Goal: Task Accomplishment & Management: Manage account settings

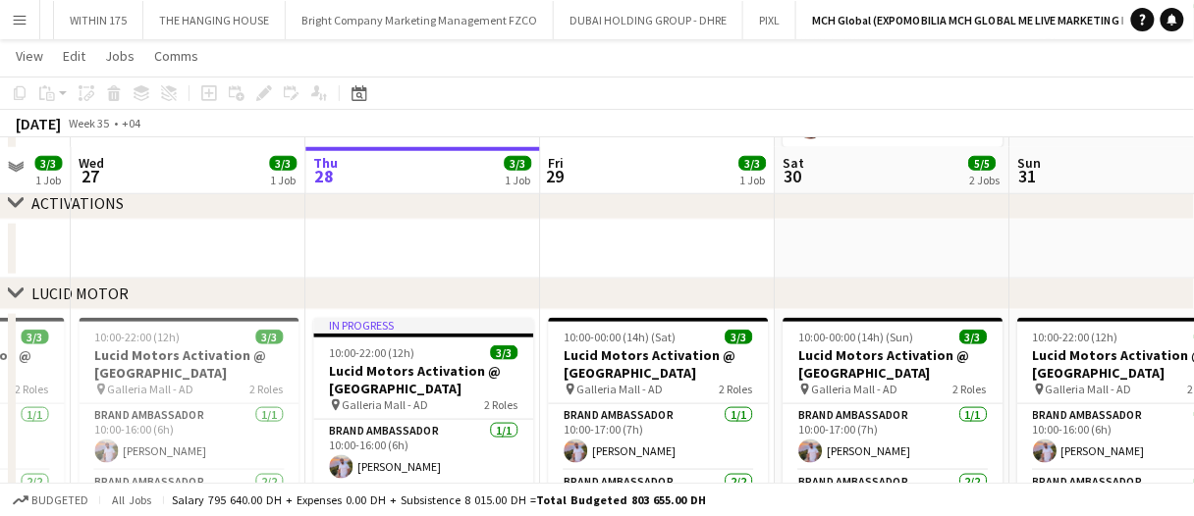
scroll to position [399, 0]
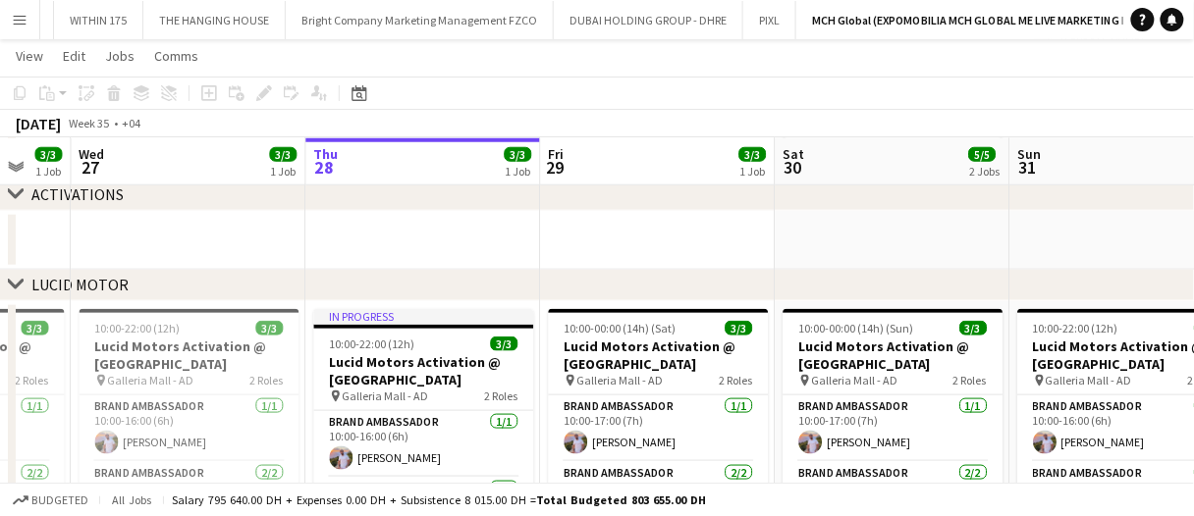
drag, startPoint x: 582, startPoint y: 239, endPoint x: 592, endPoint y: 233, distance: 11.4
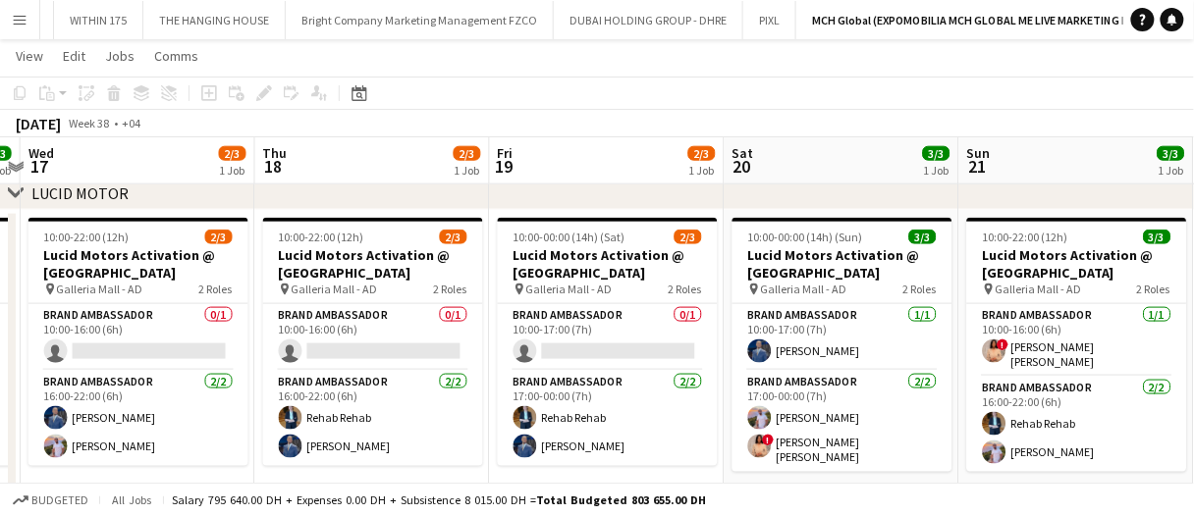
scroll to position [0, 698]
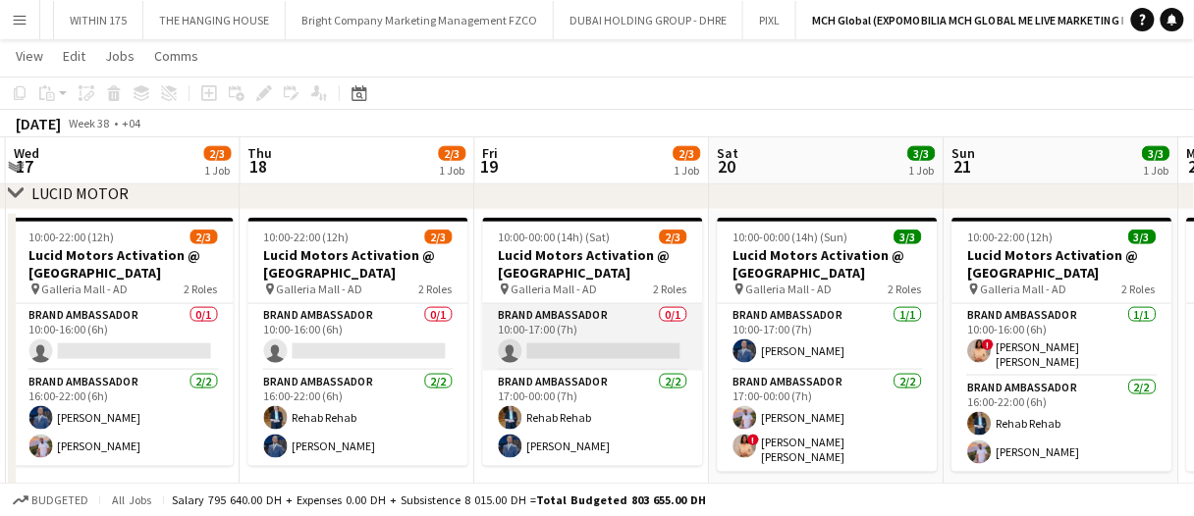
click at [591, 342] on app-card-role "Brand Ambassador 0/1 10:00-17:00 (7h) single-neutral-actions" at bounding box center [593, 337] width 220 height 67
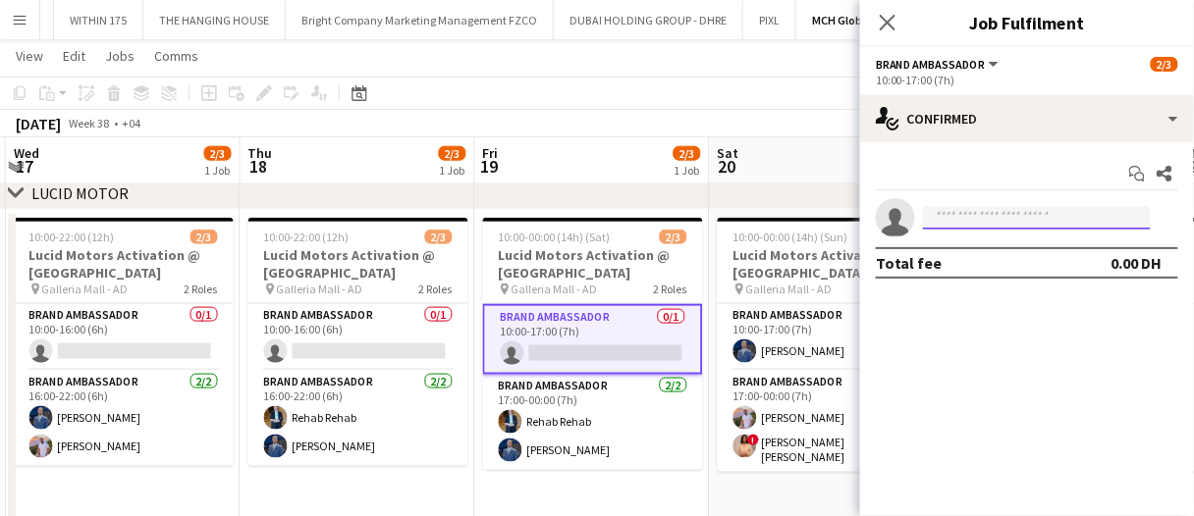
click at [985, 216] on input at bounding box center [1037, 218] width 228 height 24
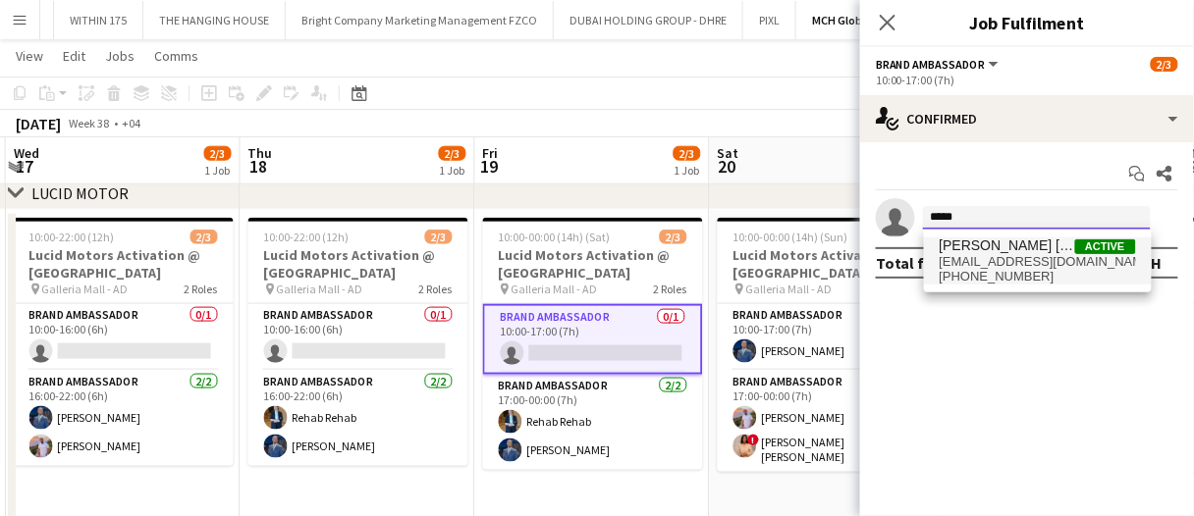
type input "*****"
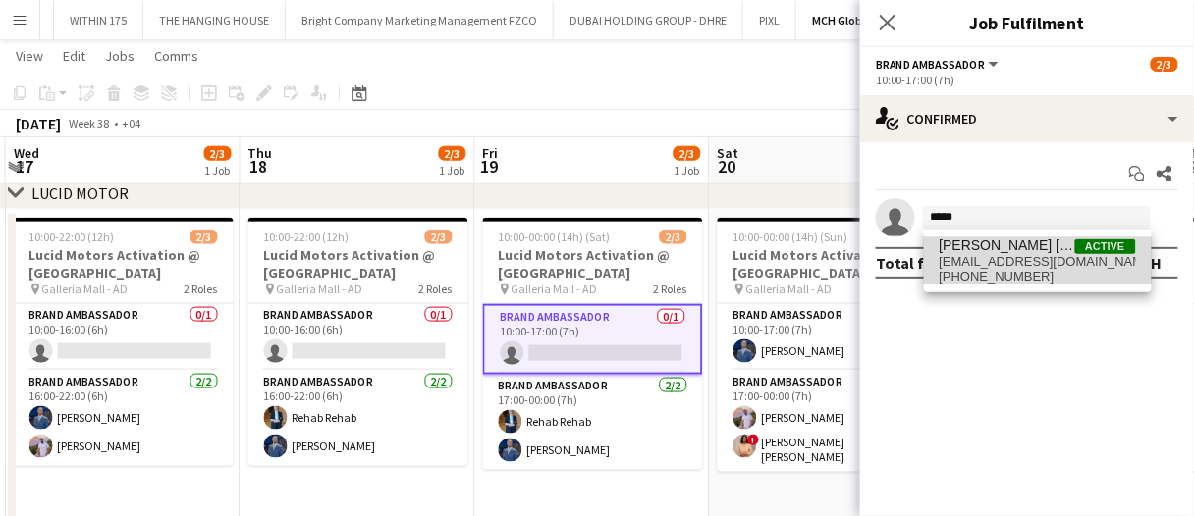
click at [1004, 254] on span "aroua.aouini@yahoo.com" at bounding box center [1037, 262] width 196 height 16
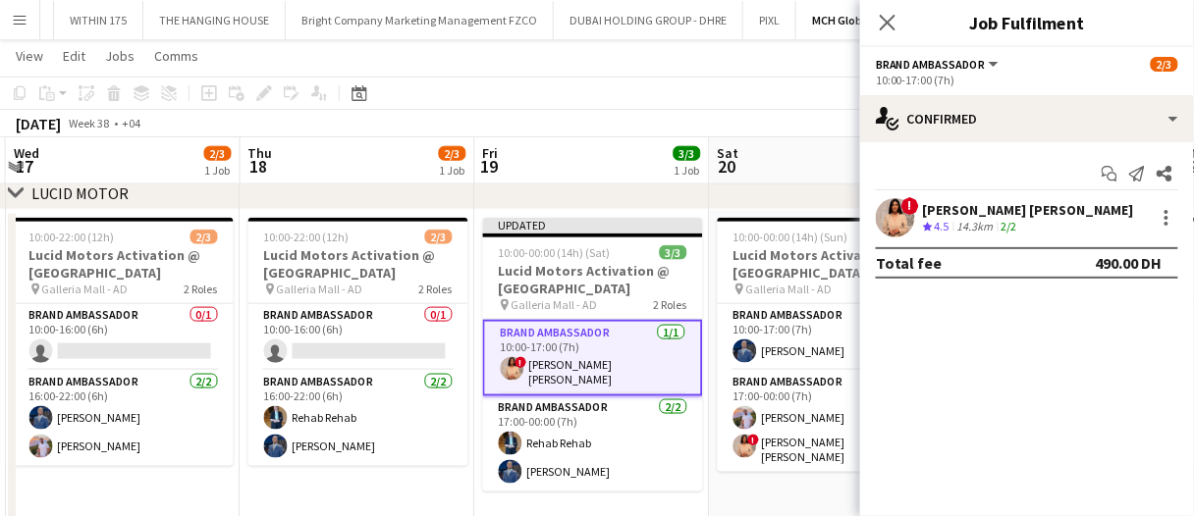
click at [636, 154] on app-board-header-date "Fri 19 3/3 1 Job" at bounding box center [592, 160] width 235 height 47
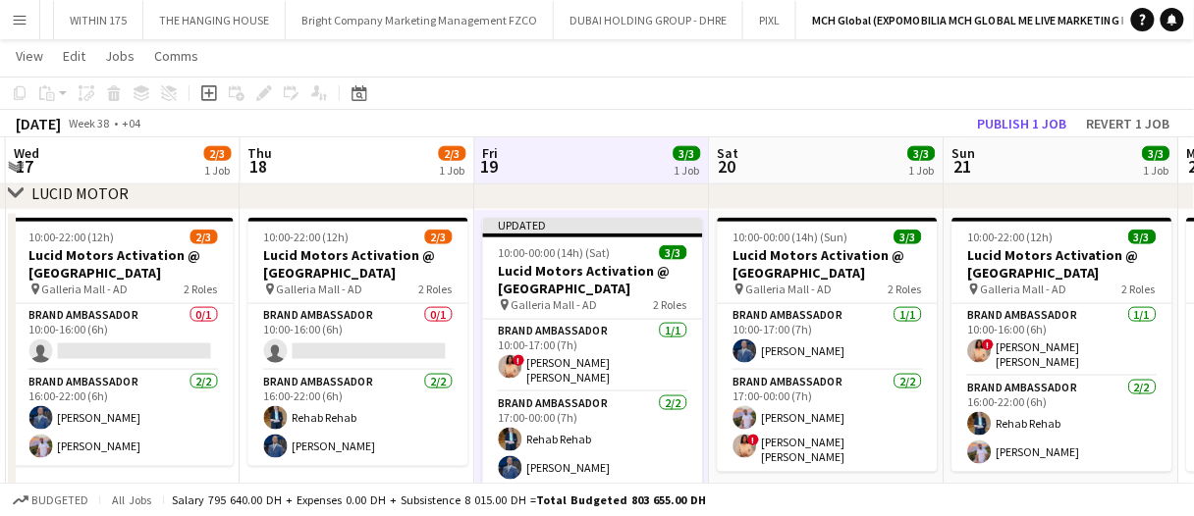
drag, startPoint x: 609, startPoint y: 157, endPoint x: 665, endPoint y: 153, distance: 57.1
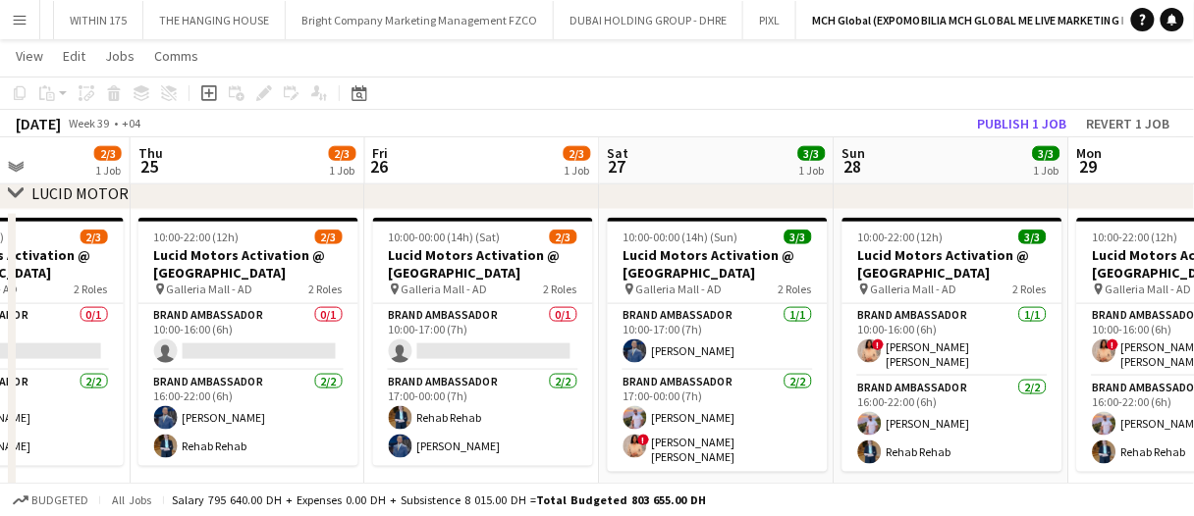
scroll to position [0, 587]
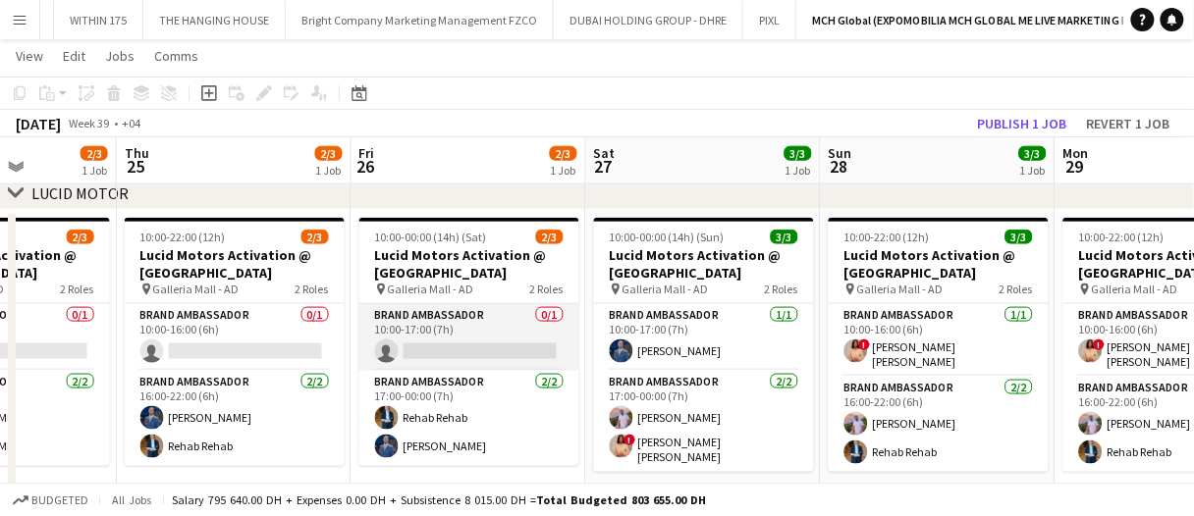
click at [421, 337] on app-card-role "Brand Ambassador 0/1 10:00-17:00 (7h) single-neutral-actions" at bounding box center [469, 337] width 220 height 67
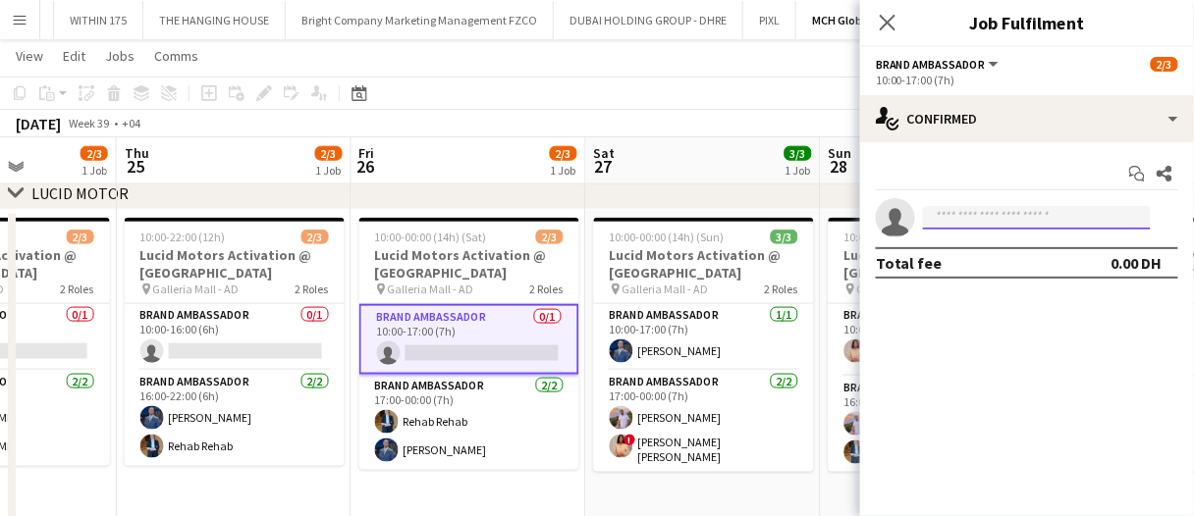
click at [998, 216] on input at bounding box center [1037, 218] width 228 height 24
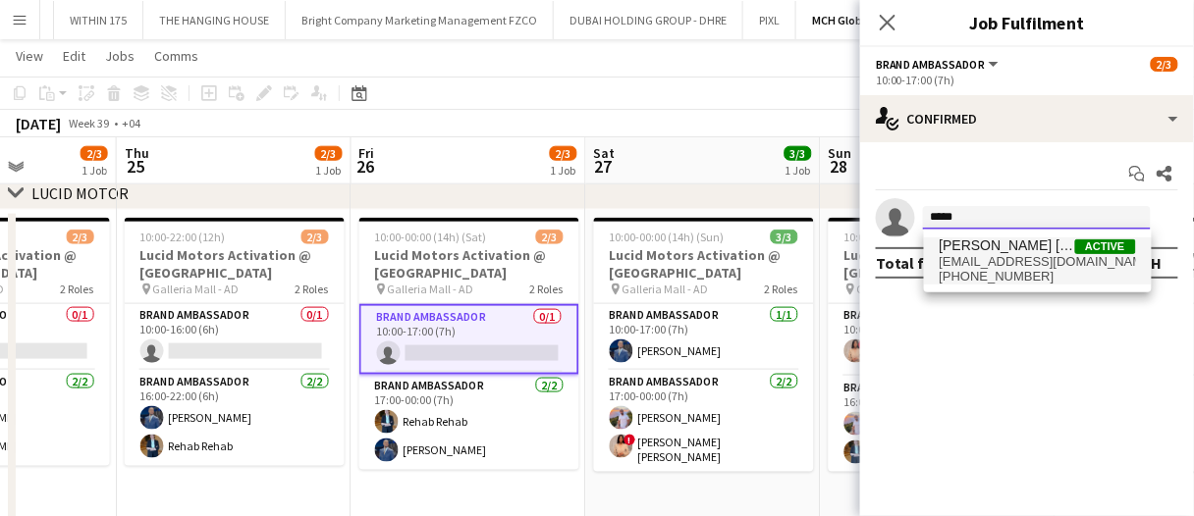
type input "*****"
click at [983, 258] on span "aroua.aouini@yahoo.com" at bounding box center [1037, 262] width 196 height 16
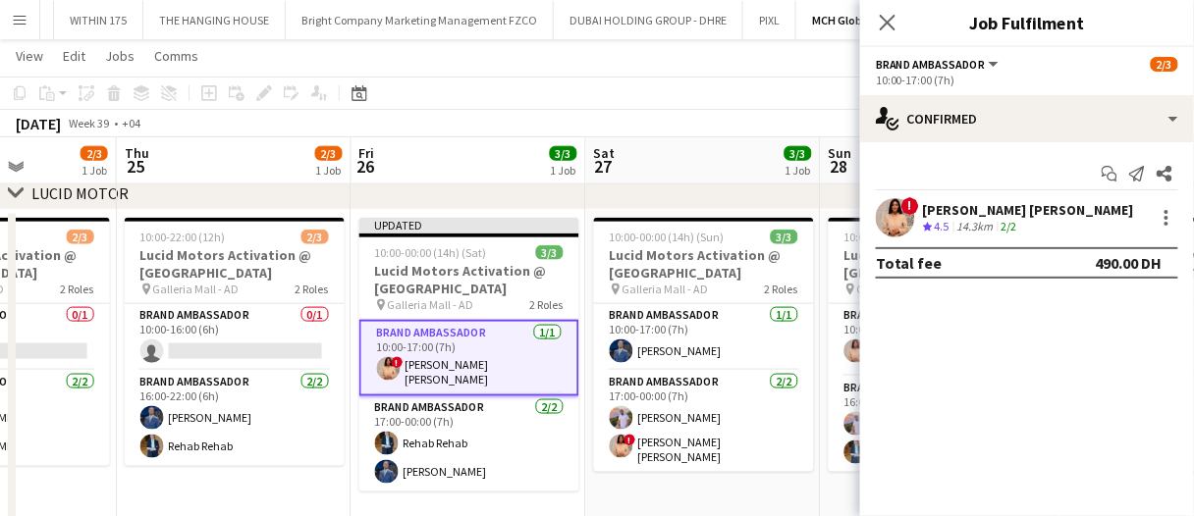
click at [761, 163] on app-board-header-date "Sat 27 3/3 1 Job" at bounding box center [703, 160] width 235 height 47
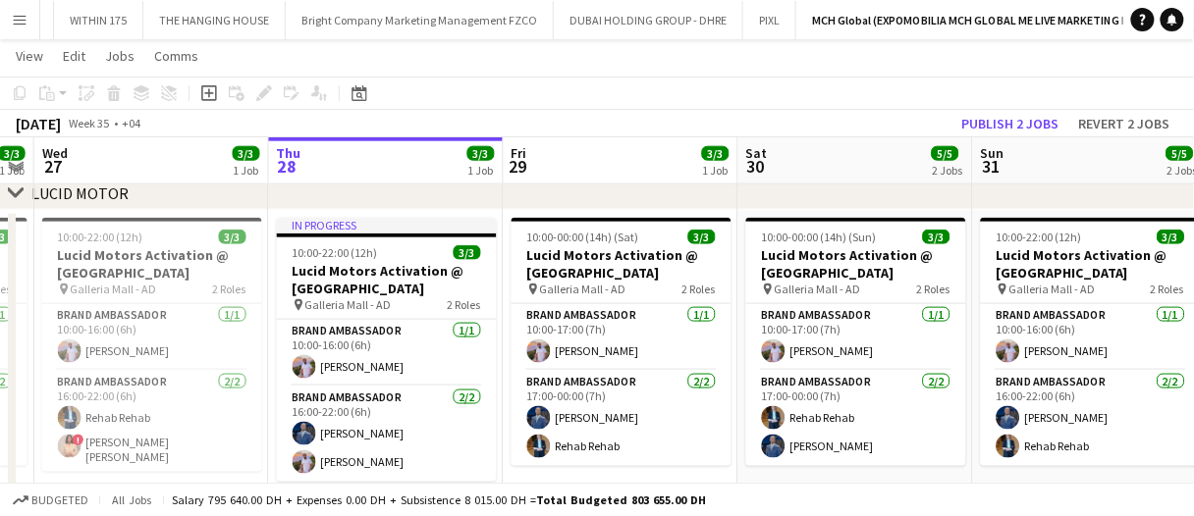
scroll to position [0, 762]
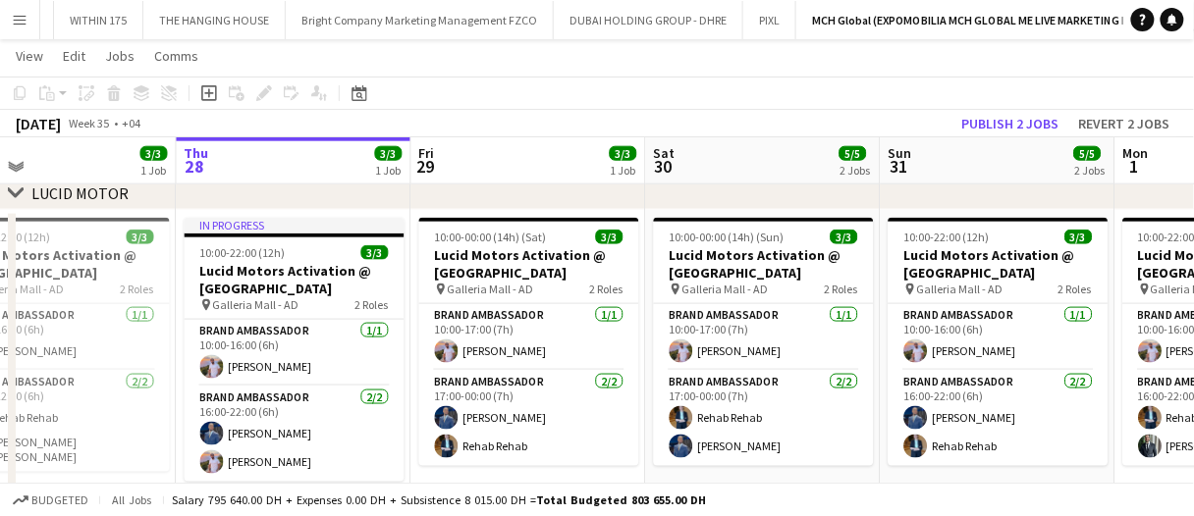
click at [1006, 108] on app-toolbar "Copy Paste Paste Ctrl+V Paste with crew Ctrl+Shift+V Paste linked Job Delete Gr…" at bounding box center [597, 93] width 1194 height 33
click at [1006, 117] on button "Publish 2 jobs" at bounding box center [1010, 124] width 113 height 26
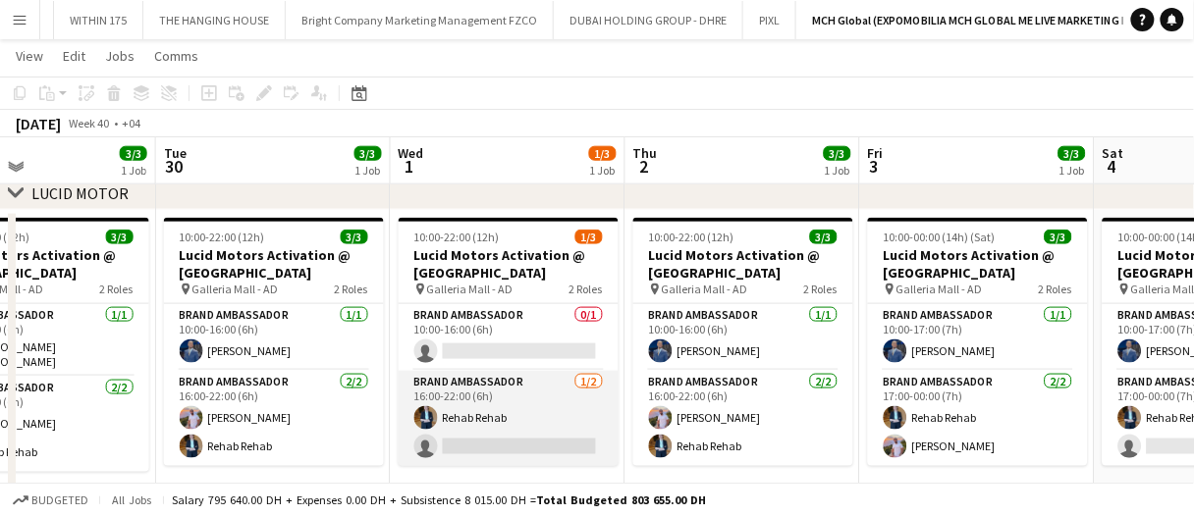
scroll to position [0, 549]
click at [535, 452] on app-card-role "Brand Ambassador 1/2 16:00-22:00 (6h) Rehab Rehab single-neutral-actions" at bounding box center [508, 418] width 220 height 95
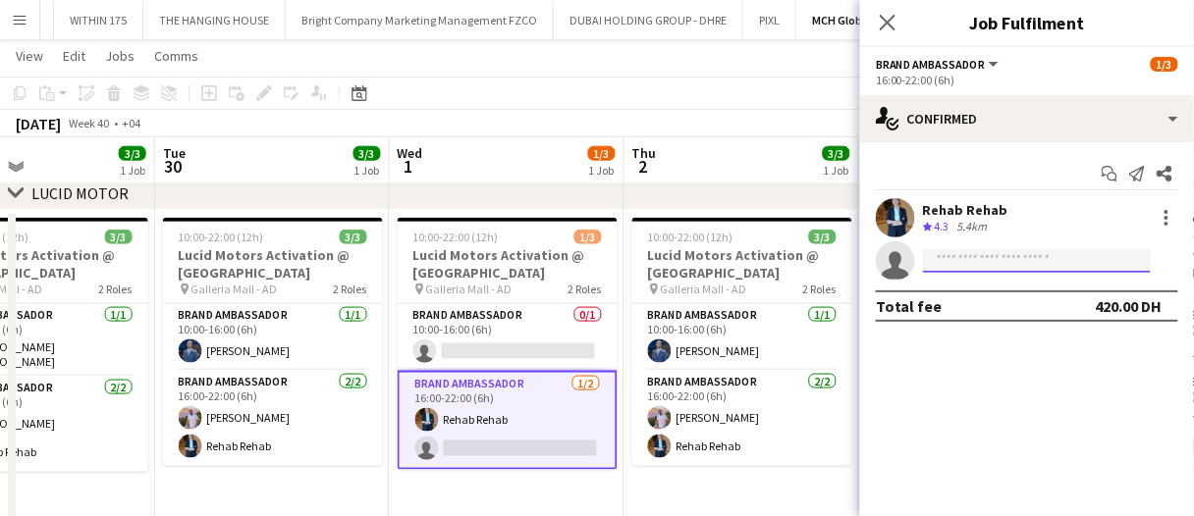
click at [955, 259] on input at bounding box center [1037, 261] width 228 height 24
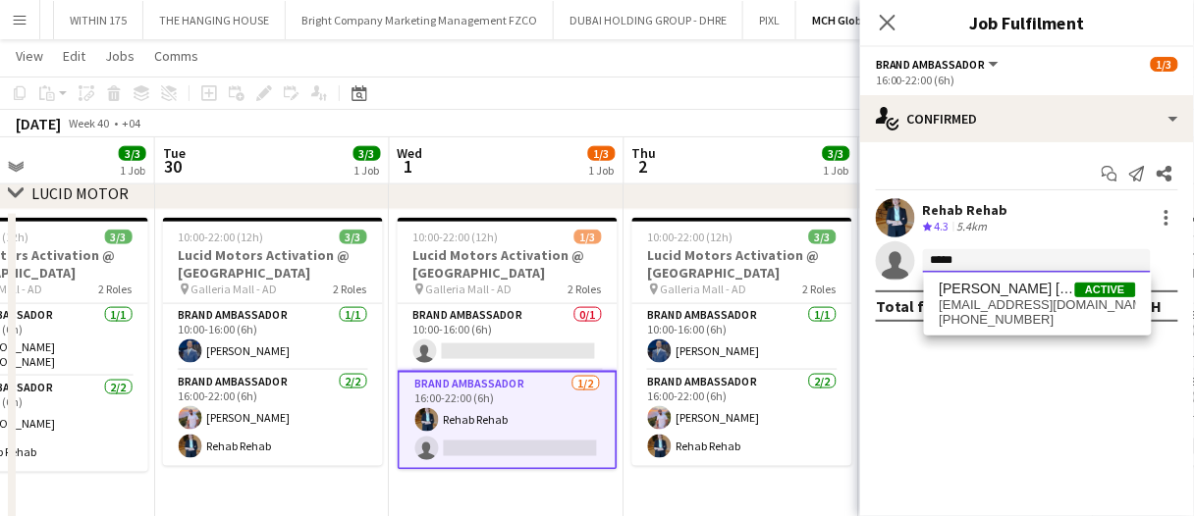
type input "*****"
click at [957, 286] on span "Aroua Aroua" at bounding box center [1006, 289] width 135 height 17
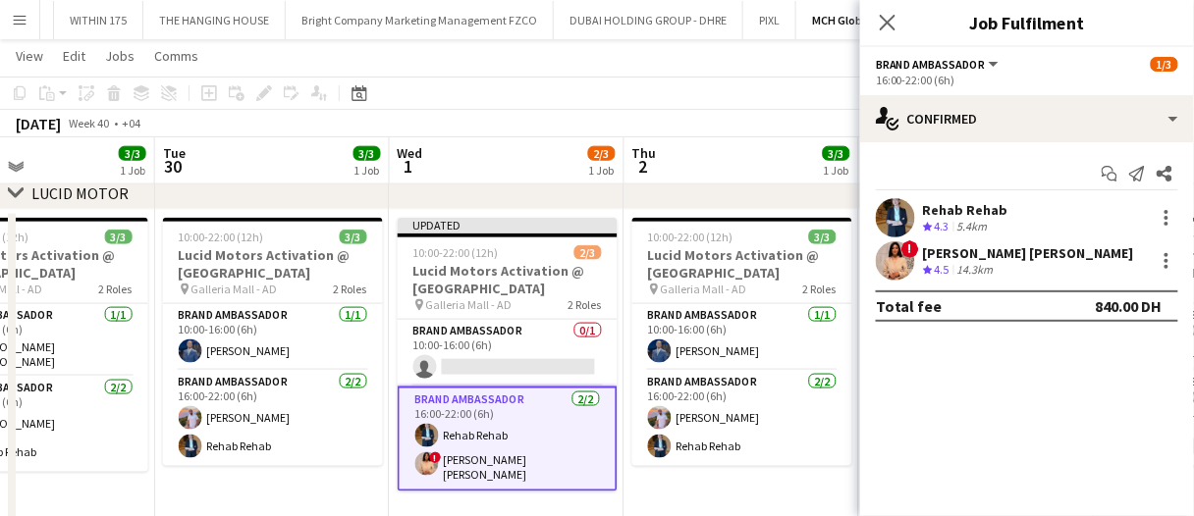
click at [788, 159] on app-board-header-date "Thu 2 3/3 1 Job" at bounding box center [741, 160] width 235 height 47
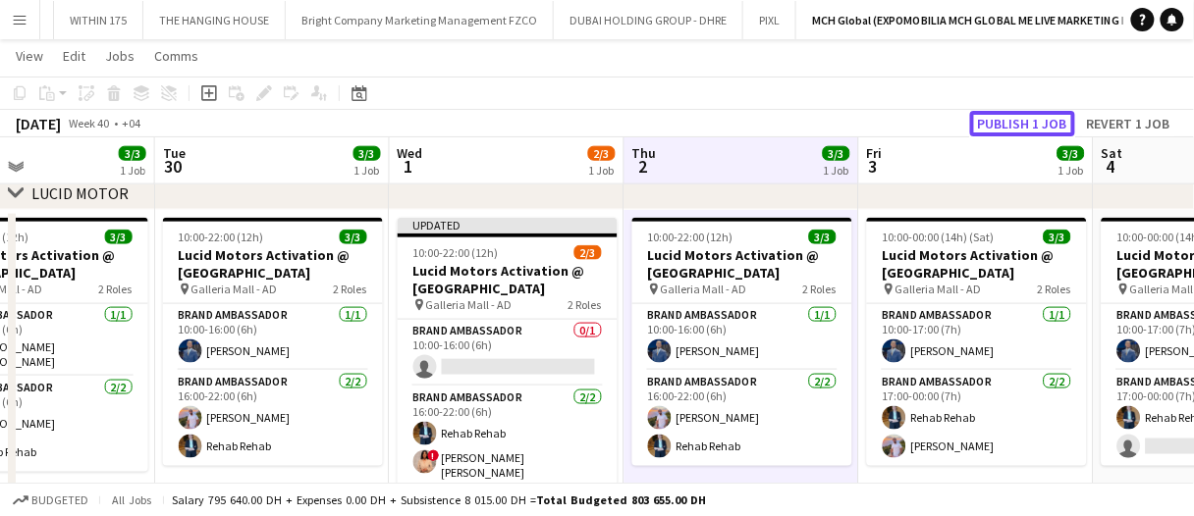
drag, startPoint x: 1028, startPoint y: 119, endPoint x: 1013, endPoint y: 122, distance: 15.0
click at [1027, 119] on button "Publish 1 job" at bounding box center [1022, 124] width 105 height 26
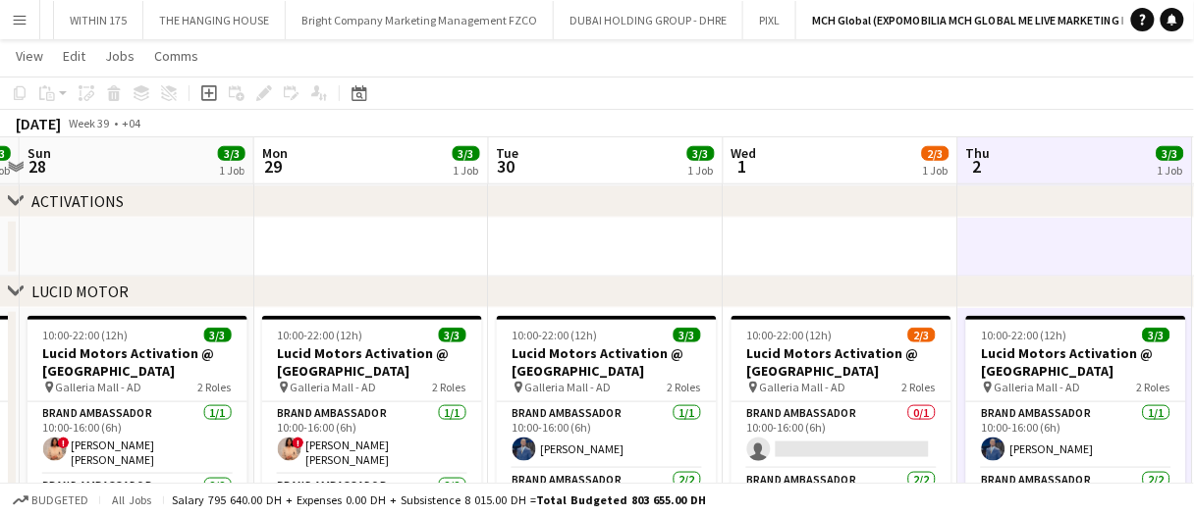
scroll to position [491, 0]
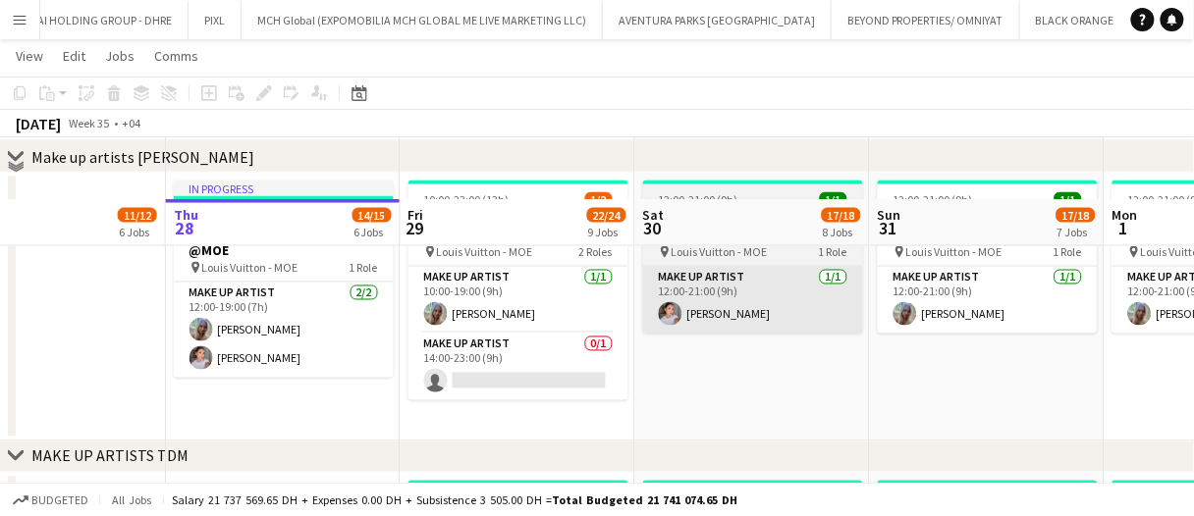
scroll to position [687, 0]
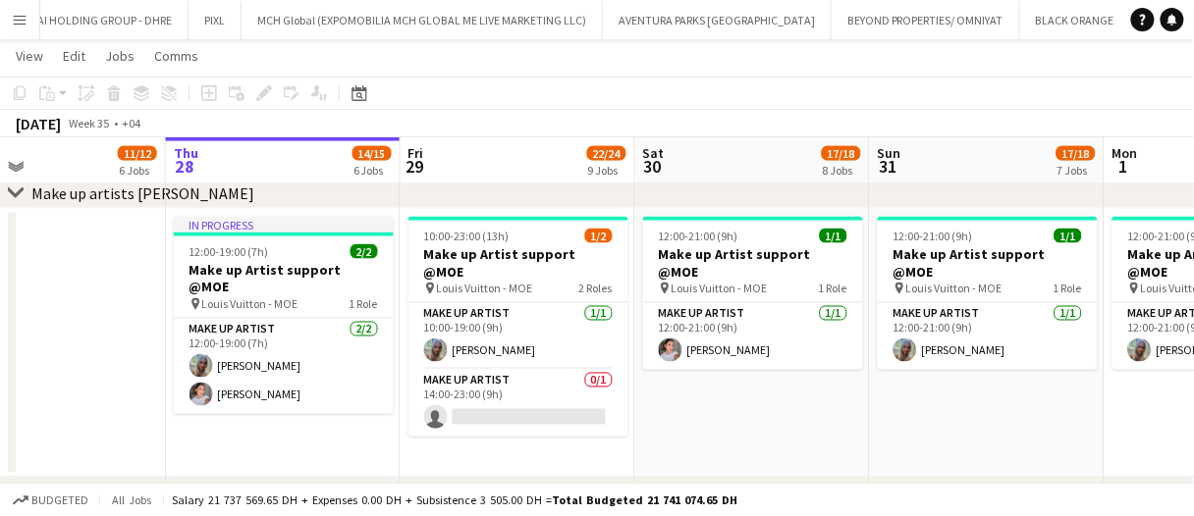
drag, startPoint x: 715, startPoint y: 442, endPoint x: 699, endPoint y: 447, distance: 16.5
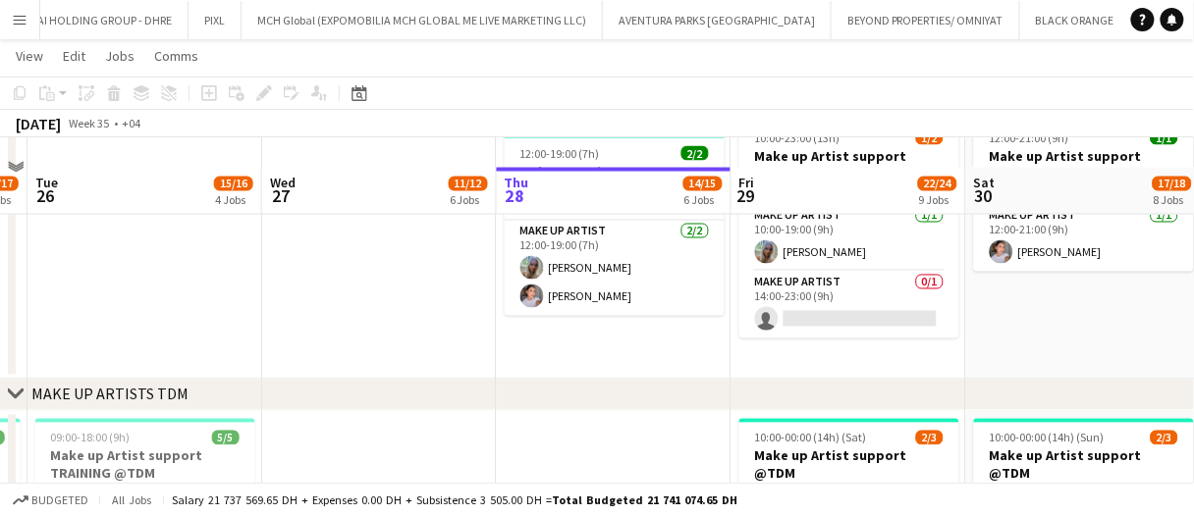
scroll to position [982, 0]
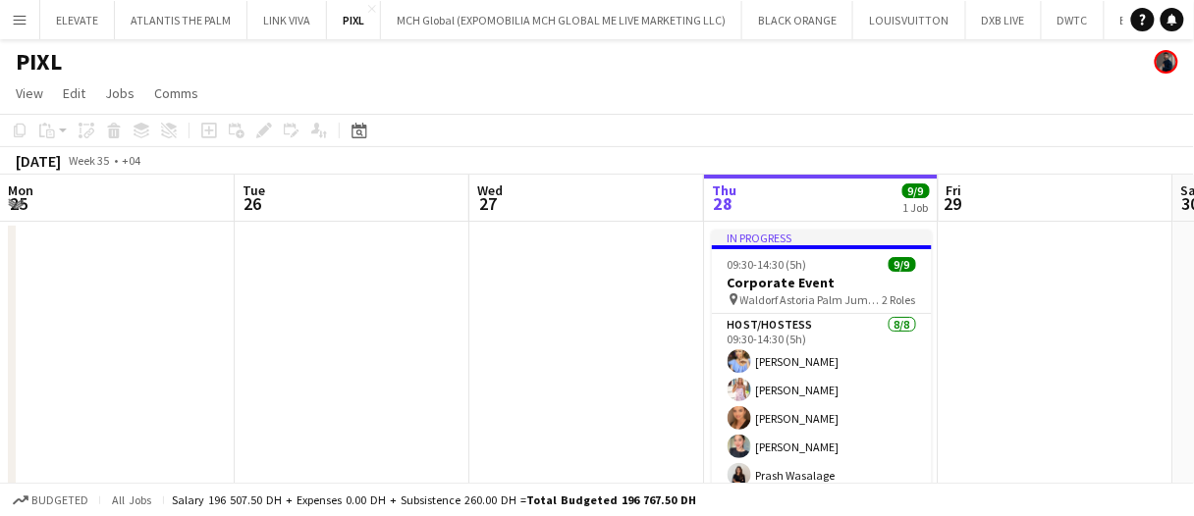
scroll to position [0, 503]
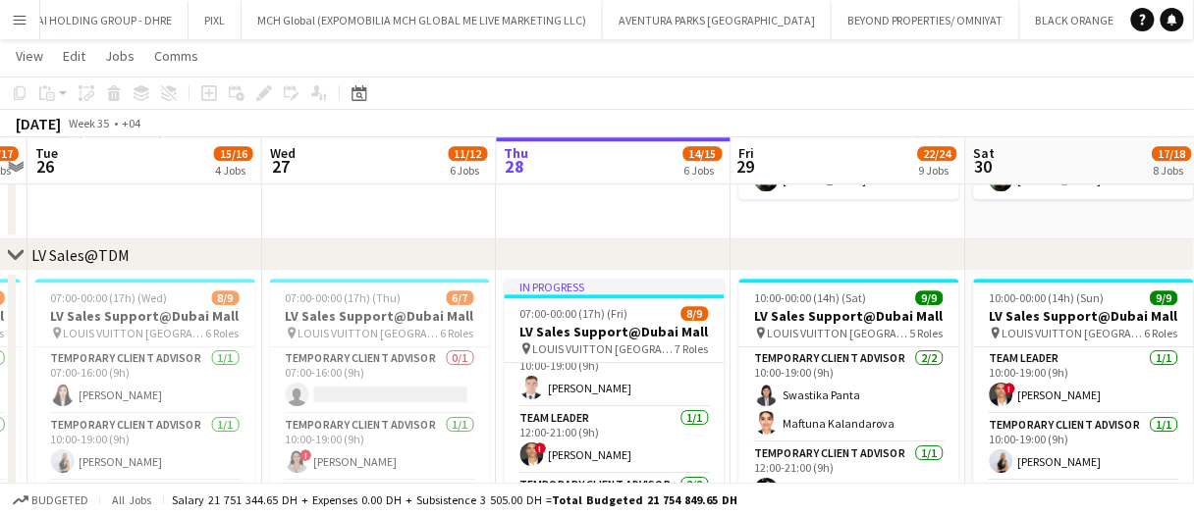
scroll to position [92, 0]
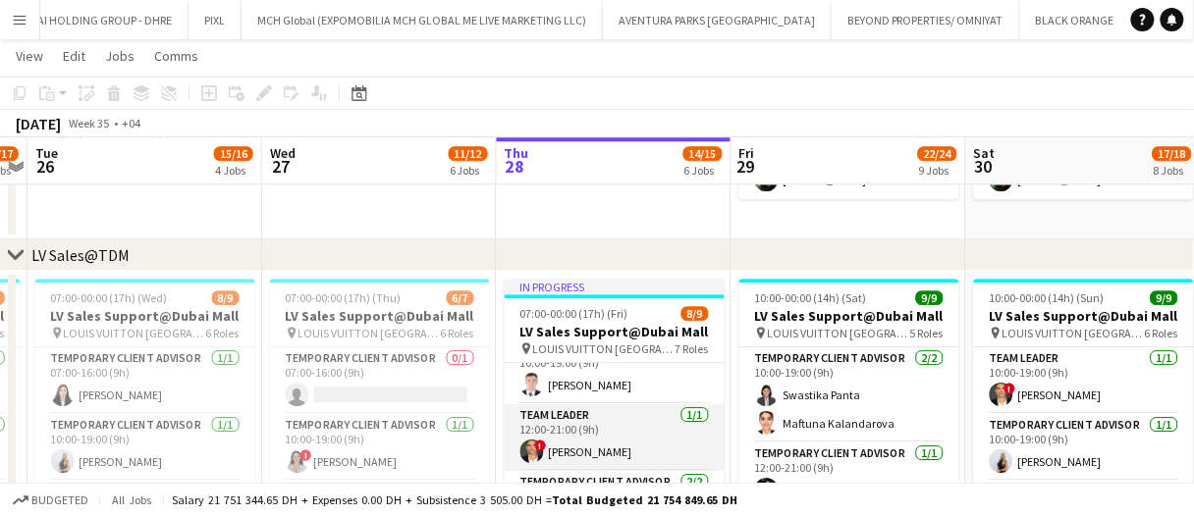
click at [632, 437] on app-card-role "Team Leader 1/1 12:00-21:00 (9h) ! Fadi Makki" at bounding box center [615, 437] width 220 height 67
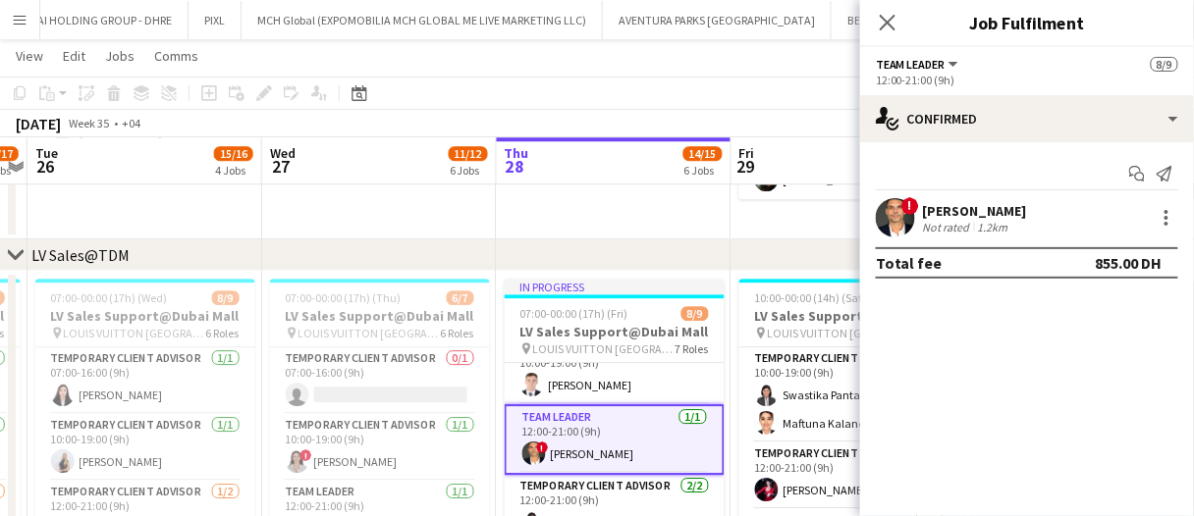
click at [930, 230] on div "Not rated" at bounding box center [948, 227] width 51 height 15
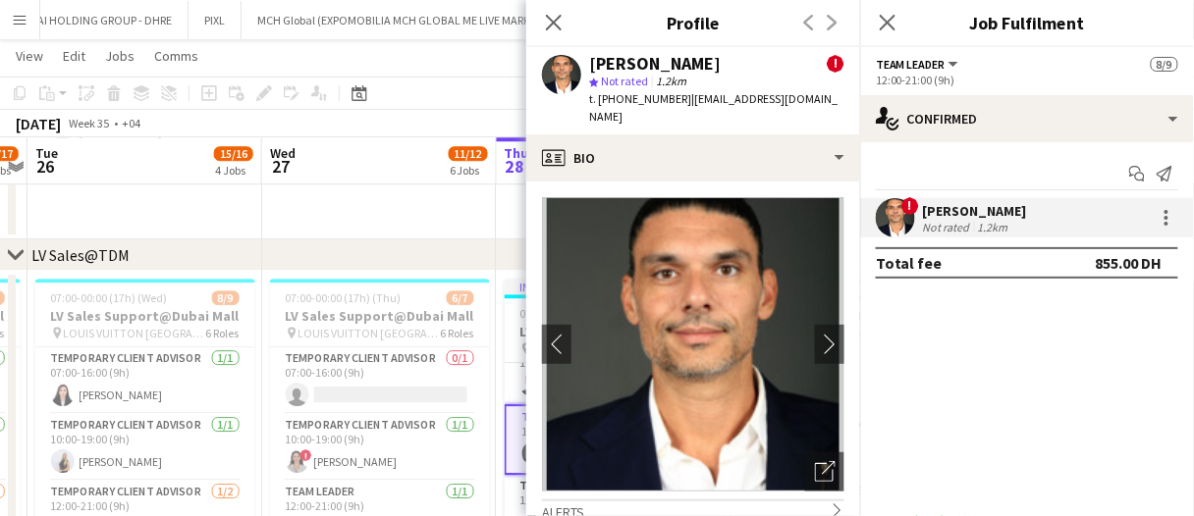
click at [451, 200] on app-date-cell at bounding box center [379, 73] width 235 height 336
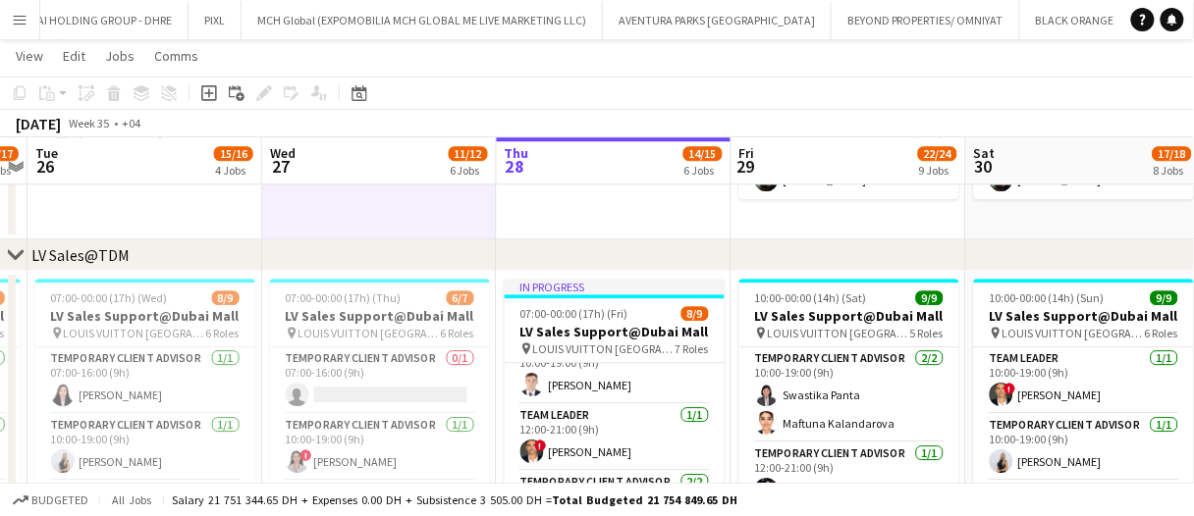
click at [451, 200] on app-date-cell at bounding box center [379, 73] width 235 height 336
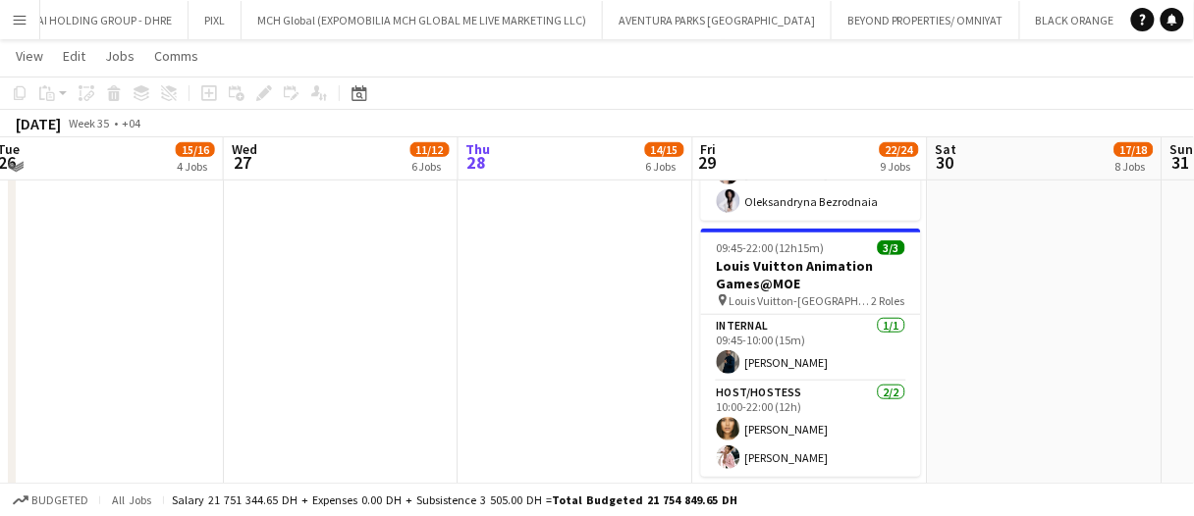
scroll to position [259, 0]
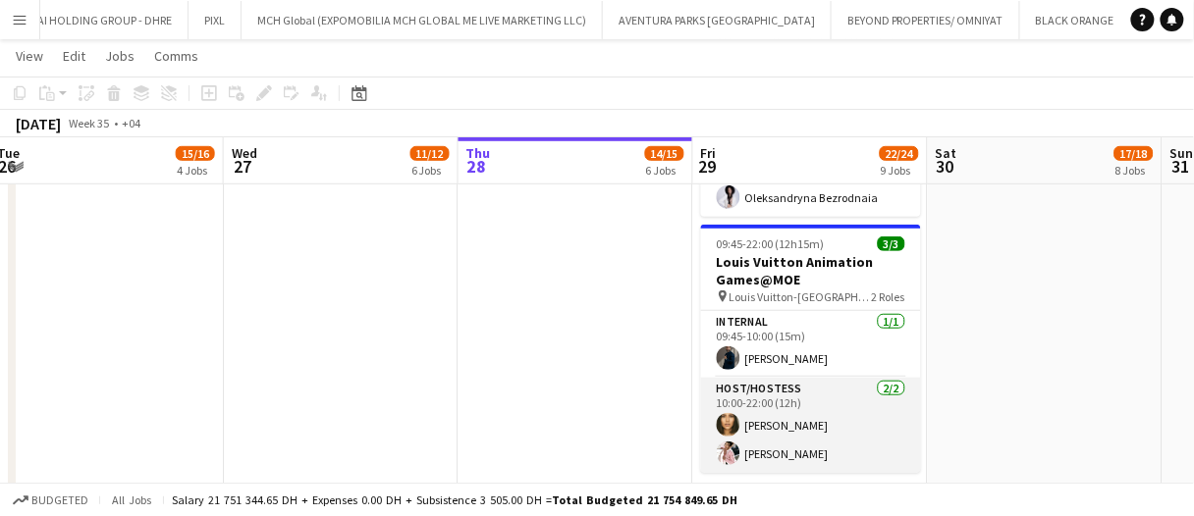
click at [779, 433] on app-card-role "Host/Hostess 2/2 10:00-22:00 (12h) Beatrice Andreea Luna Cafieiro" at bounding box center [811, 425] width 220 height 95
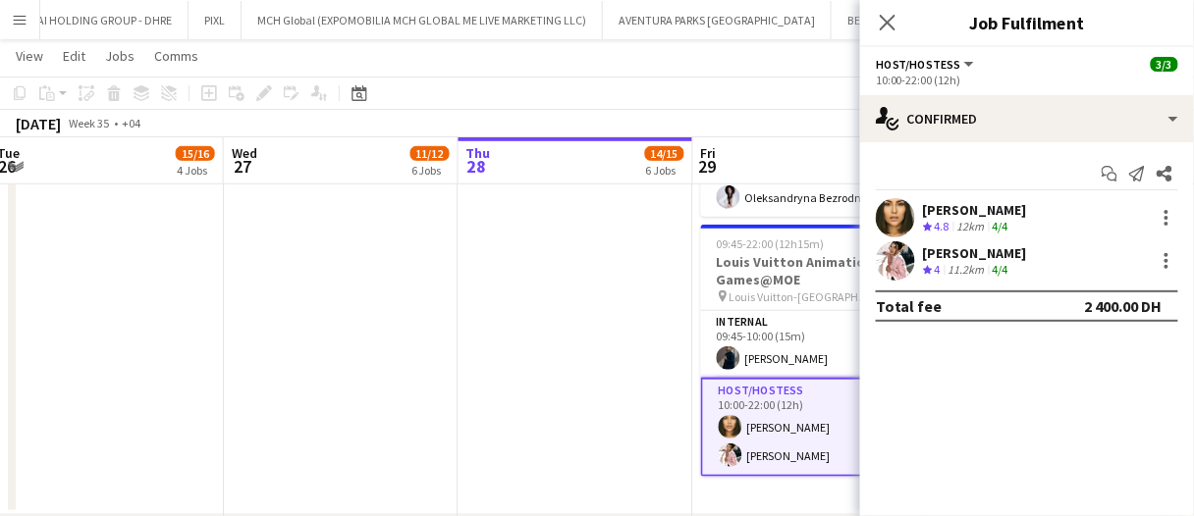
click at [1001, 255] on div "Luna Cafieiro" at bounding box center [975, 253] width 104 height 18
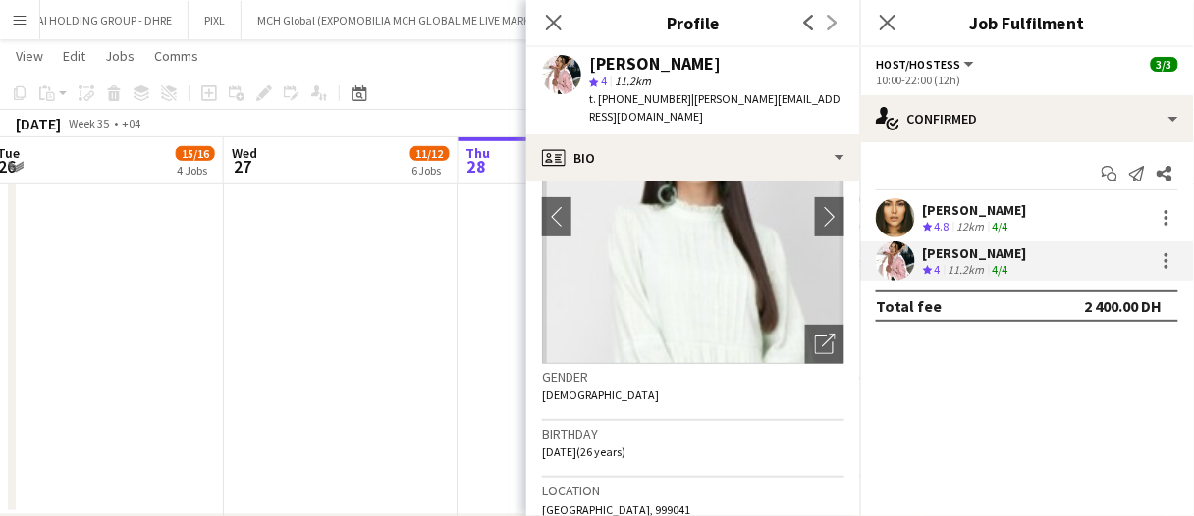
scroll to position [68, 0]
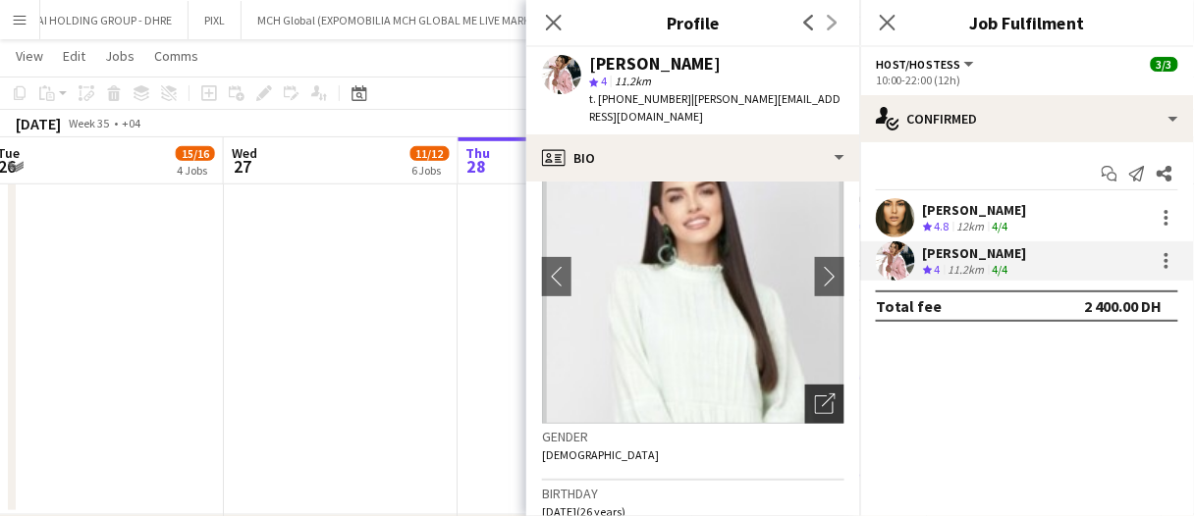
click at [805, 385] on div "Open photos pop-in" at bounding box center [824, 404] width 39 height 39
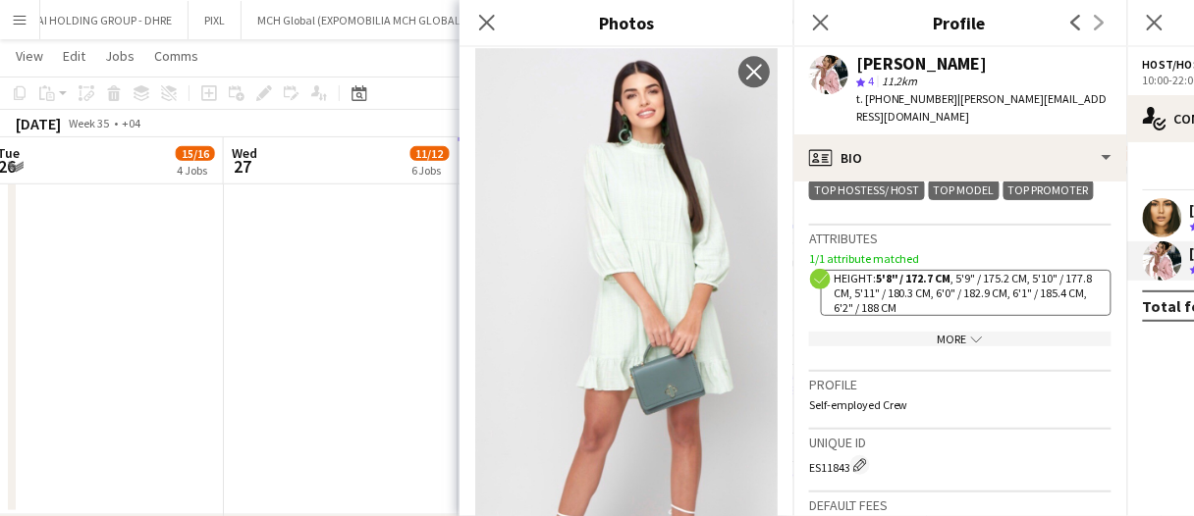
scroll to position [927, 0]
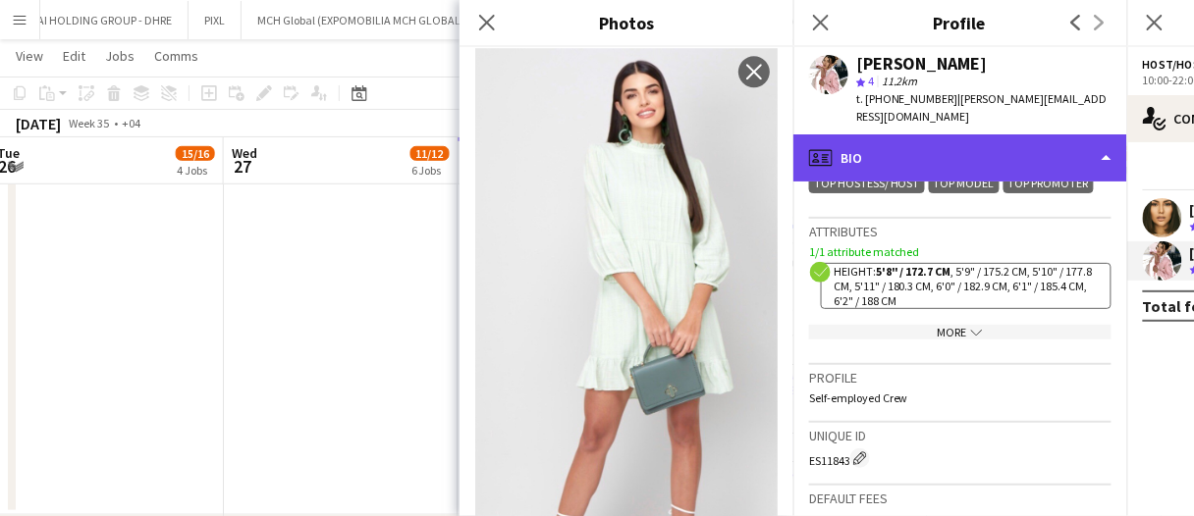
click at [930, 135] on div "profile Bio" at bounding box center [960, 157] width 334 height 47
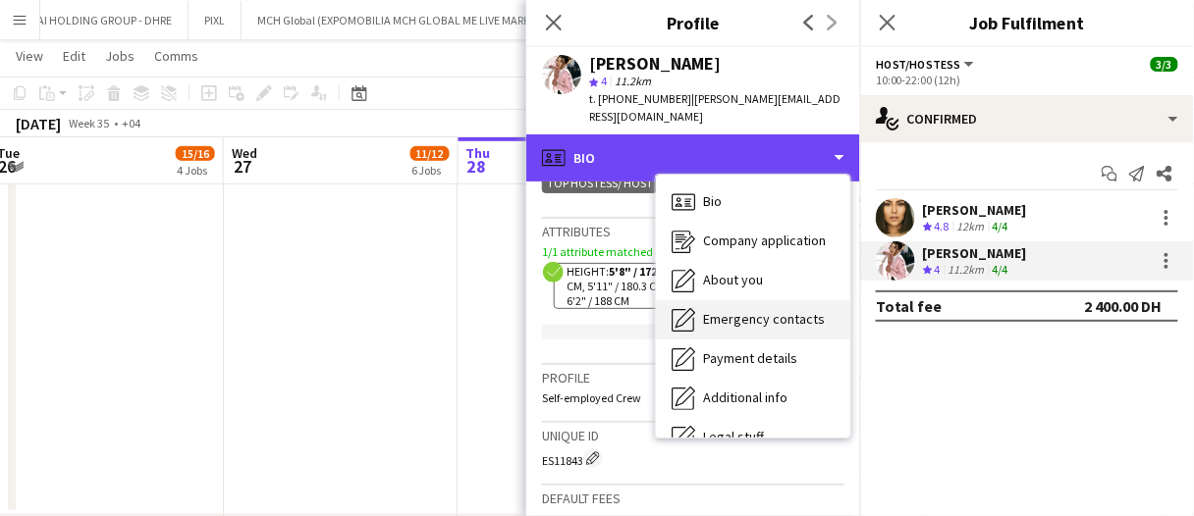
scroll to position [105, 0]
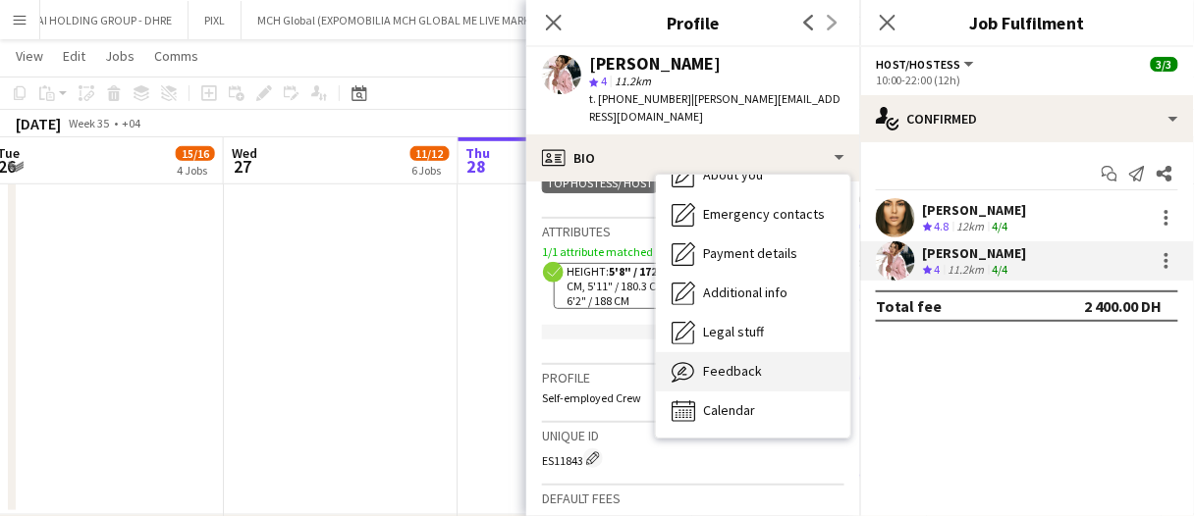
click at [748, 362] on span "Feedback" at bounding box center [732, 371] width 59 height 18
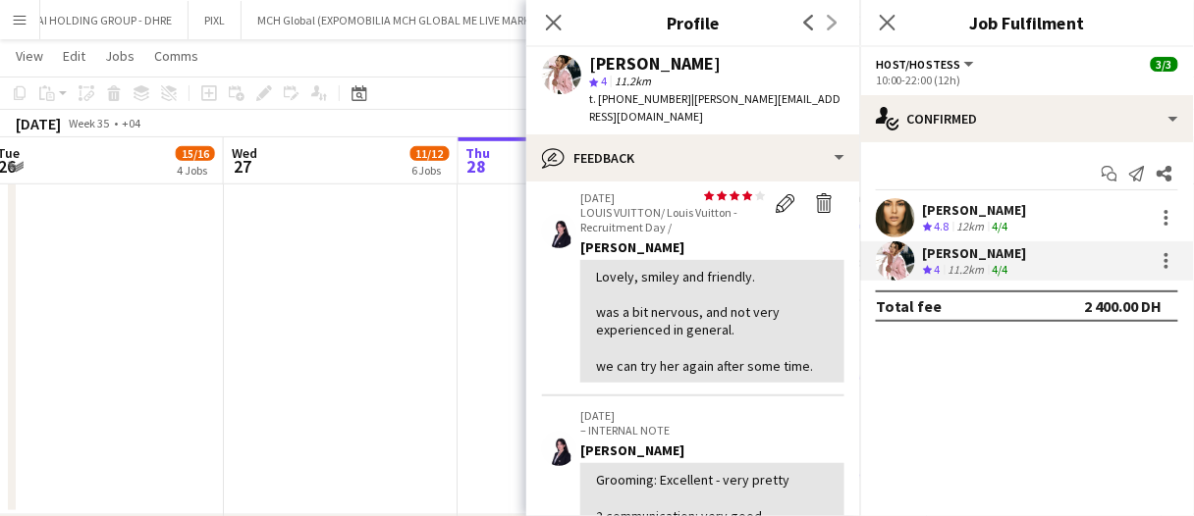
scroll to position [70, 0]
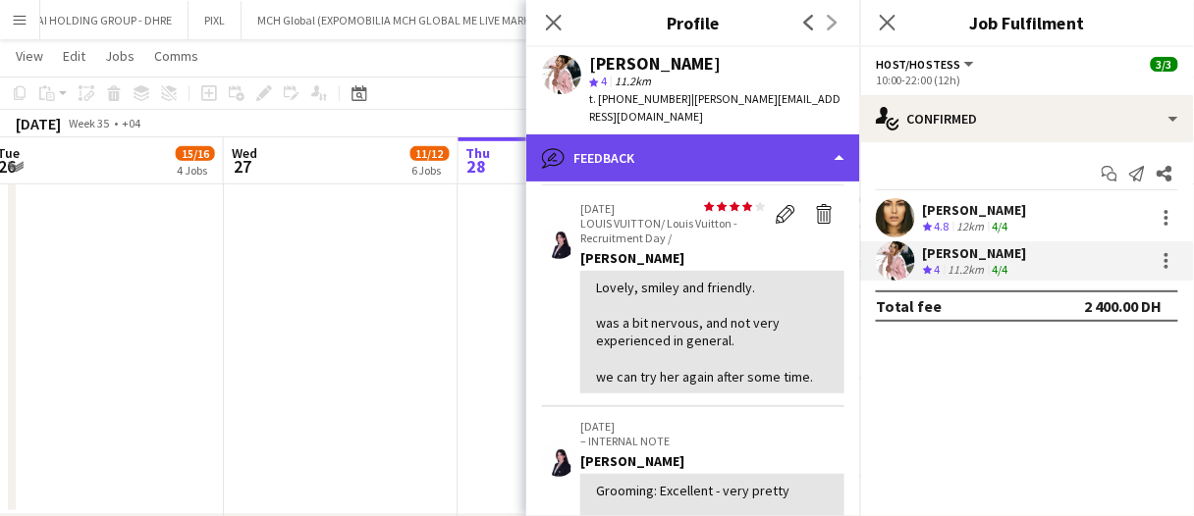
click at [712, 139] on div "bubble-pencil Feedback" at bounding box center [693, 157] width 334 height 47
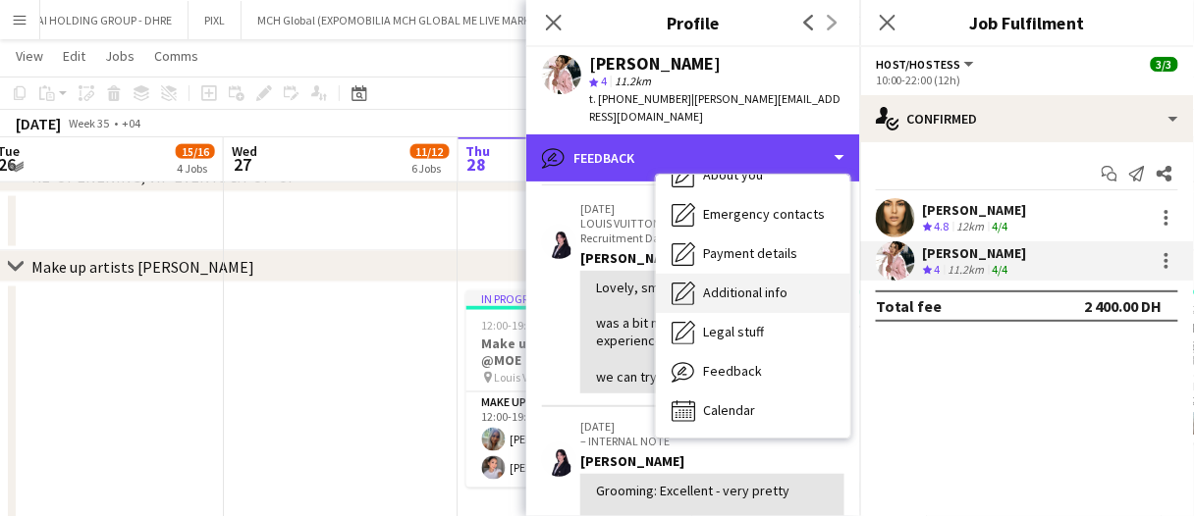
scroll to position [614, 0]
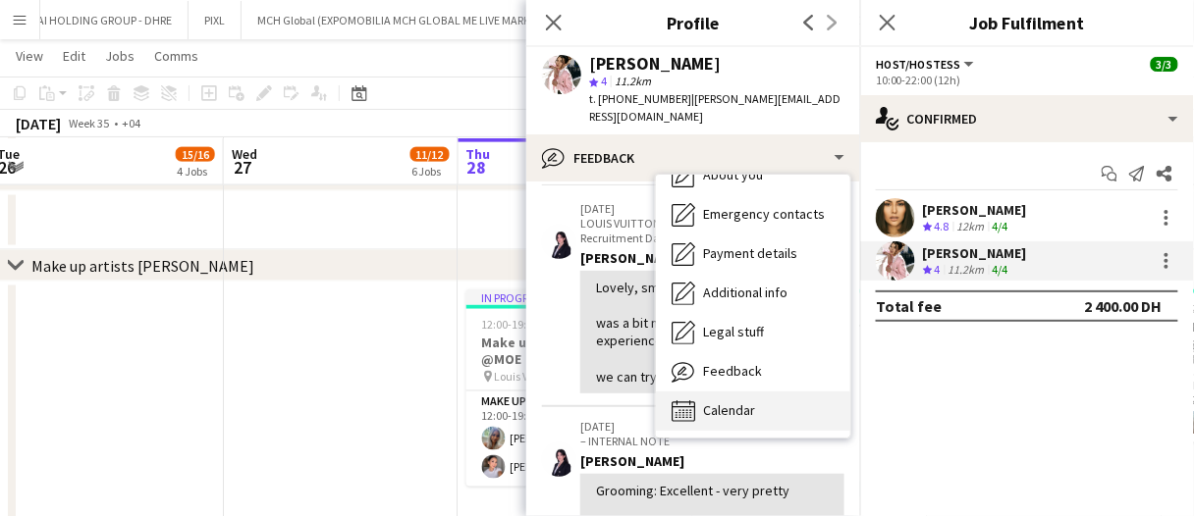
click at [701, 392] on div "Calendar Calendar" at bounding box center [753, 411] width 194 height 39
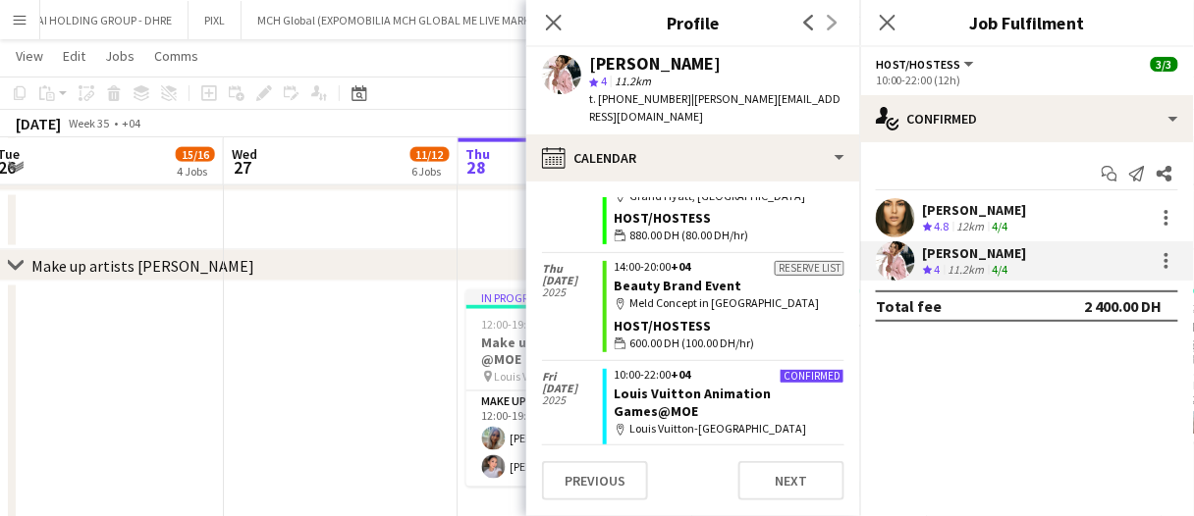
scroll to position [0, 0]
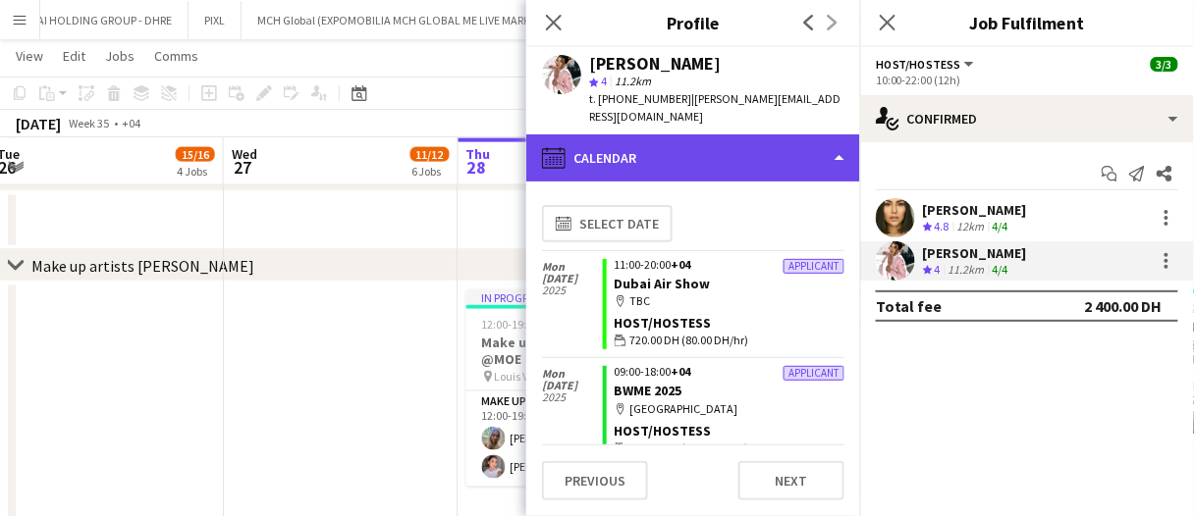
click at [708, 134] on div "calendar-full Calendar" at bounding box center [693, 157] width 334 height 47
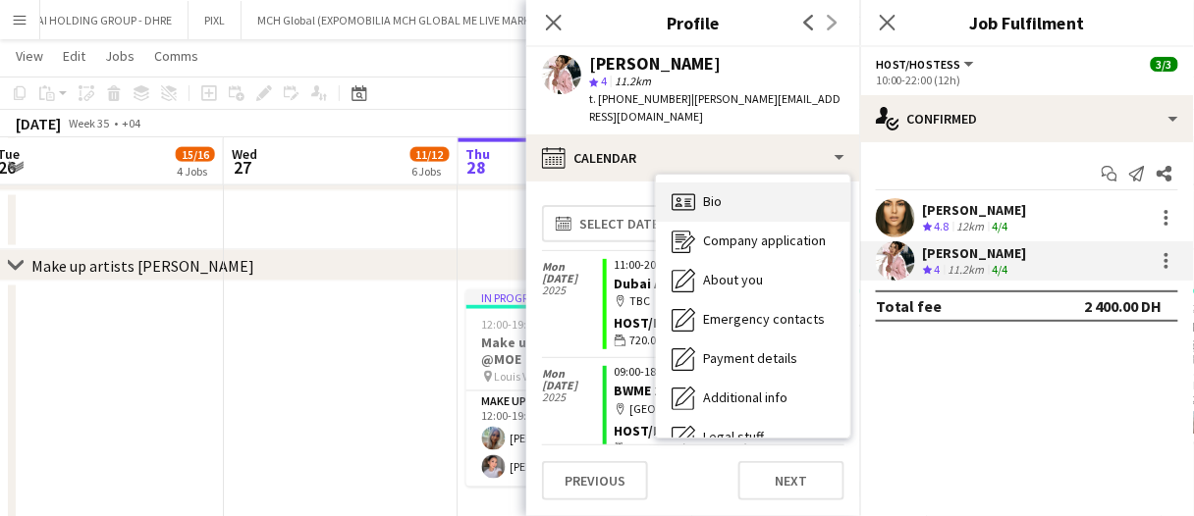
click at [747, 183] on div "Bio Bio" at bounding box center [753, 202] width 194 height 39
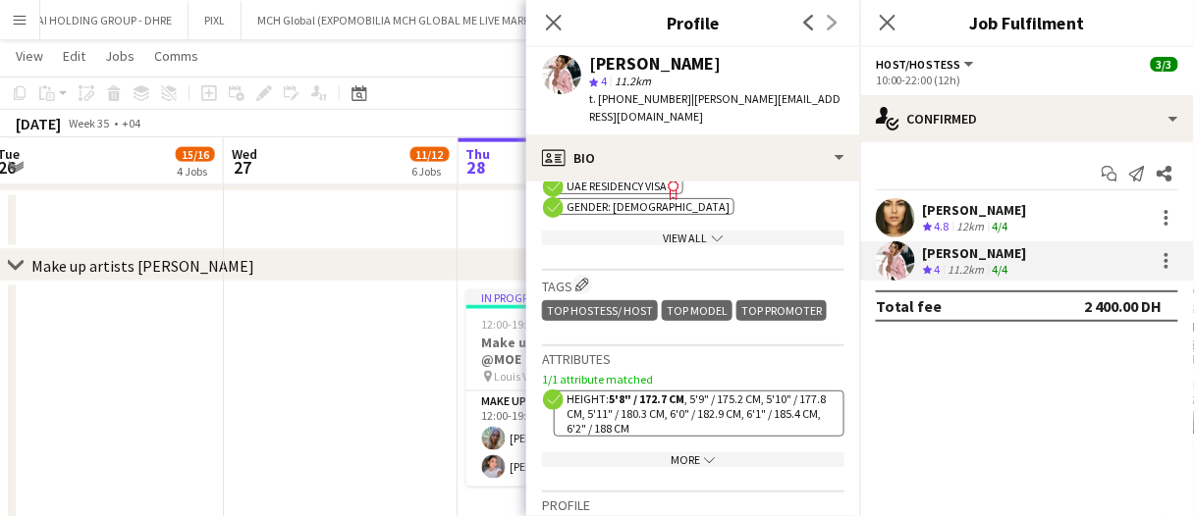
scroll to position [862, 0]
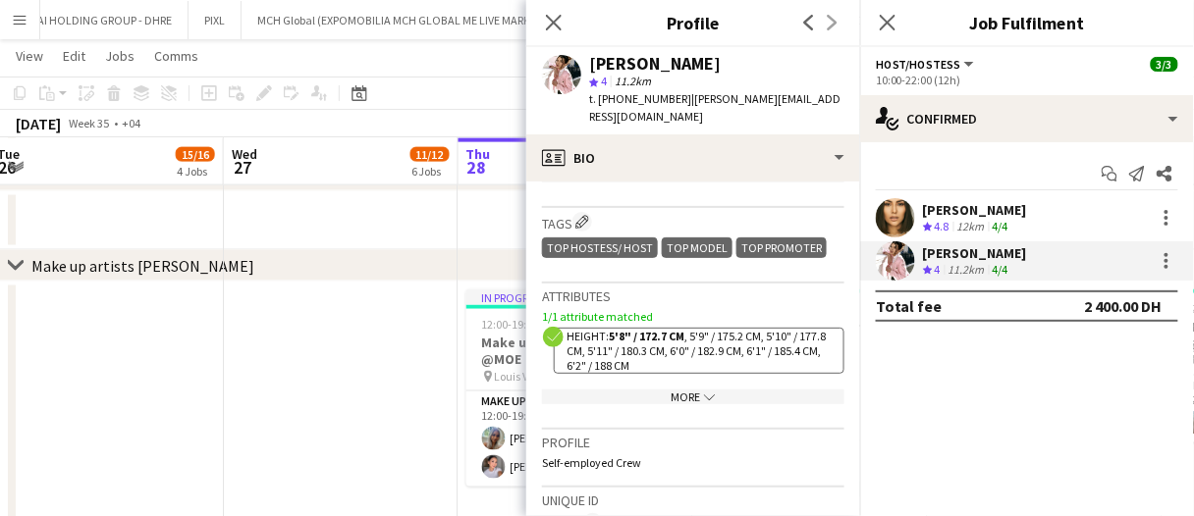
click at [708, 398] on icon "chevron-down" at bounding box center [710, 398] width 12 height 12
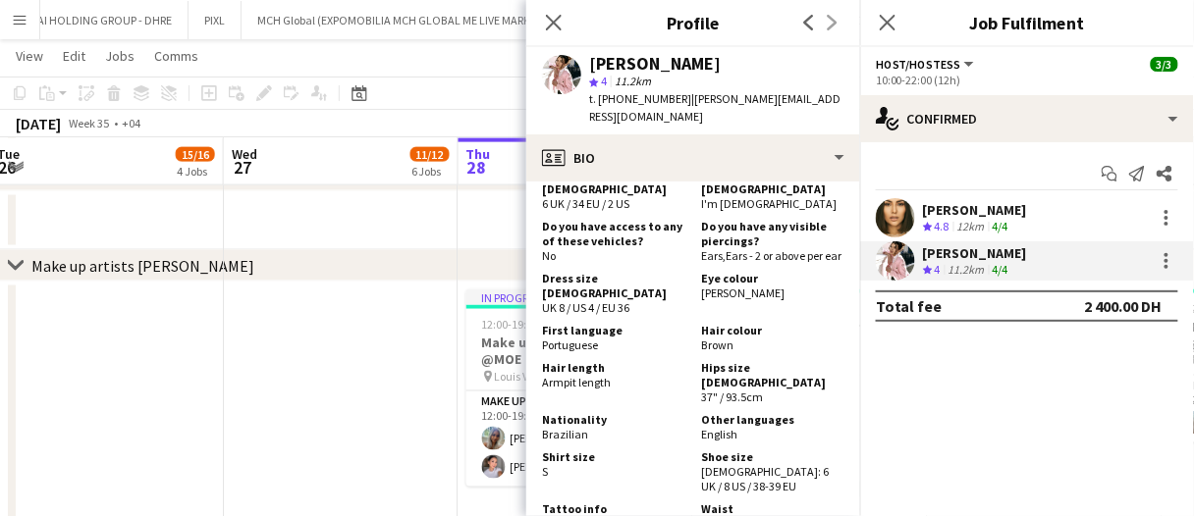
scroll to position [1127, 0]
click at [348, 357] on app-date-cell at bounding box center [341, 416] width 235 height 269
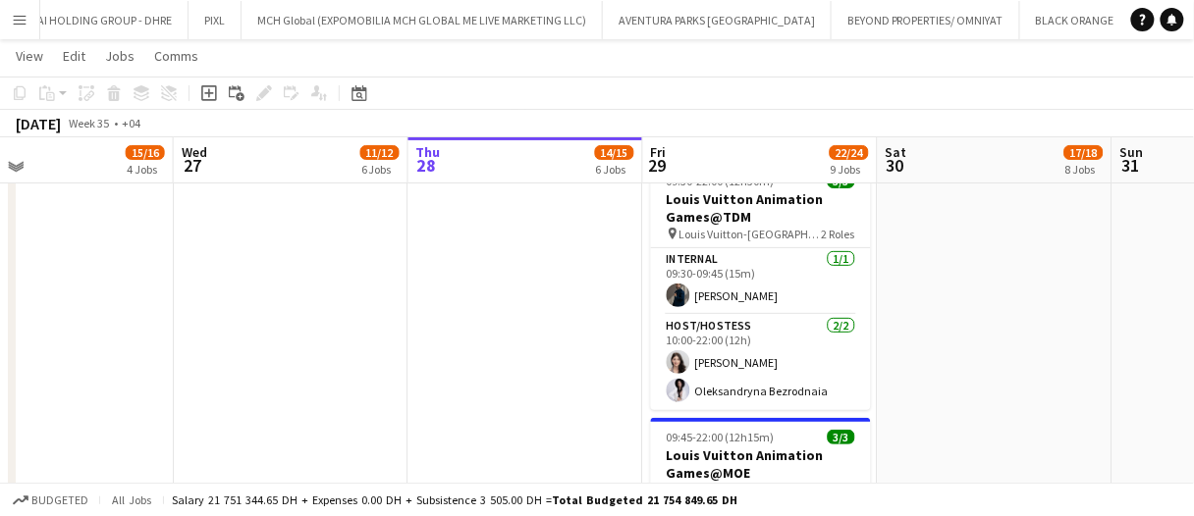
scroll to position [65, 0]
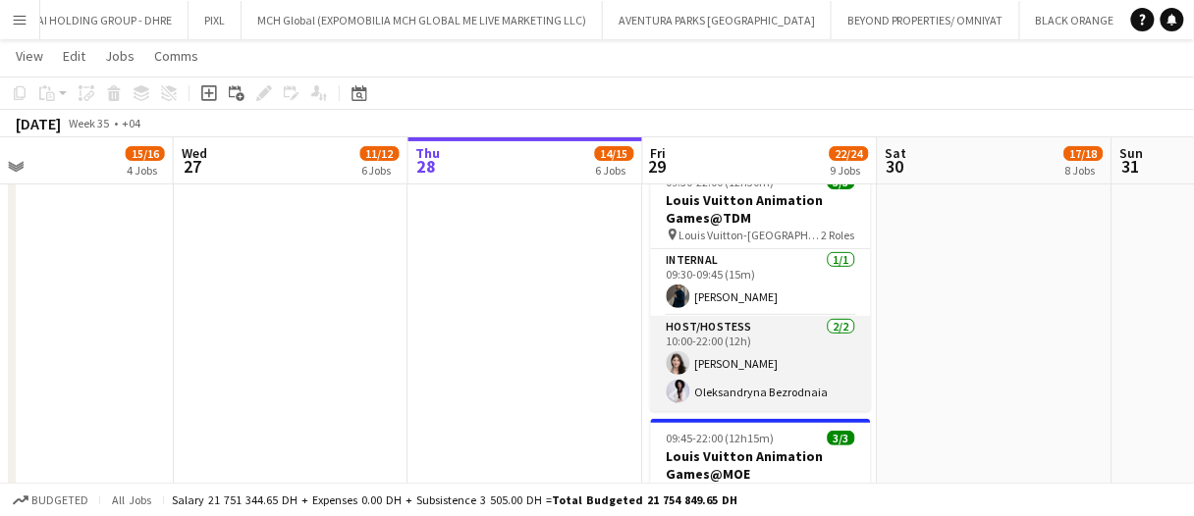
click at [755, 388] on app-card-role "Host/Hostess 2/2 10:00-22:00 (12h) Otilia Sari Oleksandryna Bezrodnaia" at bounding box center [761, 363] width 220 height 95
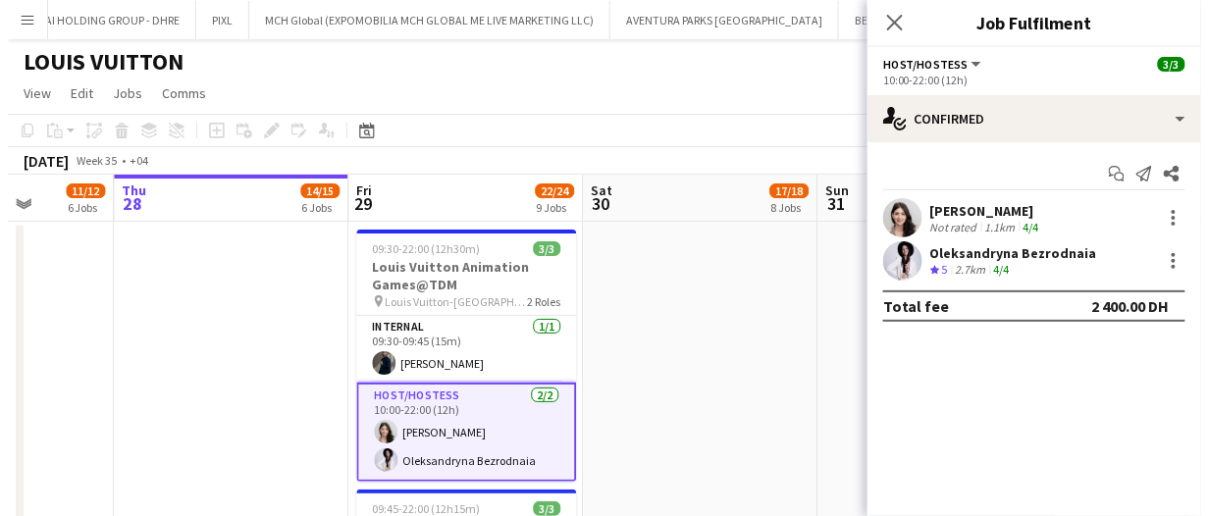
scroll to position [0, 829]
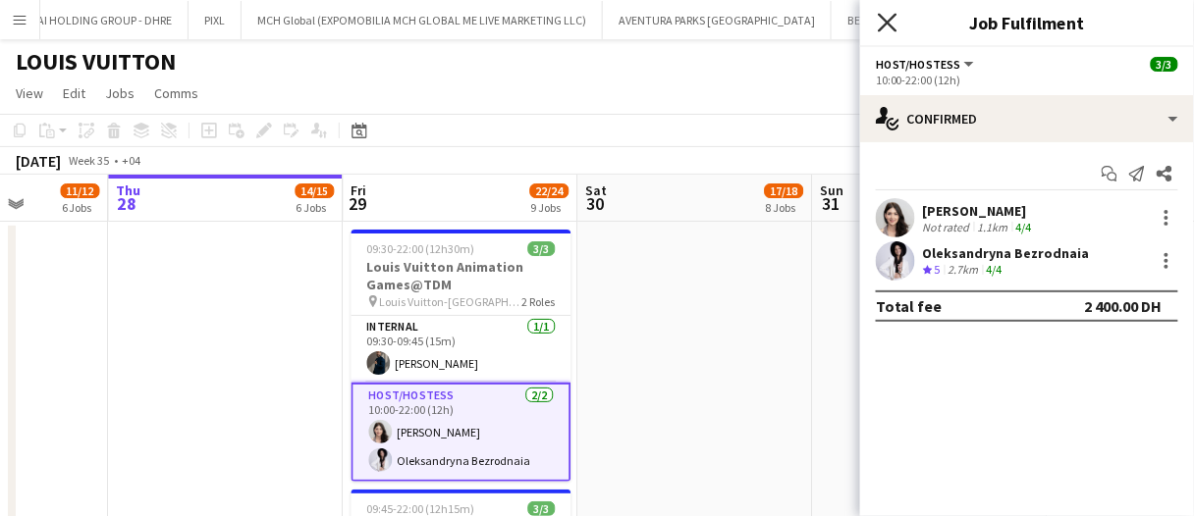
click at [887, 19] on icon "Close pop-in" at bounding box center [886, 22] width 19 height 19
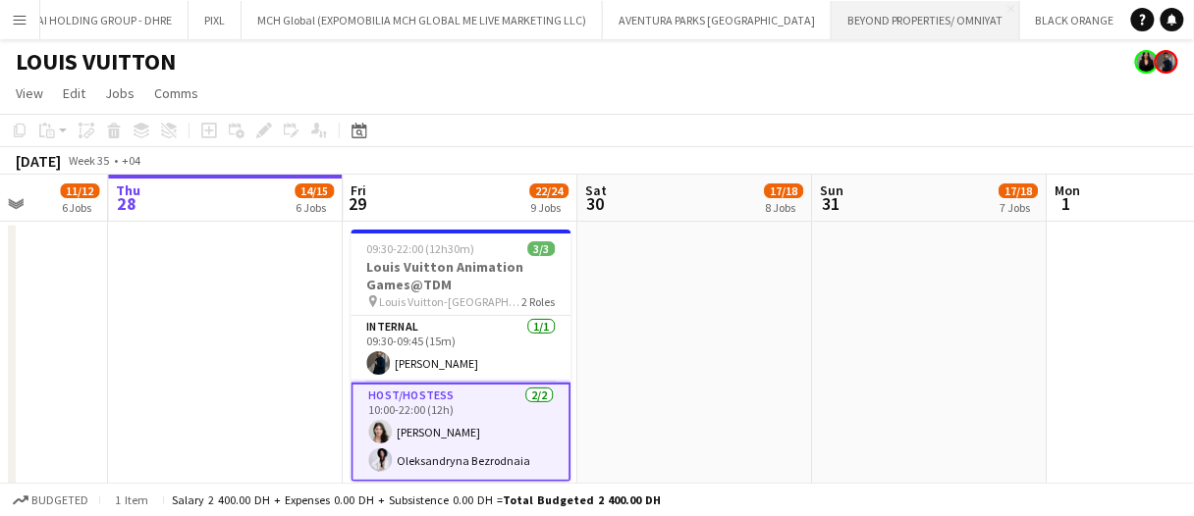
click at [896, 33] on button "BEYOND PROPERTIES/ OMNIYAT Close" at bounding box center [925, 20] width 188 height 38
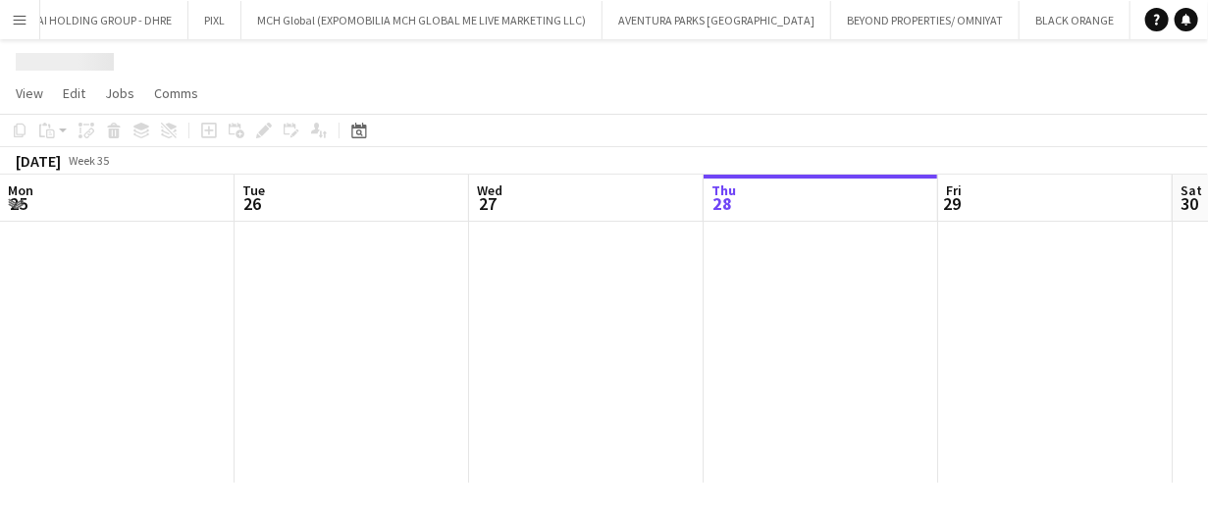
click at [1007, 102] on app-page-menu "View Day view expanded Day view collapsed Month view Date picker Jump to today …" at bounding box center [604, 95] width 1208 height 37
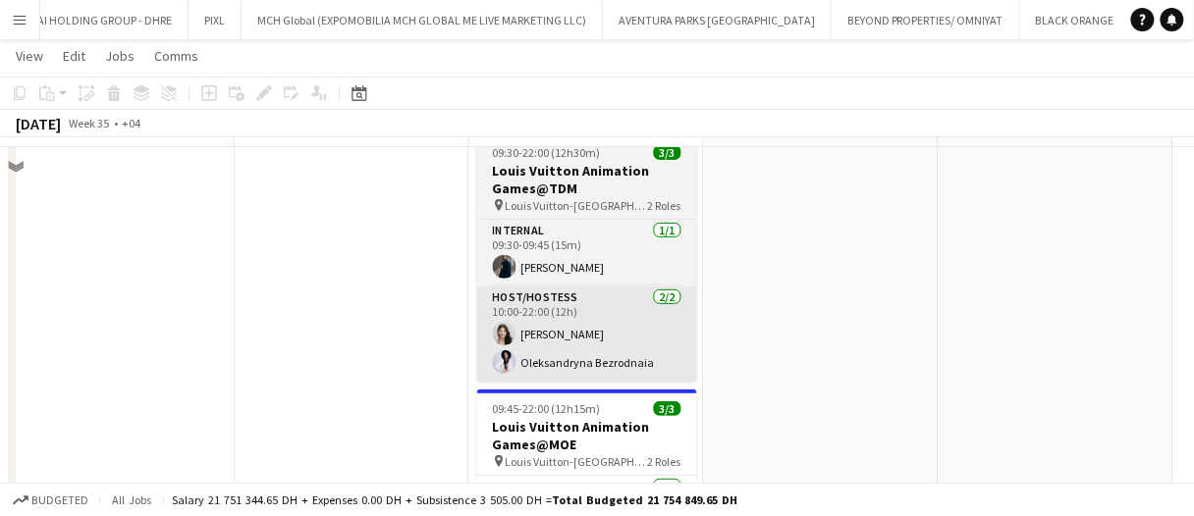
scroll to position [98, 0]
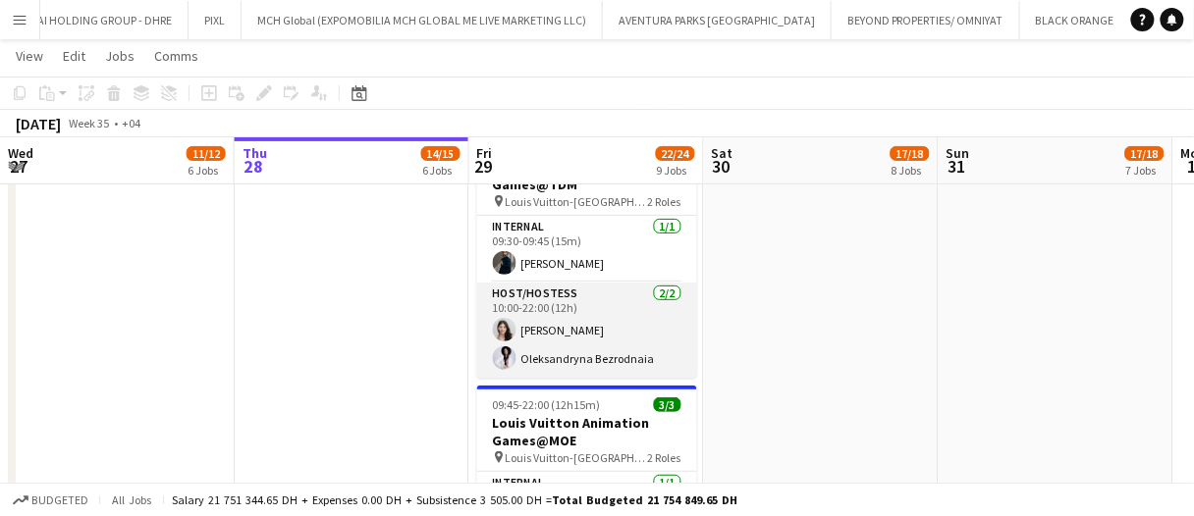
click at [617, 337] on app-card-role "Host/Hostess 2/2 10:00-22:00 (12h) Otilia Sari Oleksandryna Bezrodnaia" at bounding box center [587, 330] width 220 height 95
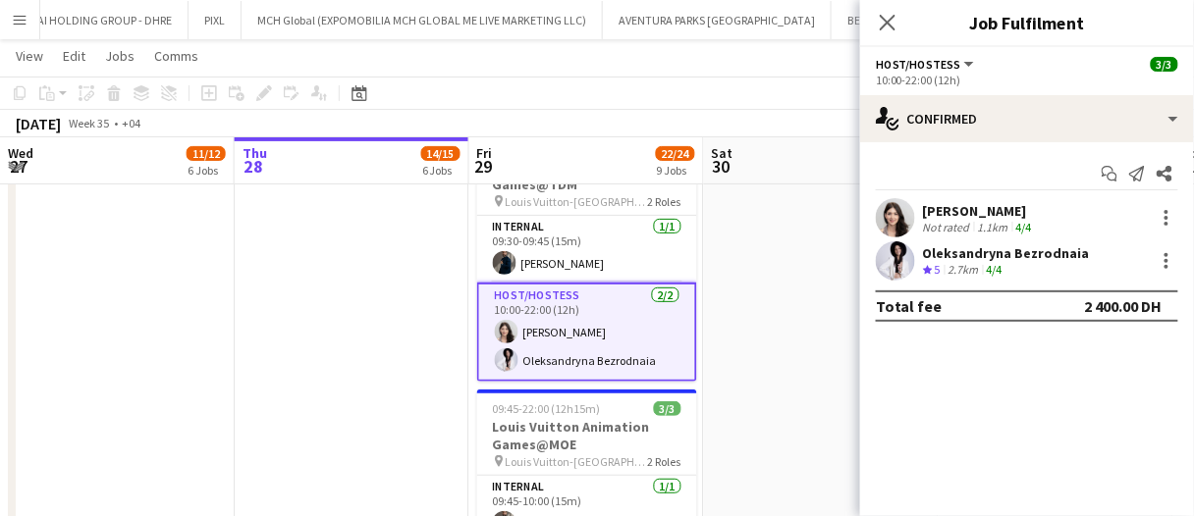
click at [780, 236] on app-date-cell at bounding box center [821, 399] width 235 height 555
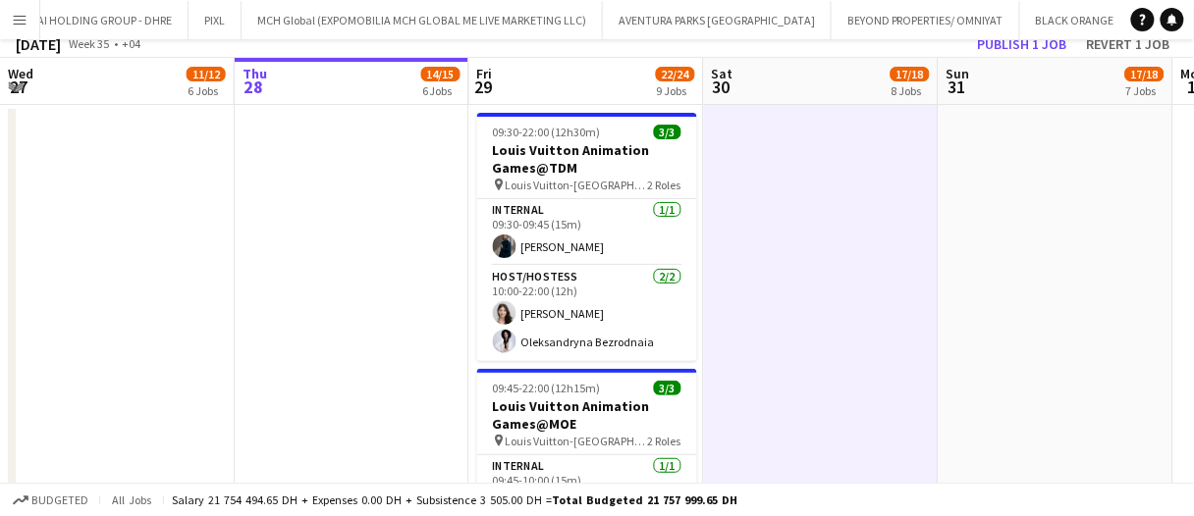
scroll to position [0, 0]
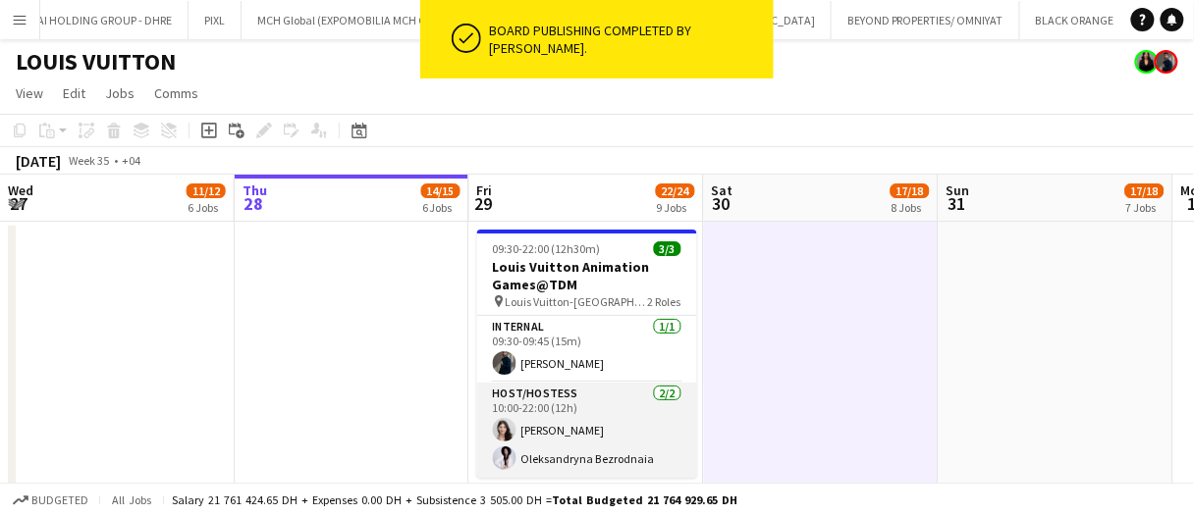
click at [614, 442] on app-card-role "Host/Hostess 2/2 10:00-22:00 (12h) Otilia Sari Oleksandryna Bezrodnaia" at bounding box center [587, 430] width 220 height 95
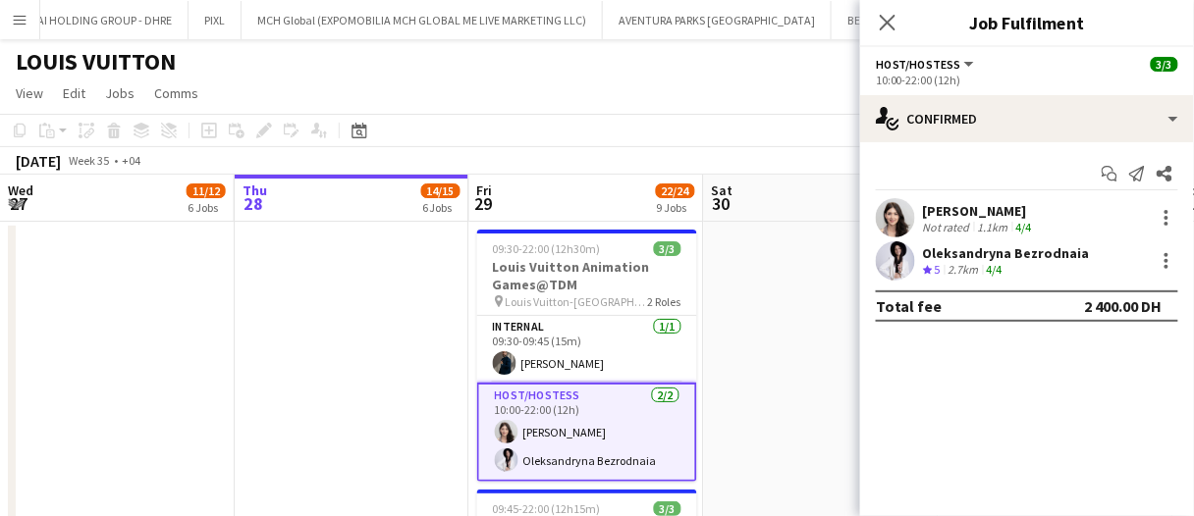
click at [1014, 264] on div "Crew rating 5 2.7km 4/4" at bounding box center [1006, 270] width 167 height 17
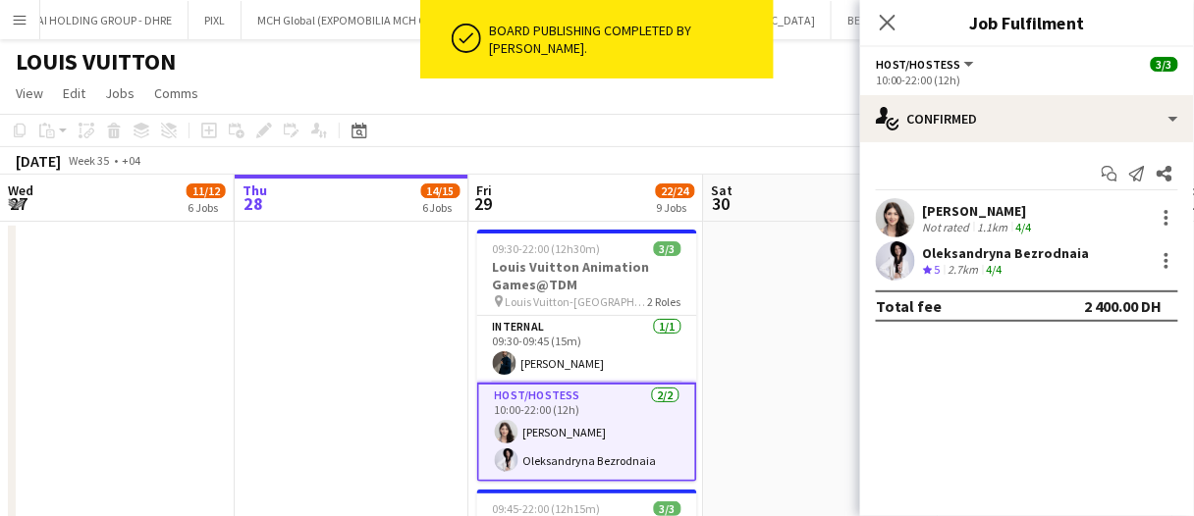
click at [980, 262] on div "2.7km" at bounding box center [963, 270] width 38 height 17
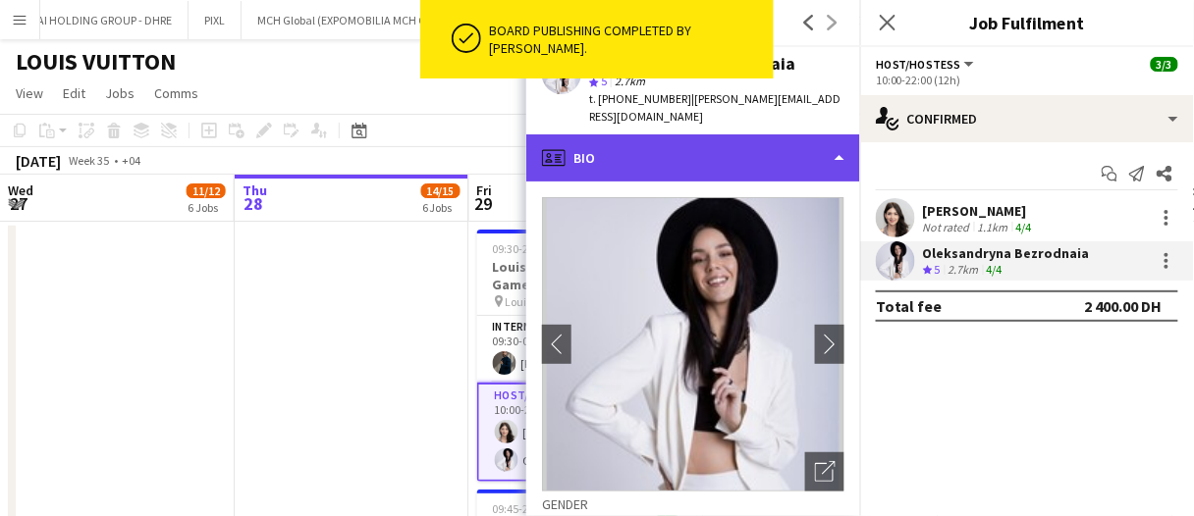
click at [772, 152] on div "profile Bio" at bounding box center [693, 157] width 334 height 47
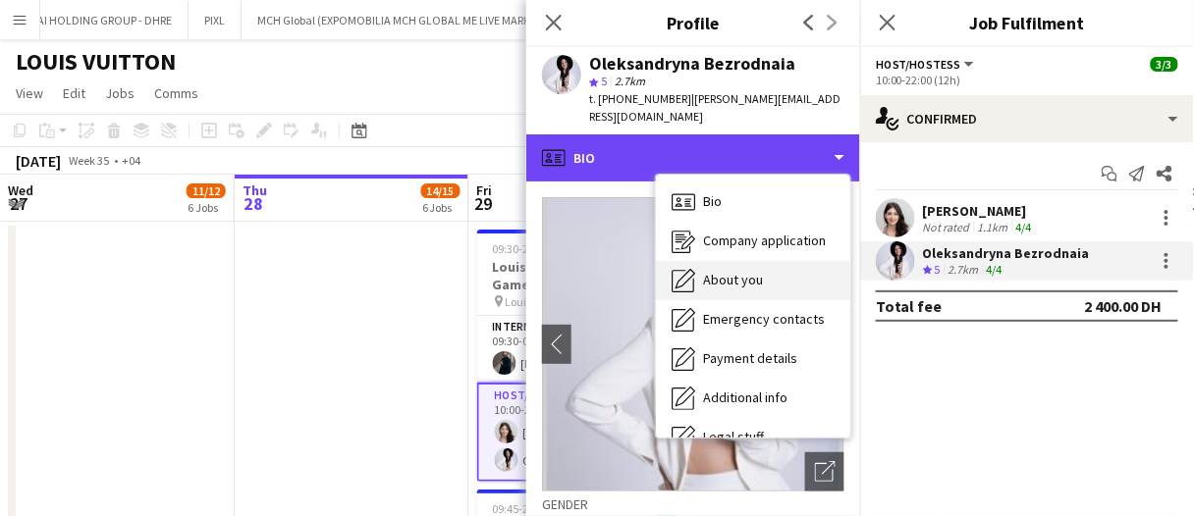
scroll to position [105, 0]
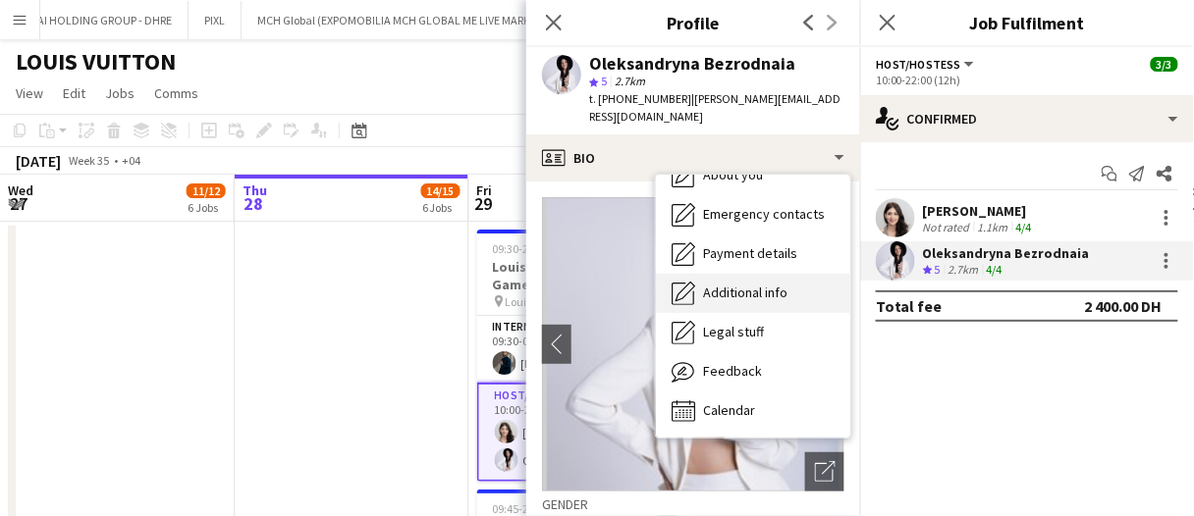
click at [750, 299] on span "Additional info" at bounding box center [745, 293] width 84 height 18
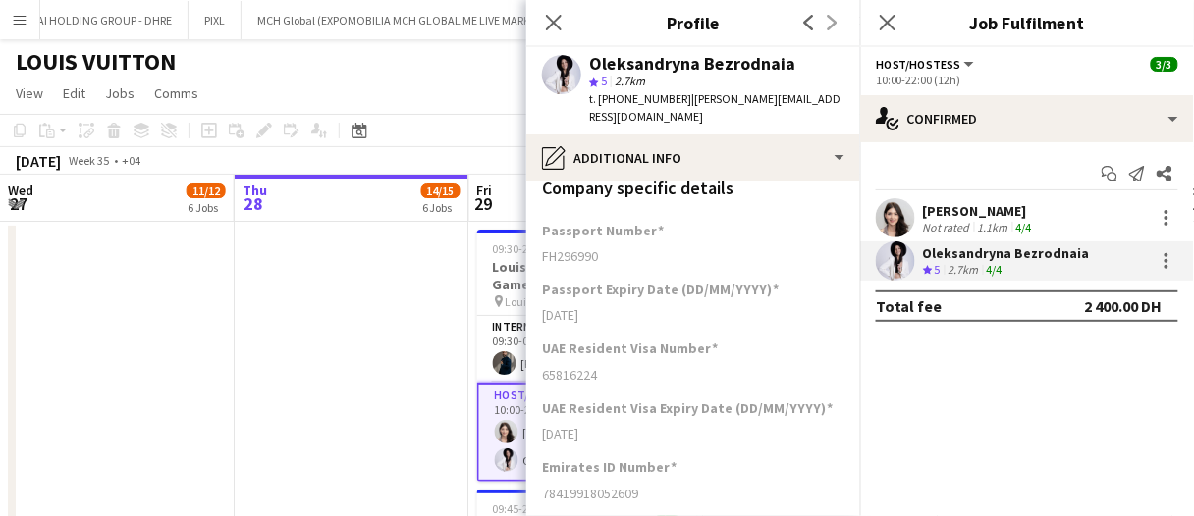
scroll to position [580, 0]
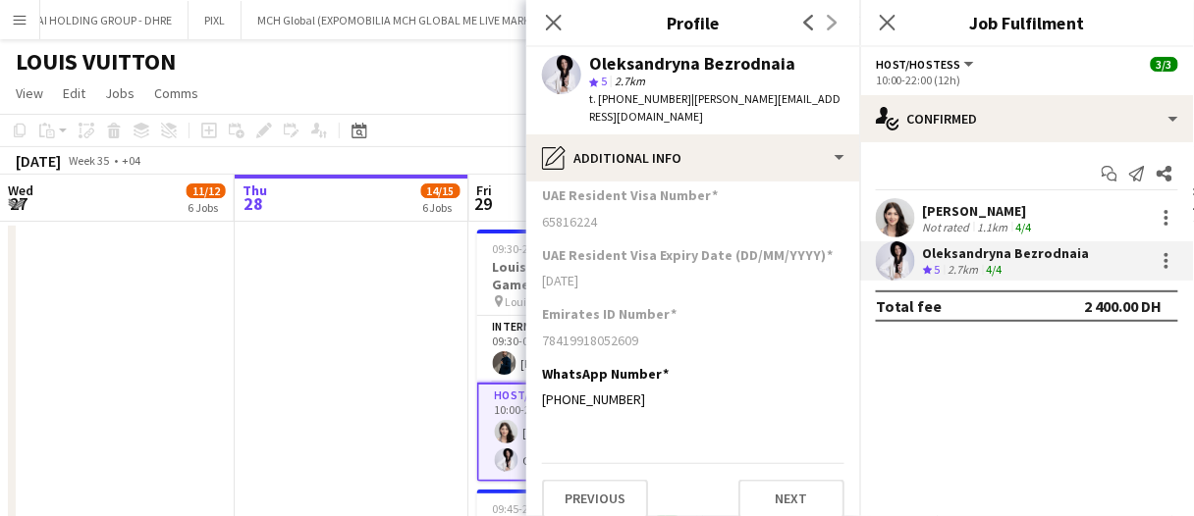
click at [1002, 221] on div "1.1km" at bounding box center [993, 227] width 38 height 15
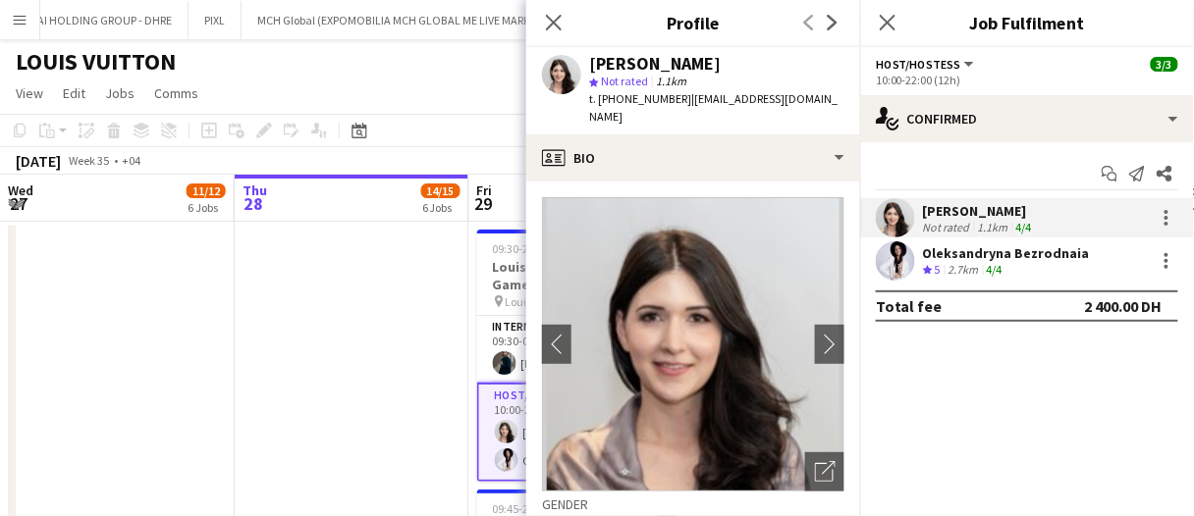
scroll to position [294, 0]
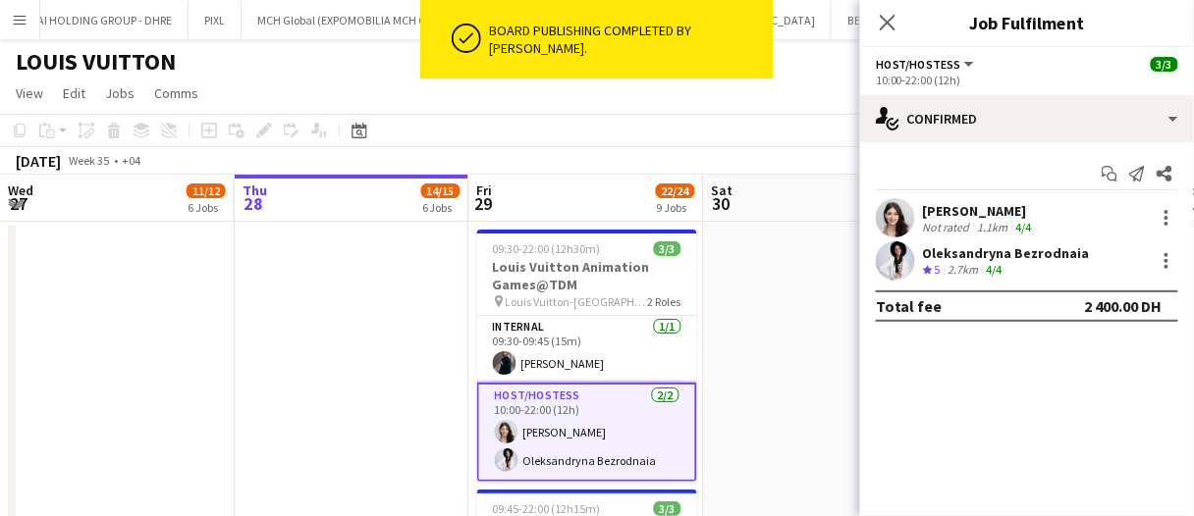
click at [944, 212] on div "Otilia Sari" at bounding box center [979, 211] width 113 height 18
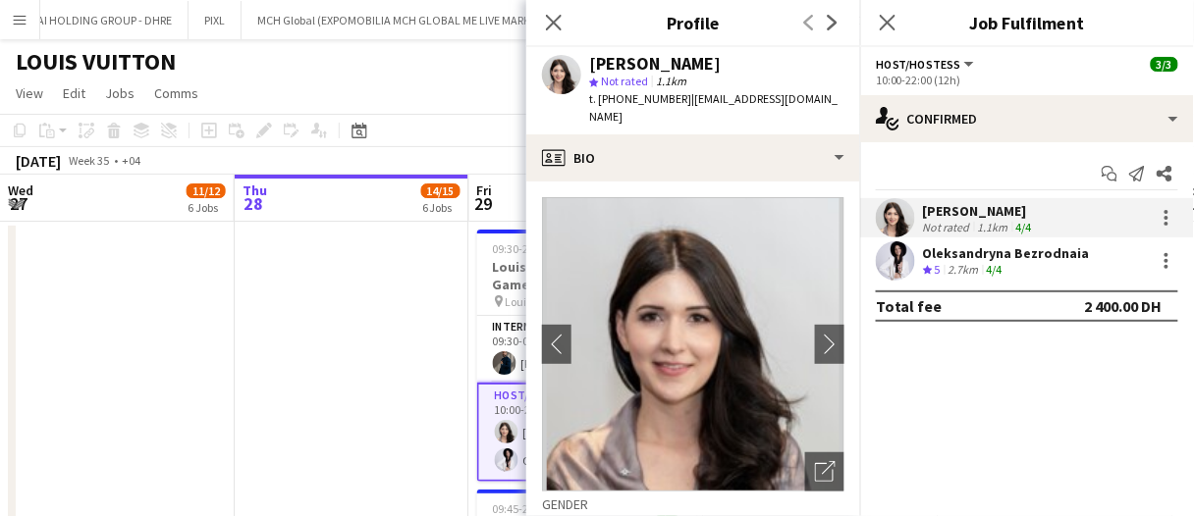
scroll to position [0, 653]
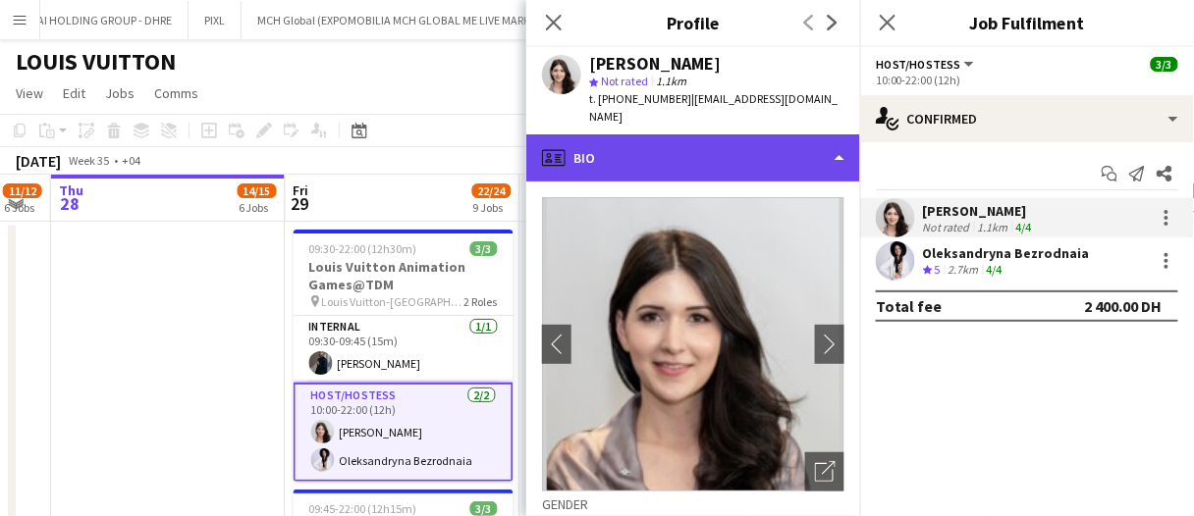
click at [773, 134] on div "profile Bio" at bounding box center [693, 157] width 334 height 47
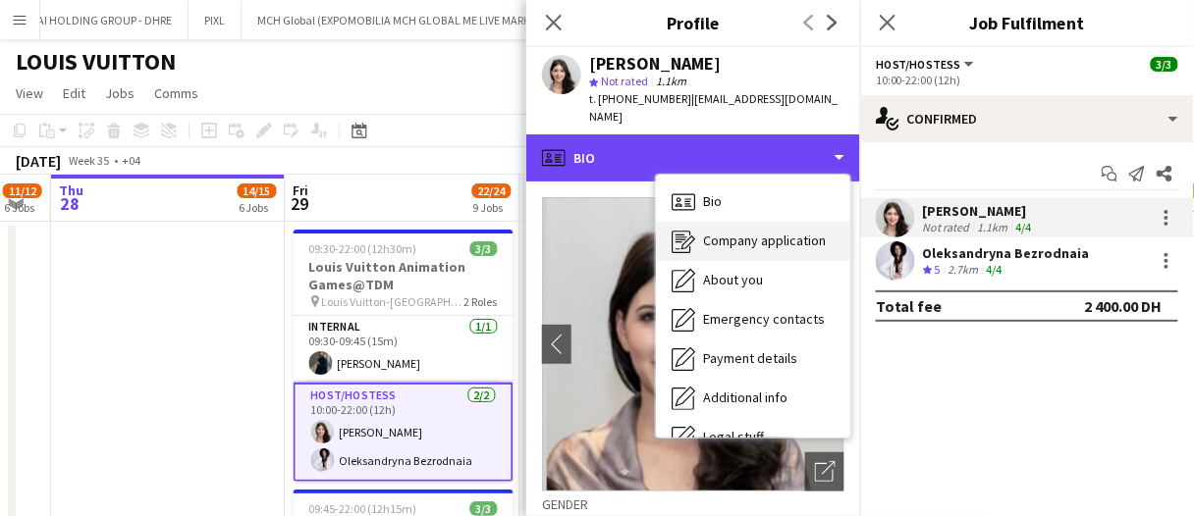
scroll to position [105, 0]
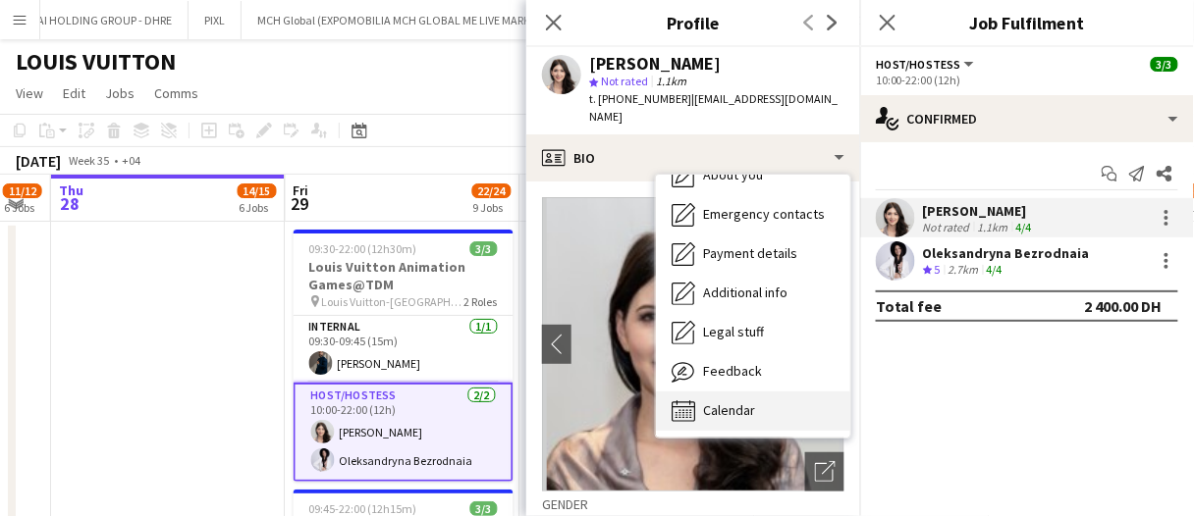
click at [752, 401] on span "Calendar" at bounding box center [729, 410] width 52 height 18
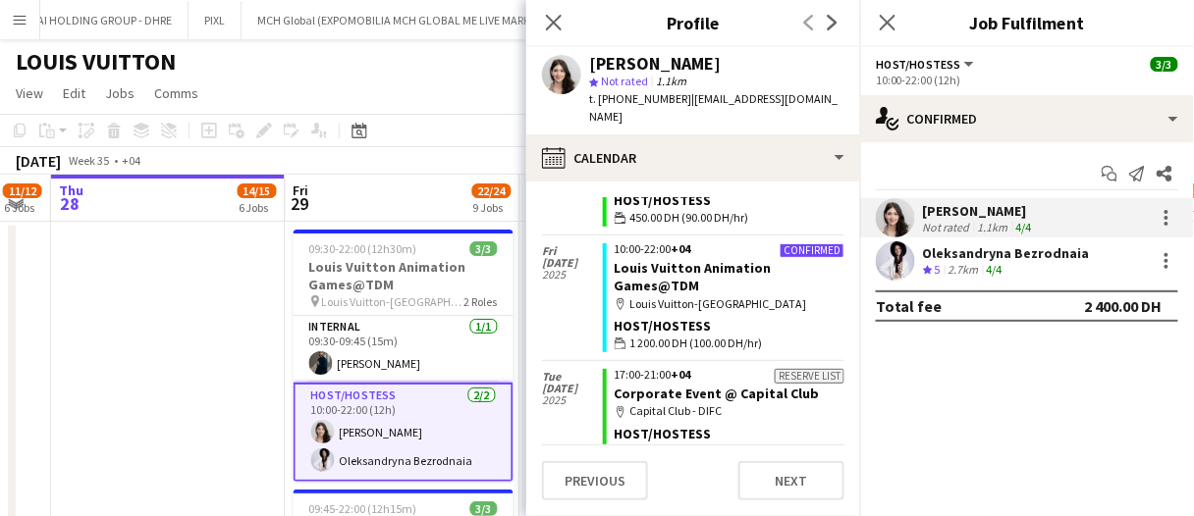
scroll to position [0, 0]
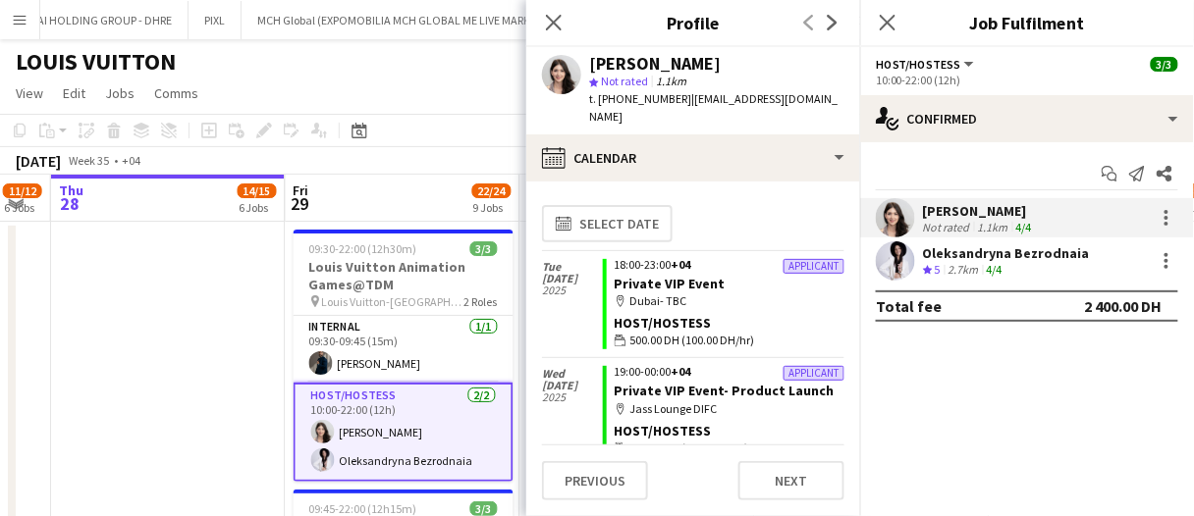
click at [996, 254] on div "Oleksandryna Bezrodnaia" at bounding box center [1006, 253] width 167 height 18
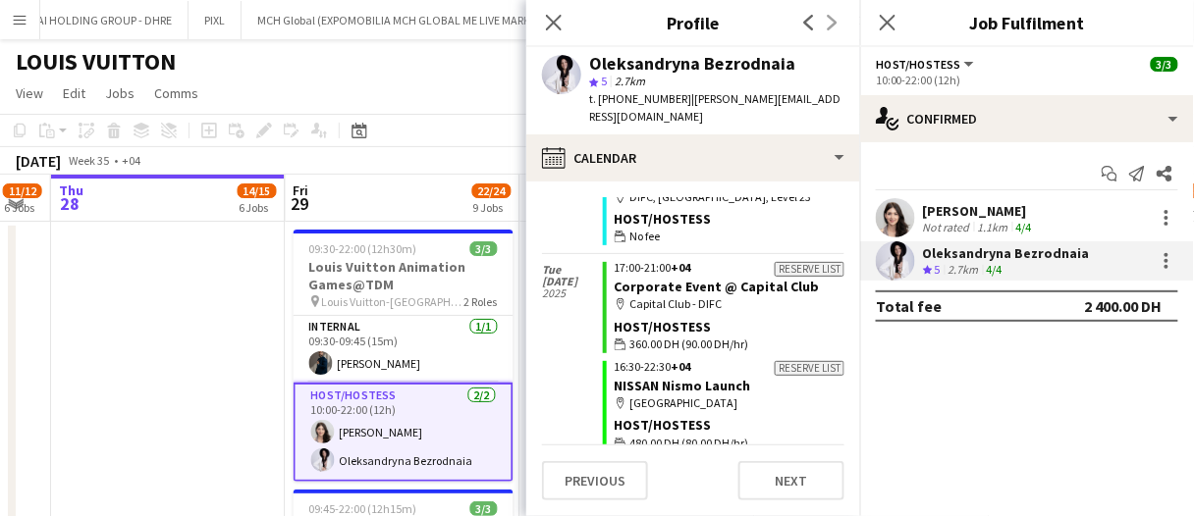
scroll to position [1346, 0]
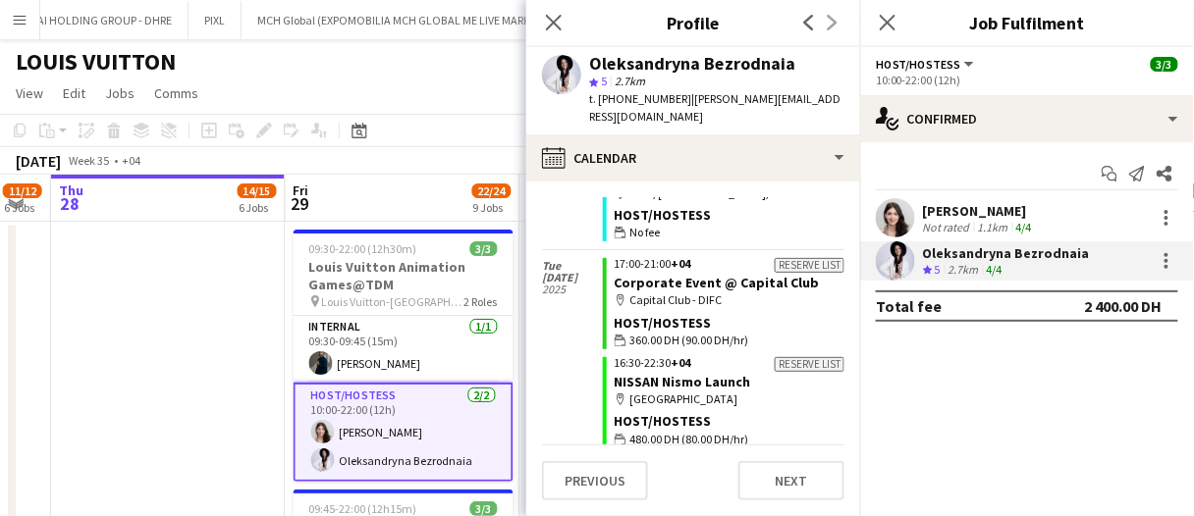
drag, startPoint x: 777, startPoint y: 317, endPoint x: 731, endPoint y: 307, distance: 47.2
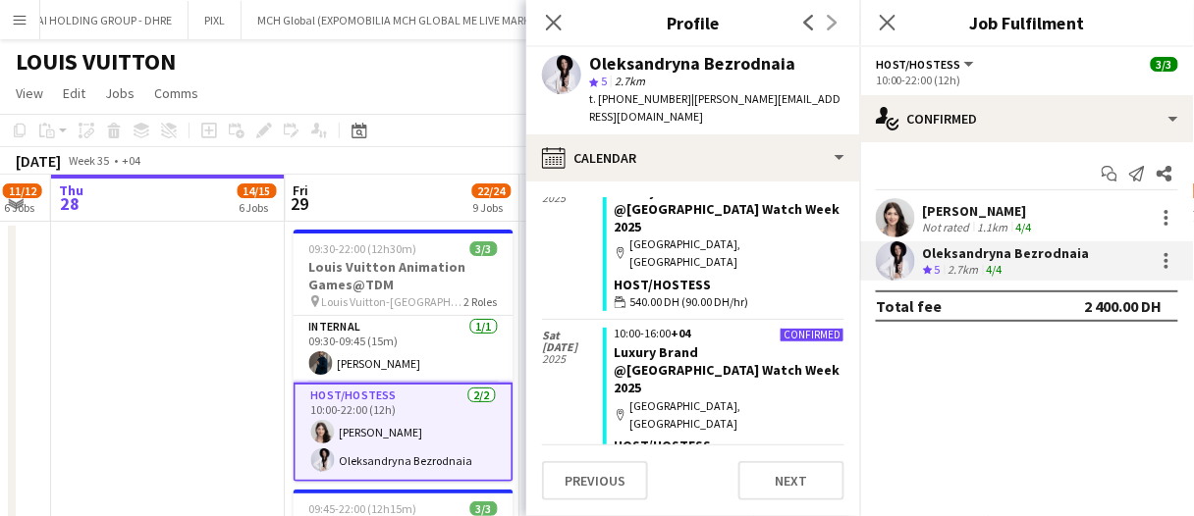
scroll to position [0, 0]
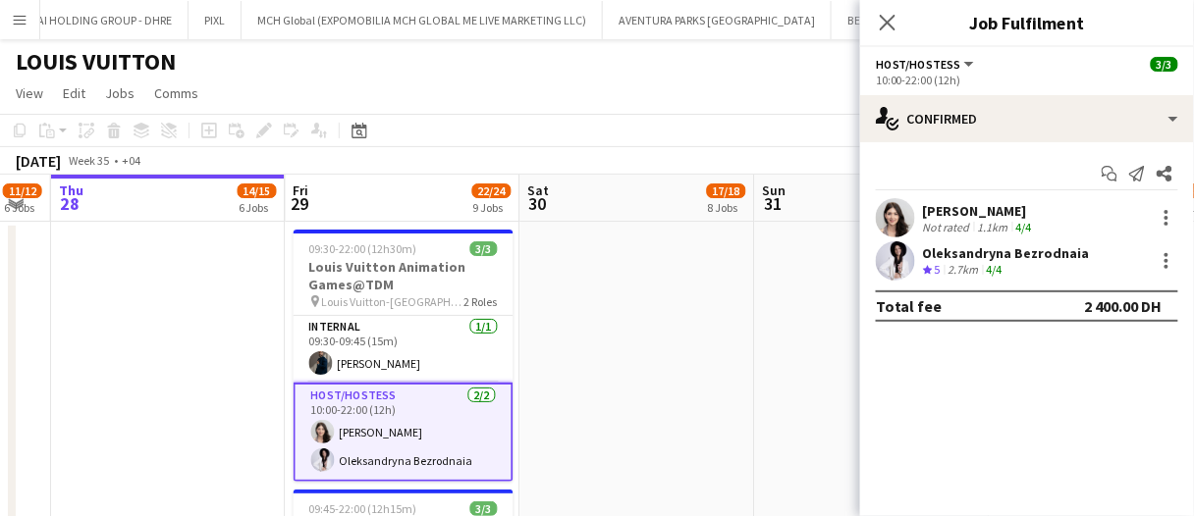
click at [638, 302] on app-date-cell at bounding box center [637, 499] width 235 height 555
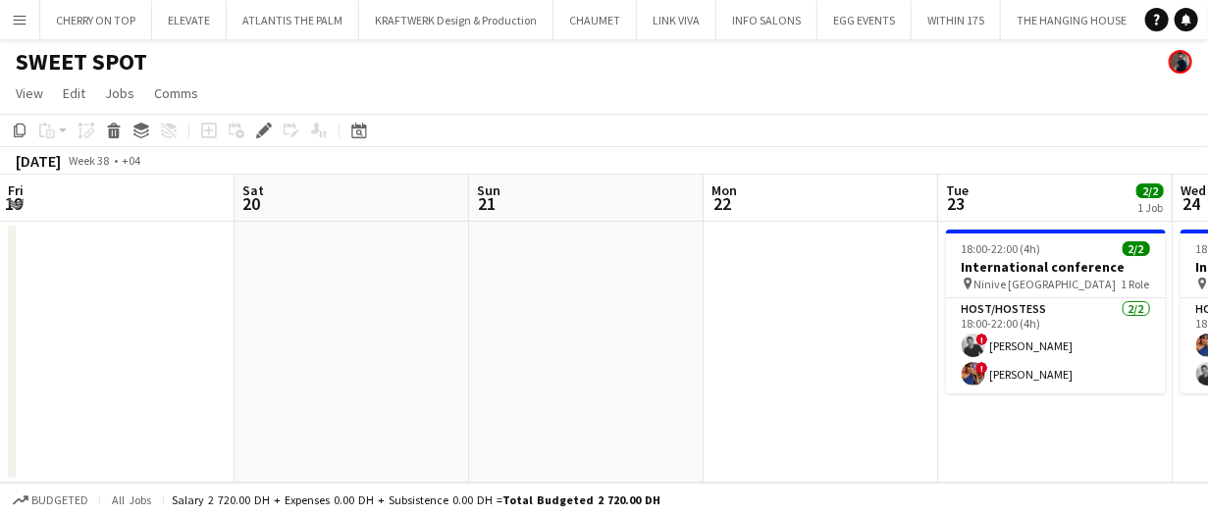
scroll to position [0, 674]
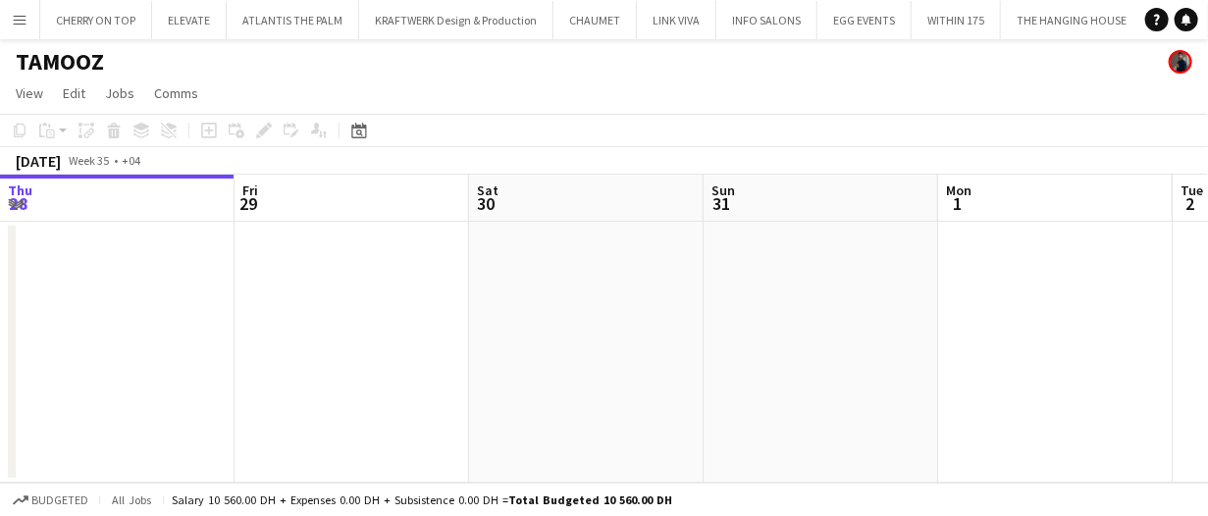
scroll to position [0, 706]
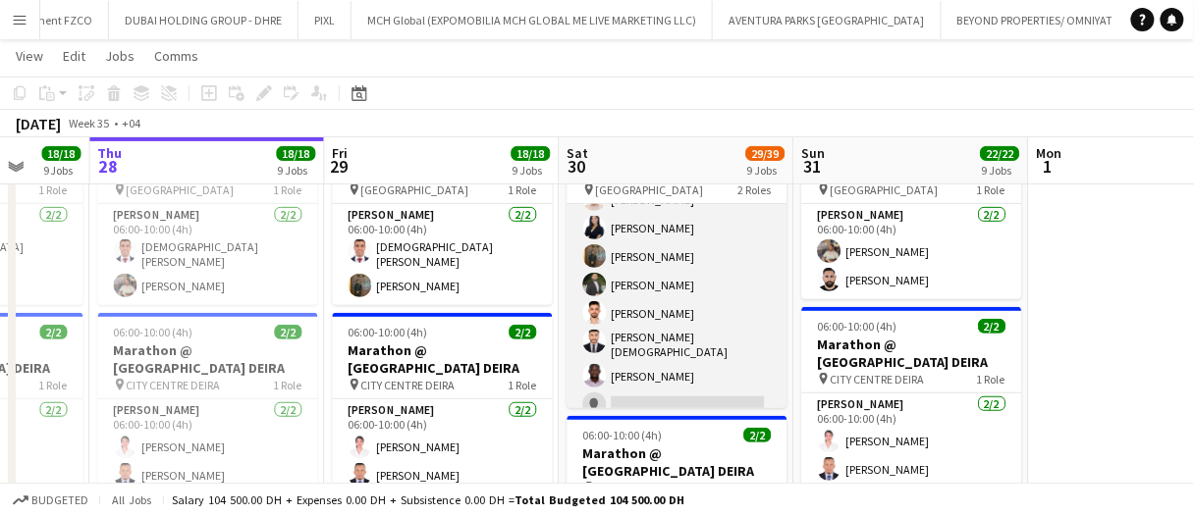
click at [648, 265] on app-card-role "[PERSON_NAME] 2I [DATE] 05:00-09:00 (4h) [PERSON_NAME] [PERSON_NAME] Sedo [PERS…" at bounding box center [677, 416] width 220 height 528
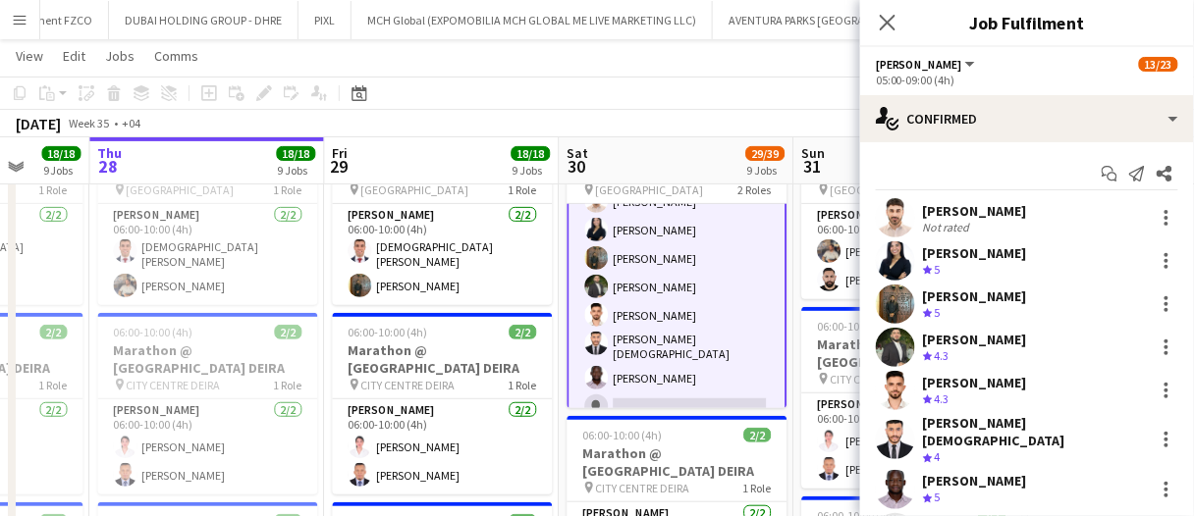
scroll to position [275, 0]
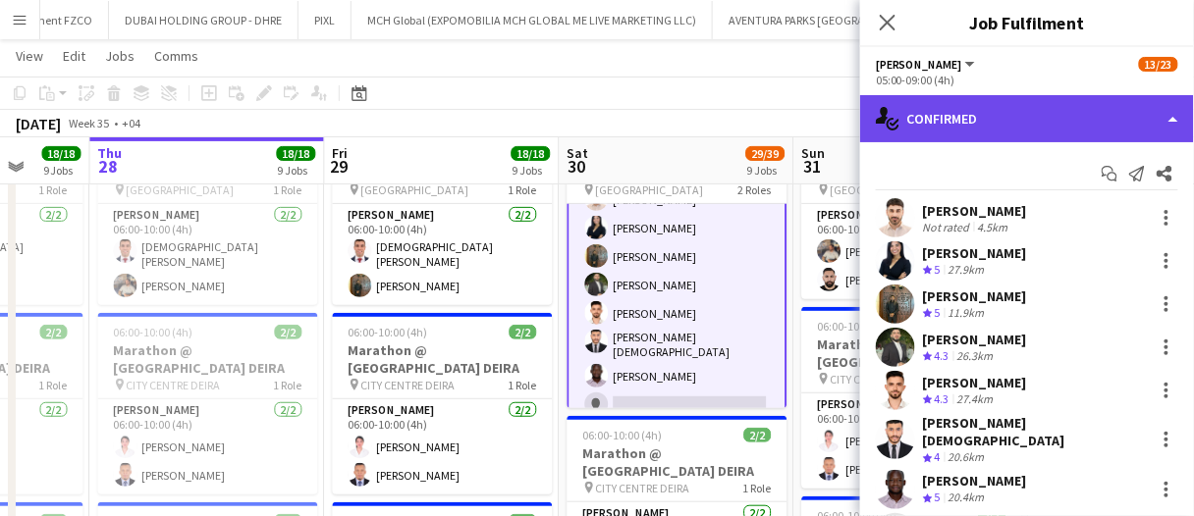
click at [1008, 139] on div "single-neutral-actions-check-2 Confirmed" at bounding box center [1027, 118] width 334 height 47
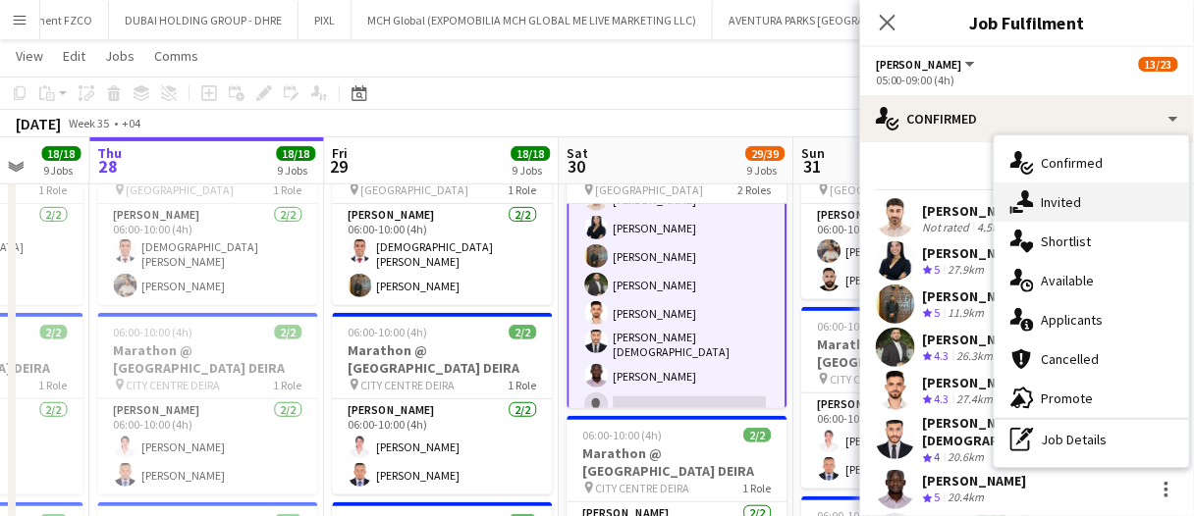
click at [1042, 189] on div "single-neutral-actions-share-1 Invited" at bounding box center [1091, 202] width 194 height 39
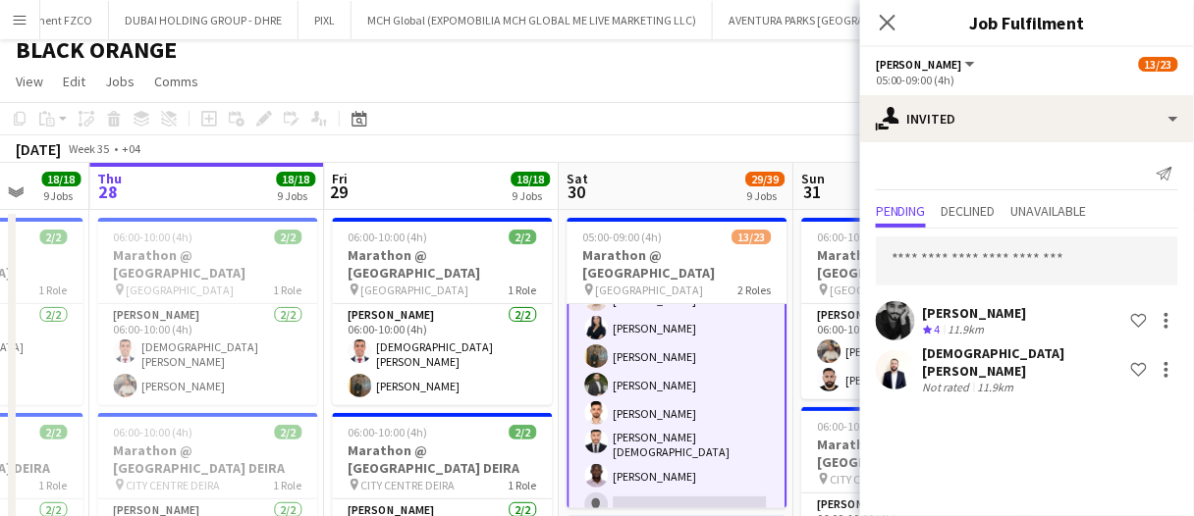
scroll to position [177, 0]
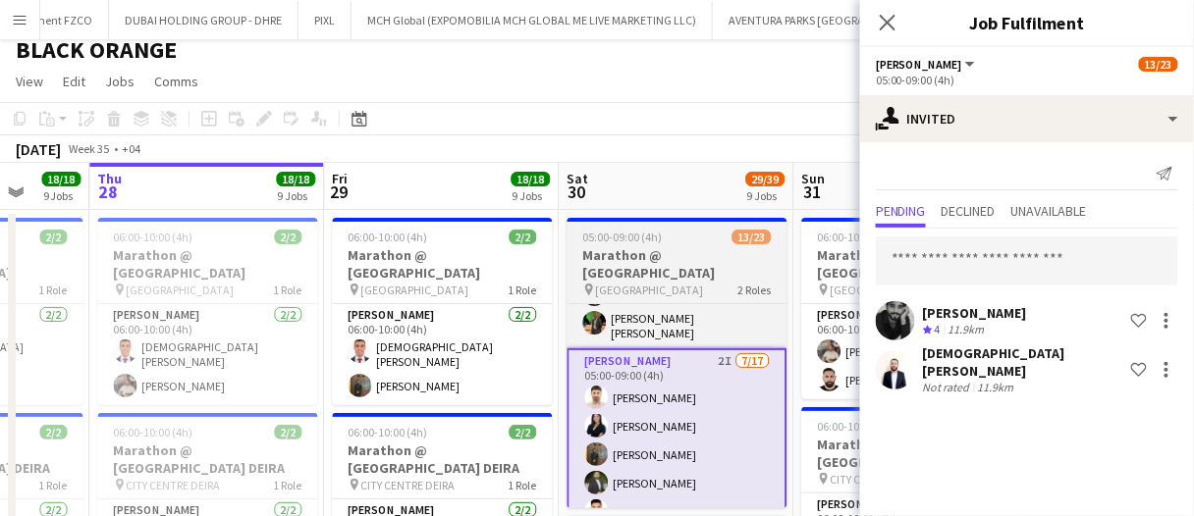
click at [671, 256] on h3 "Marathon @ [GEOGRAPHIC_DATA]" at bounding box center [677, 263] width 220 height 35
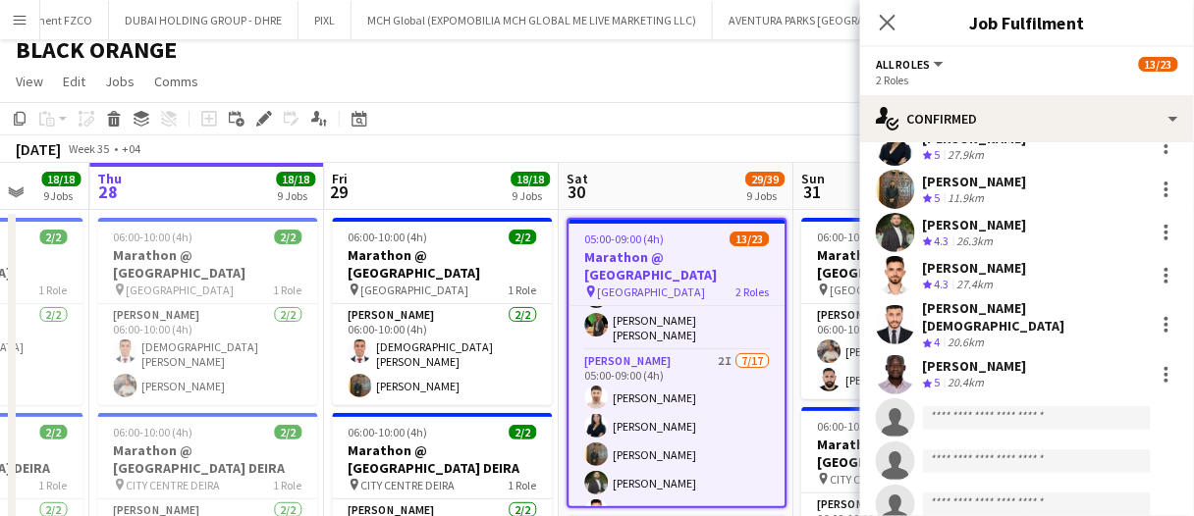
scroll to position [393, 0]
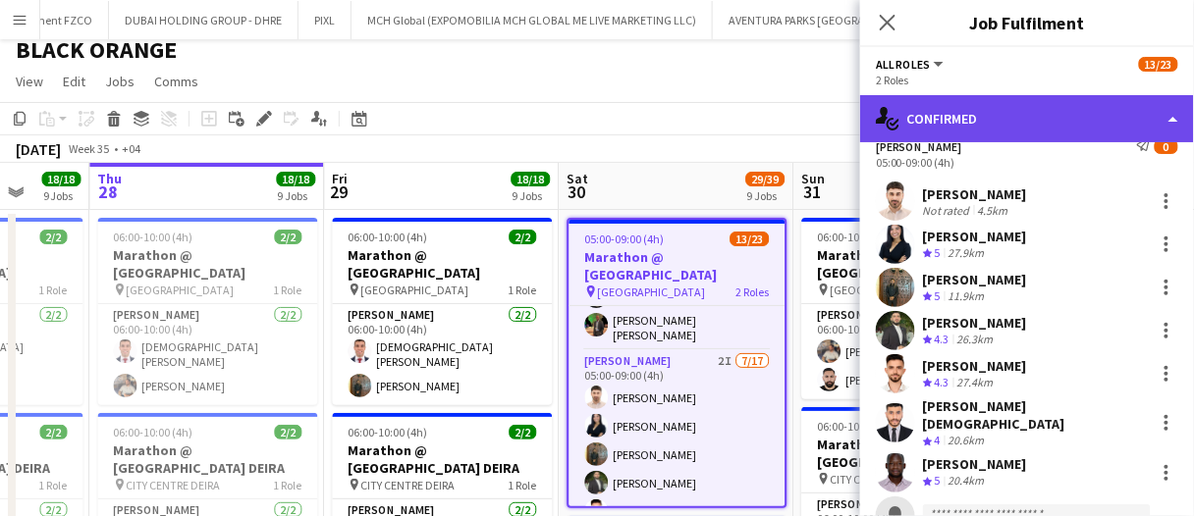
click at [1017, 125] on div "single-neutral-actions-check-2 Confirmed" at bounding box center [1027, 118] width 334 height 47
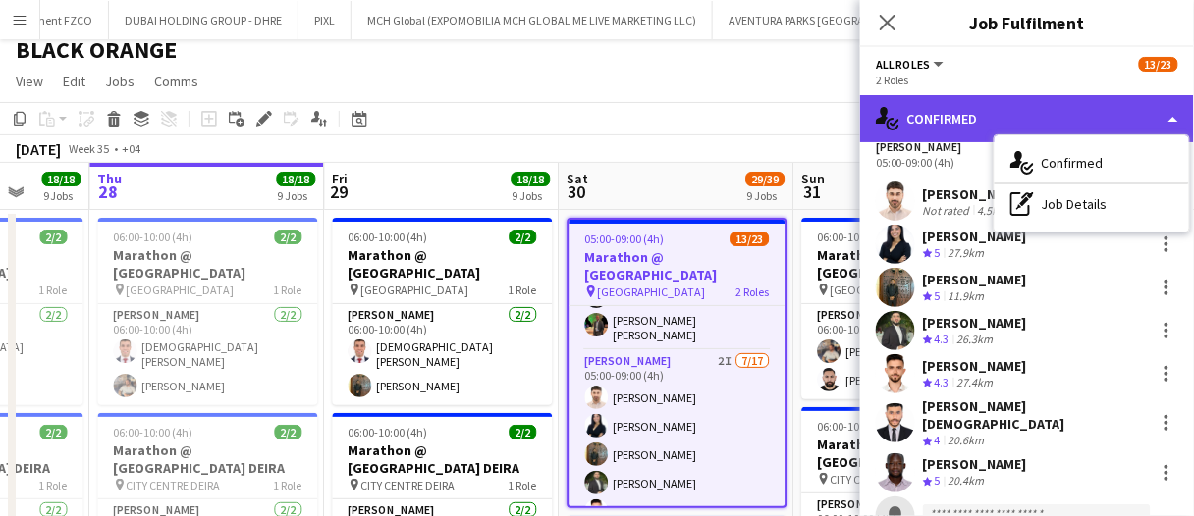
click at [957, 122] on div "single-neutral-actions-check-2 Confirmed" at bounding box center [1027, 118] width 334 height 47
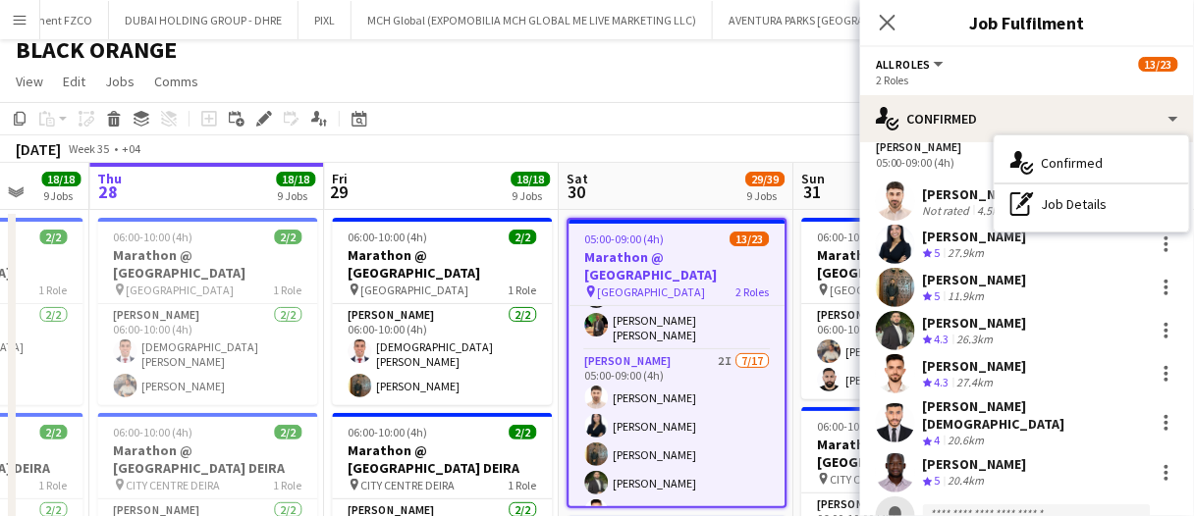
drag, startPoint x: 672, startPoint y: 389, endPoint x: 1059, endPoint y: 175, distance: 442.0
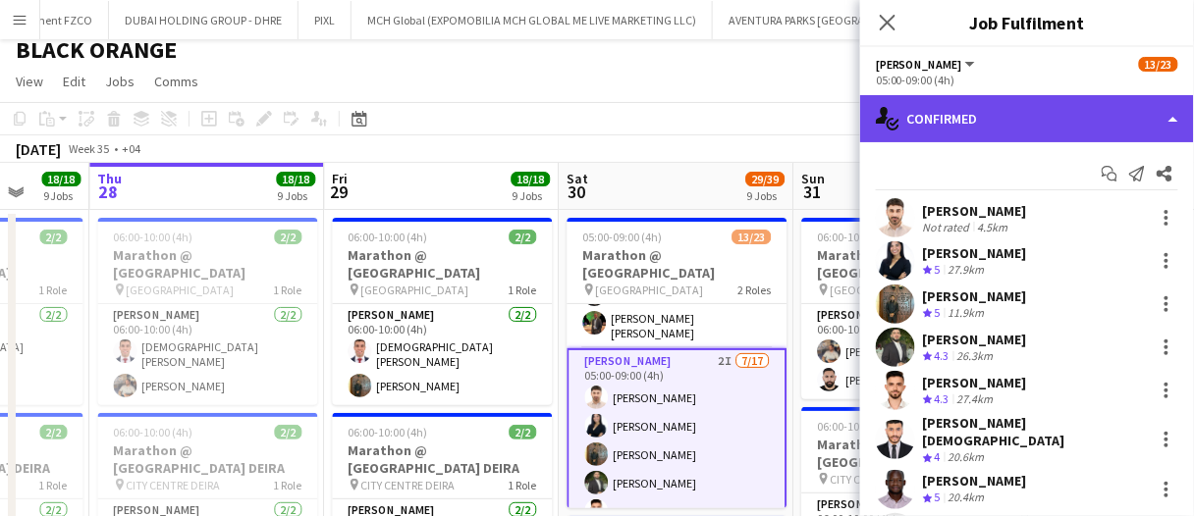
click at [1029, 119] on div "single-neutral-actions-check-2 Confirmed" at bounding box center [1027, 118] width 334 height 47
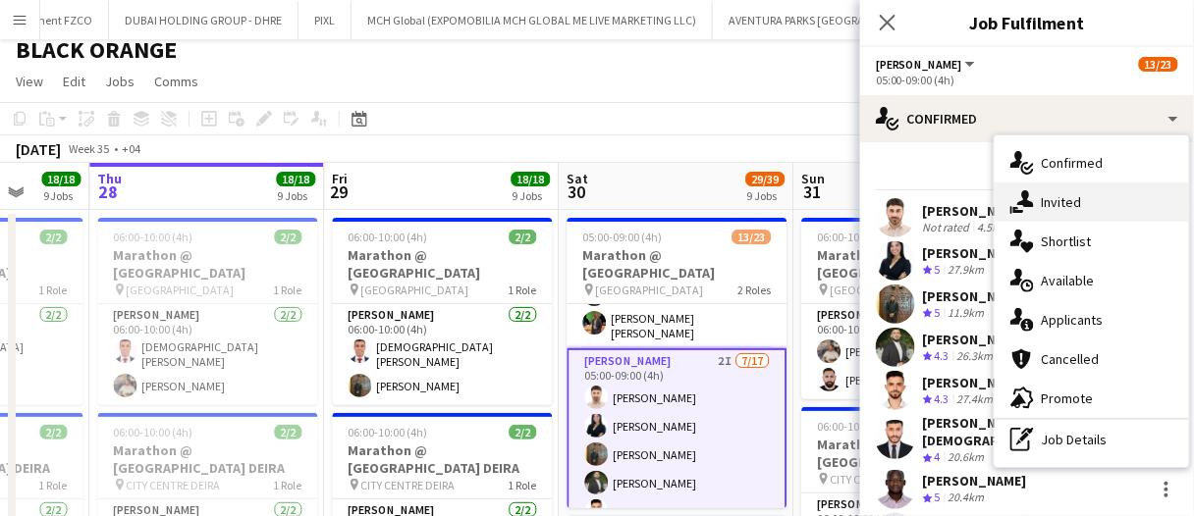
click at [1065, 196] on div "single-neutral-actions-share-1 Invited" at bounding box center [1091, 202] width 194 height 39
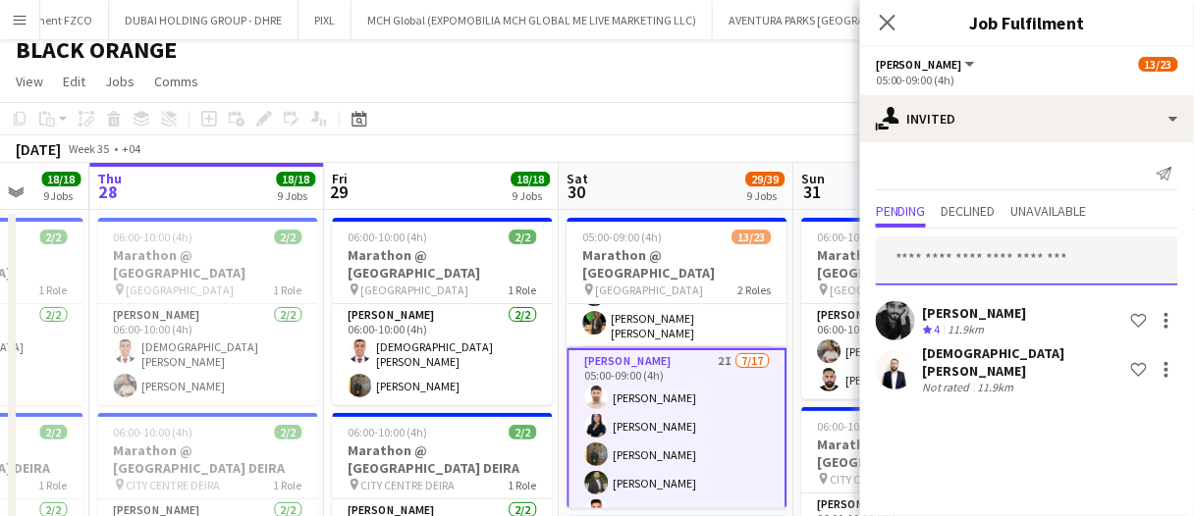
click at [996, 254] on input "text" at bounding box center [1027, 261] width 302 height 49
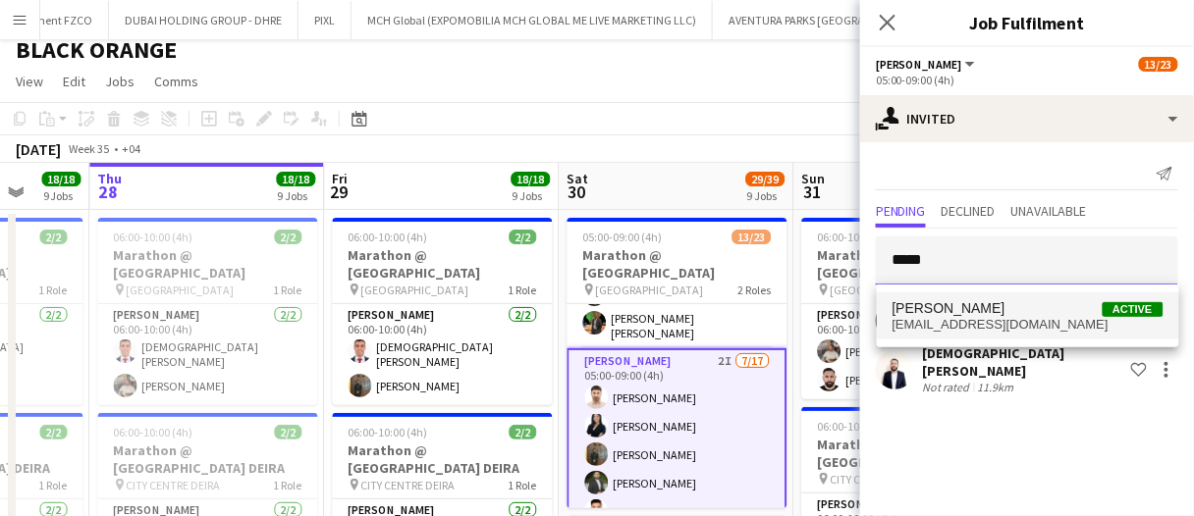
type input "*****"
click at [1002, 303] on span "[PERSON_NAME]" at bounding box center [948, 308] width 113 height 17
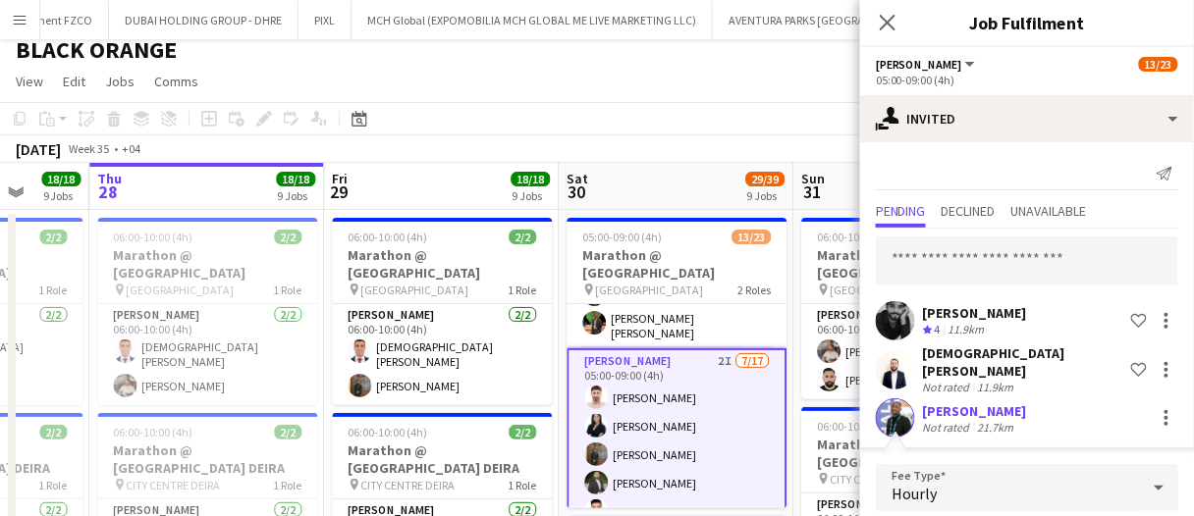
scroll to position [34, 0]
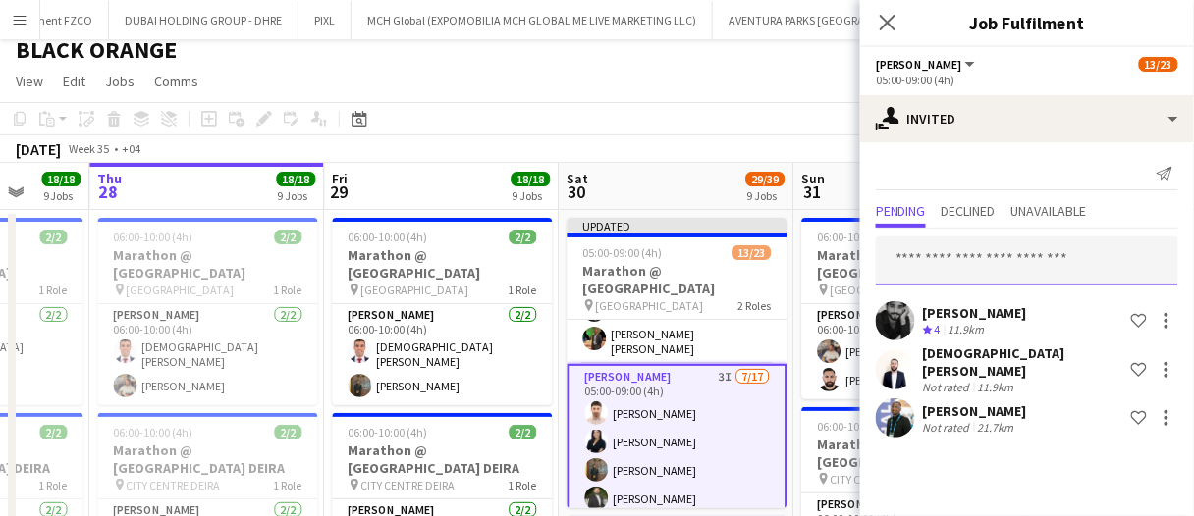
click at [1023, 257] on input "text" at bounding box center [1027, 261] width 302 height 49
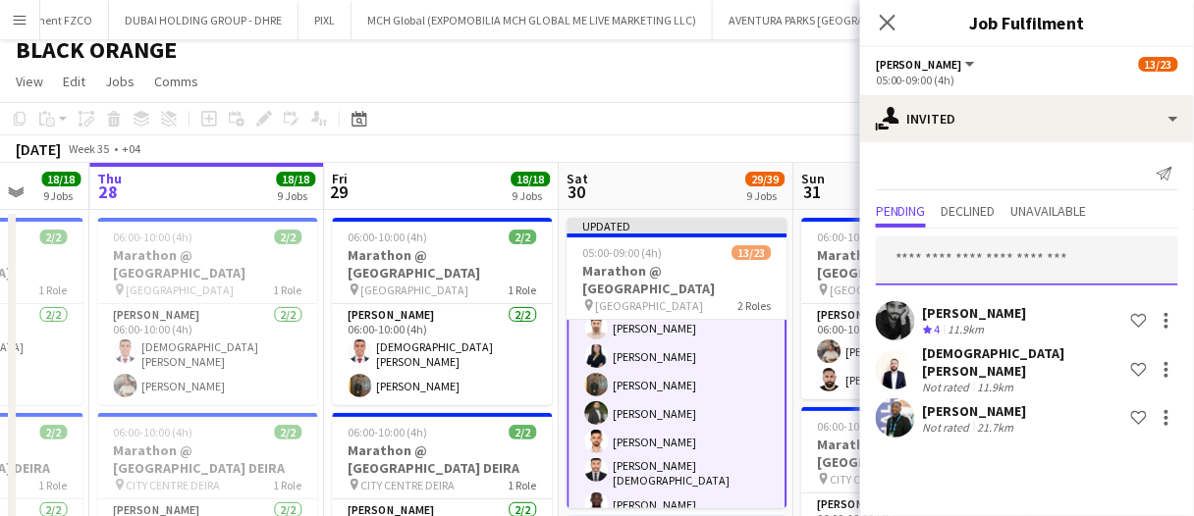
scroll to position [294, 0]
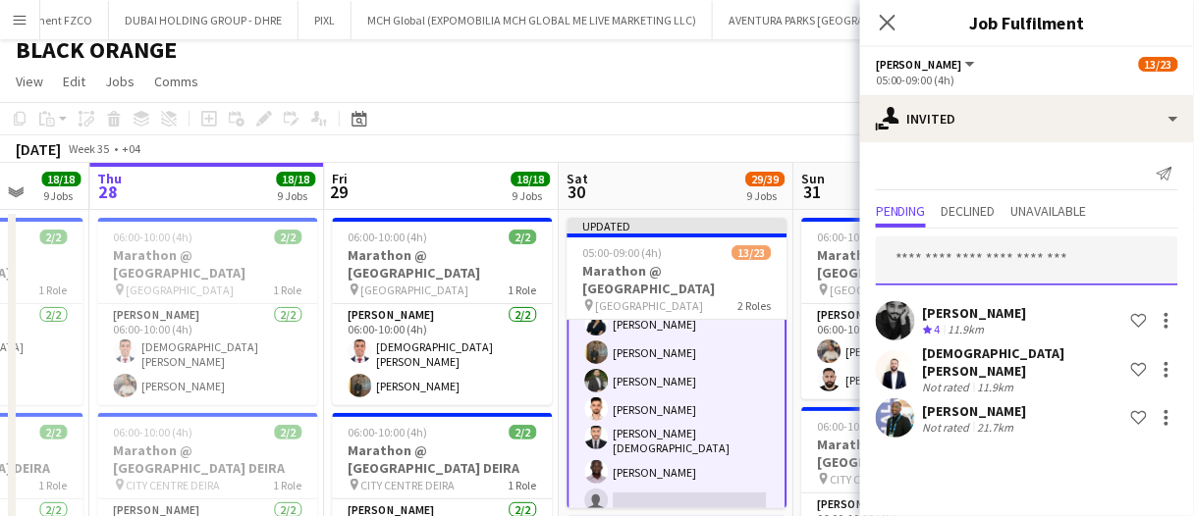
click at [928, 263] on input "text" at bounding box center [1027, 261] width 302 height 49
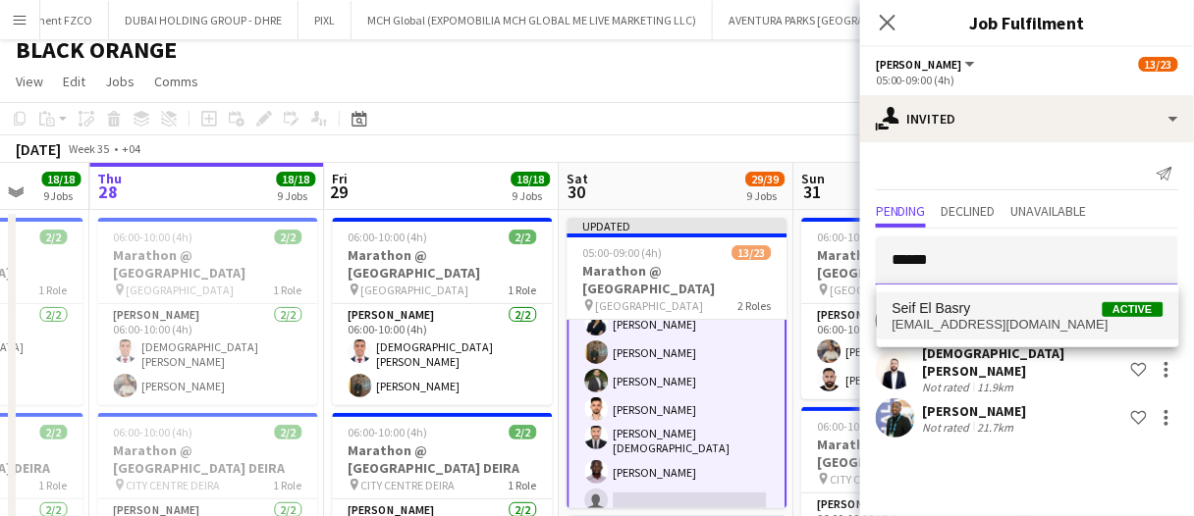
type input "******"
click at [915, 302] on span "Seif El Basry" at bounding box center [931, 308] width 79 height 17
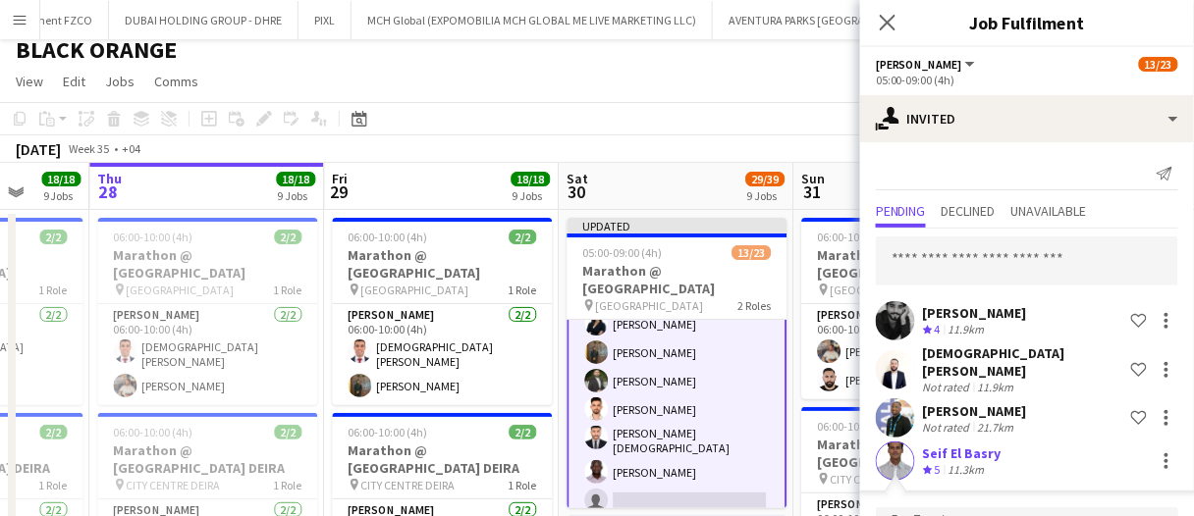
scroll to position [241, 0]
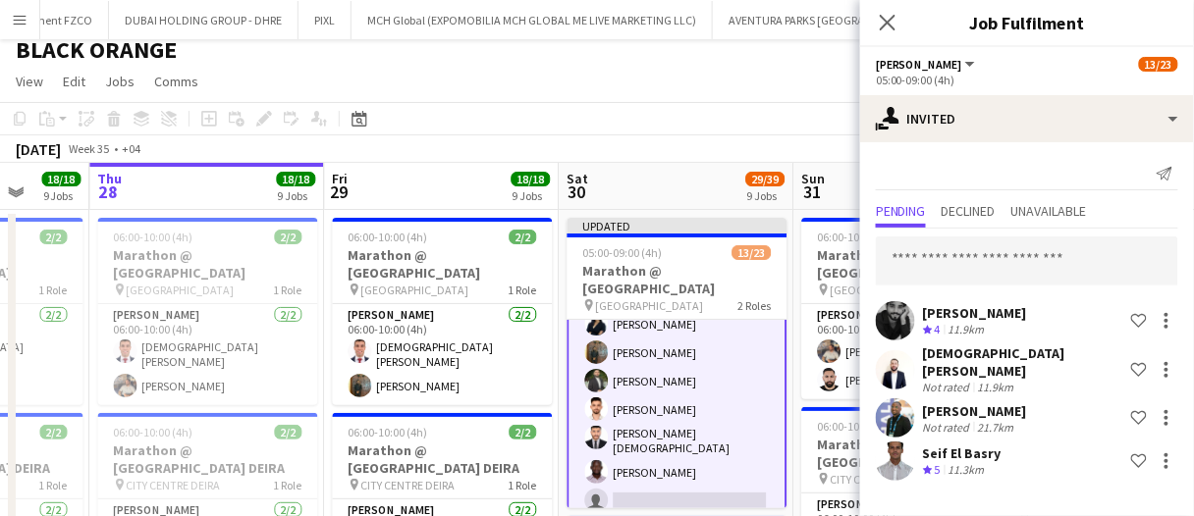
scroll to position [0, 0]
click at [928, 259] on input "text" at bounding box center [1027, 261] width 302 height 49
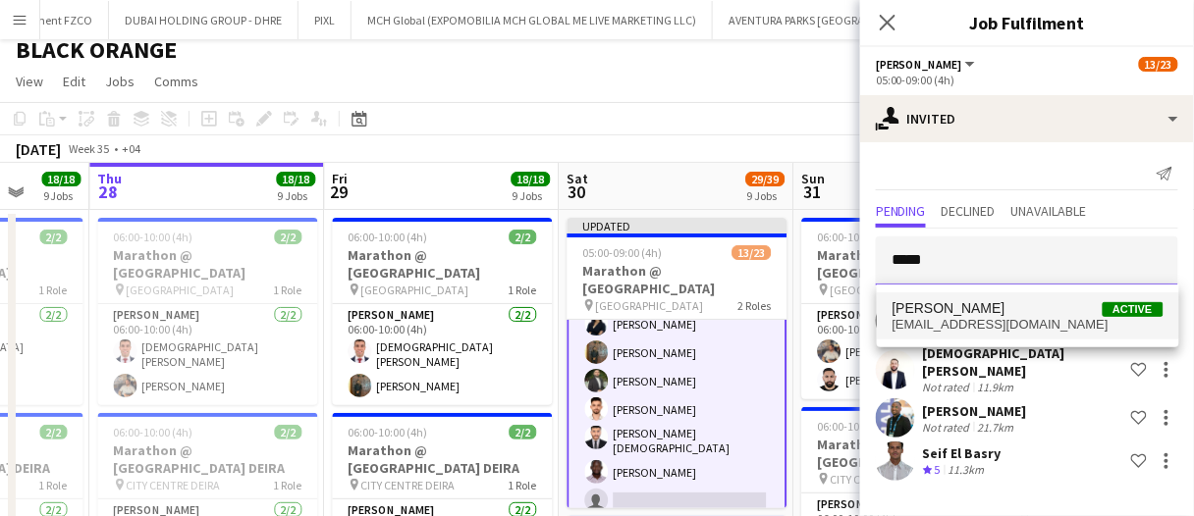
type input "*****"
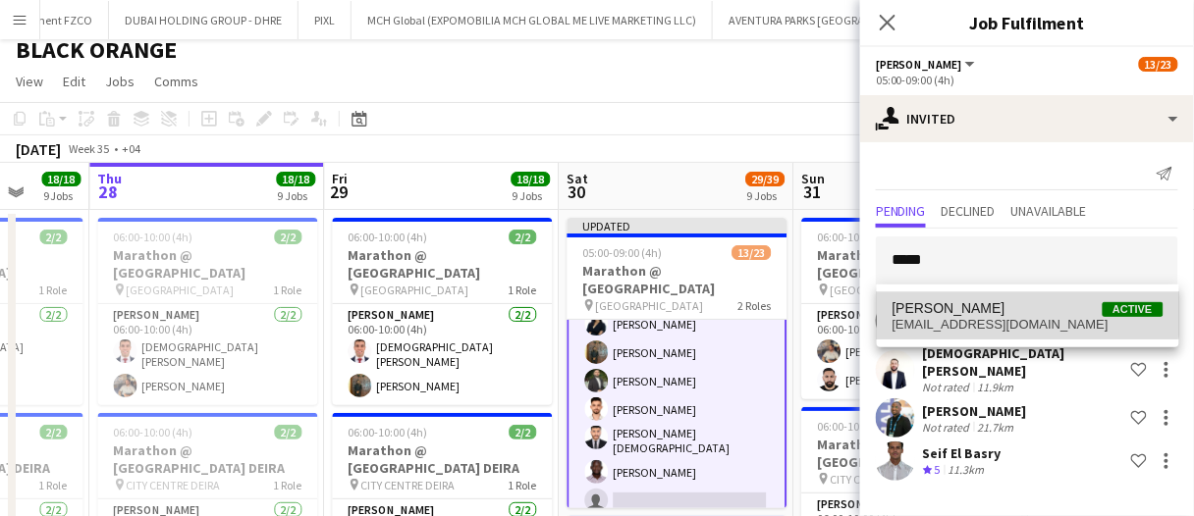
click at [964, 302] on span "[PERSON_NAME]" at bounding box center [948, 308] width 113 height 17
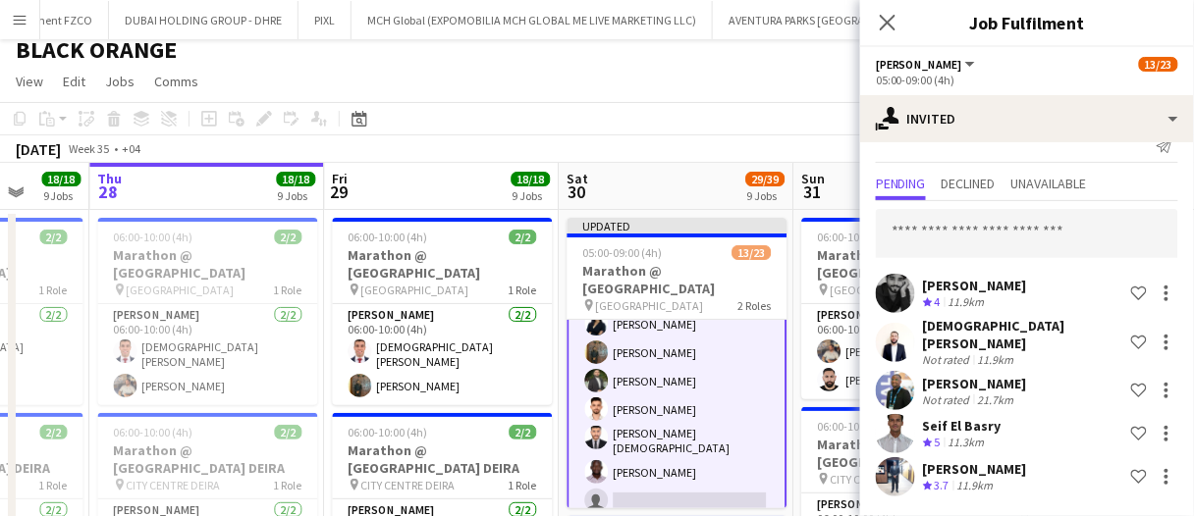
scroll to position [15, 0]
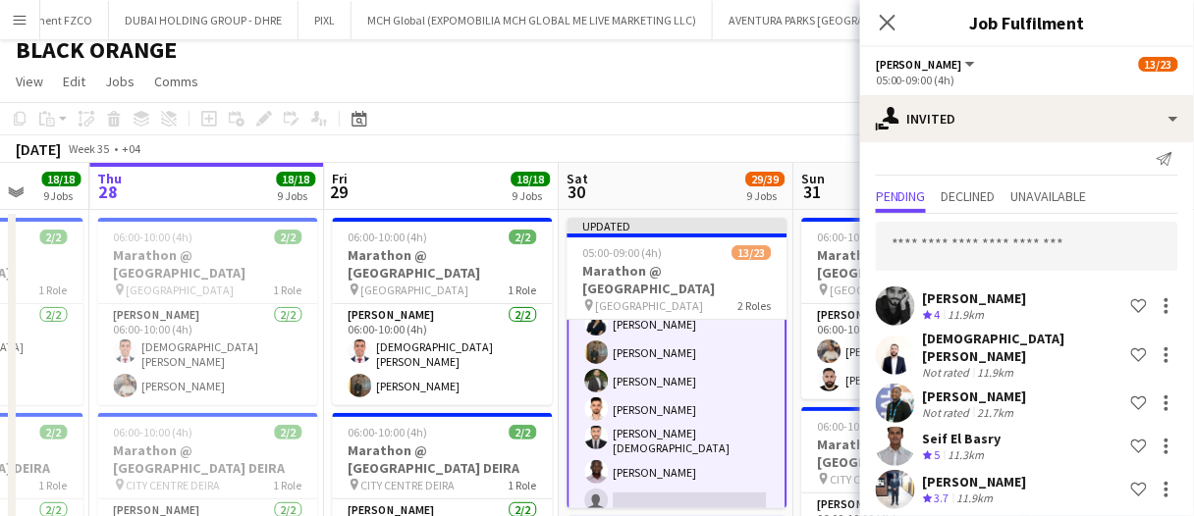
click at [762, 136] on div "[DATE] Week 35 • +04 Publish 1 job Revert 1 job" at bounding box center [597, 148] width 1194 height 27
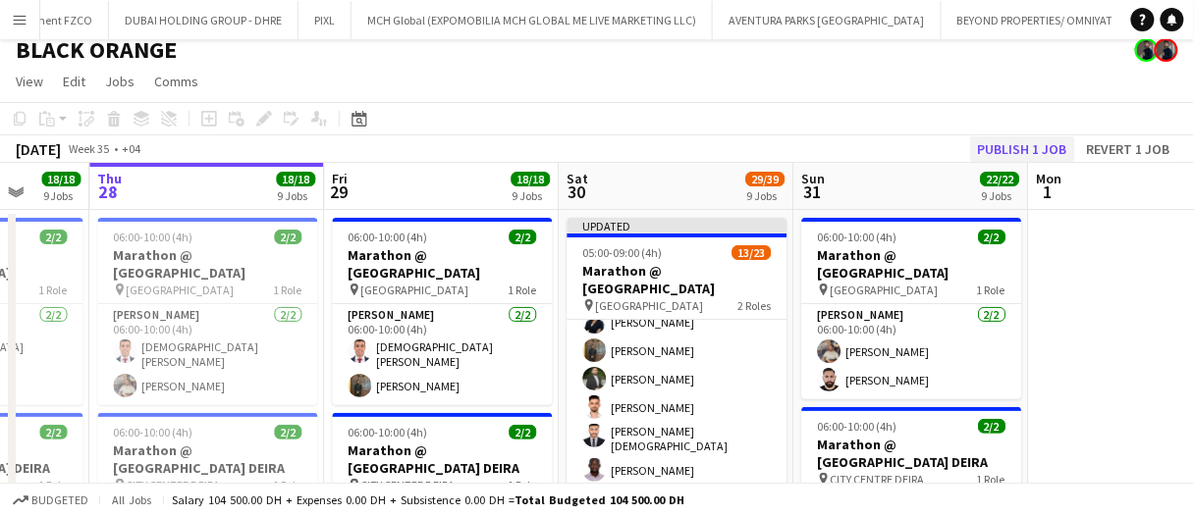
scroll to position [292, 0]
click at [1037, 144] on button "Publish 1 job" at bounding box center [1022, 149] width 105 height 26
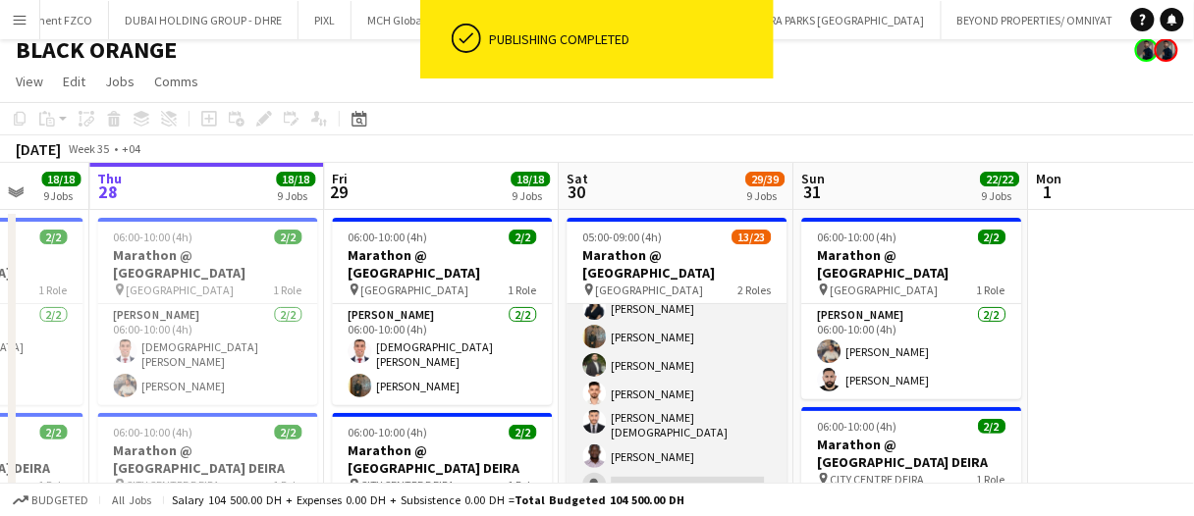
click at [720, 366] on app-card-role "[PERSON_NAME] 5I [DATE] 05:00-09:00 (4h) [PERSON_NAME] [PERSON_NAME] Sedo [PERS…" at bounding box center [677, 497] width 220 height 528
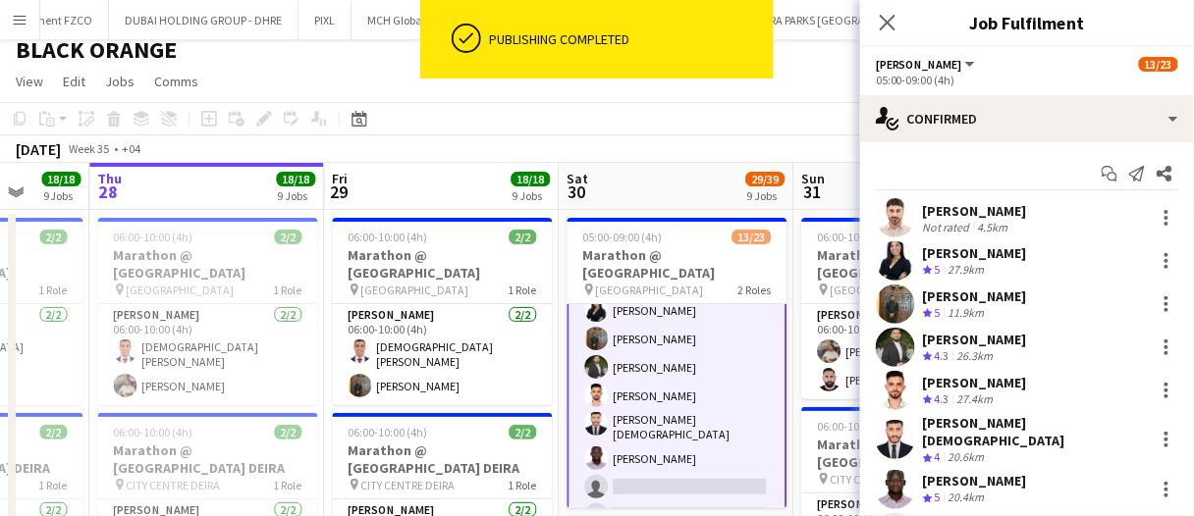
scroll to position [294, 0]
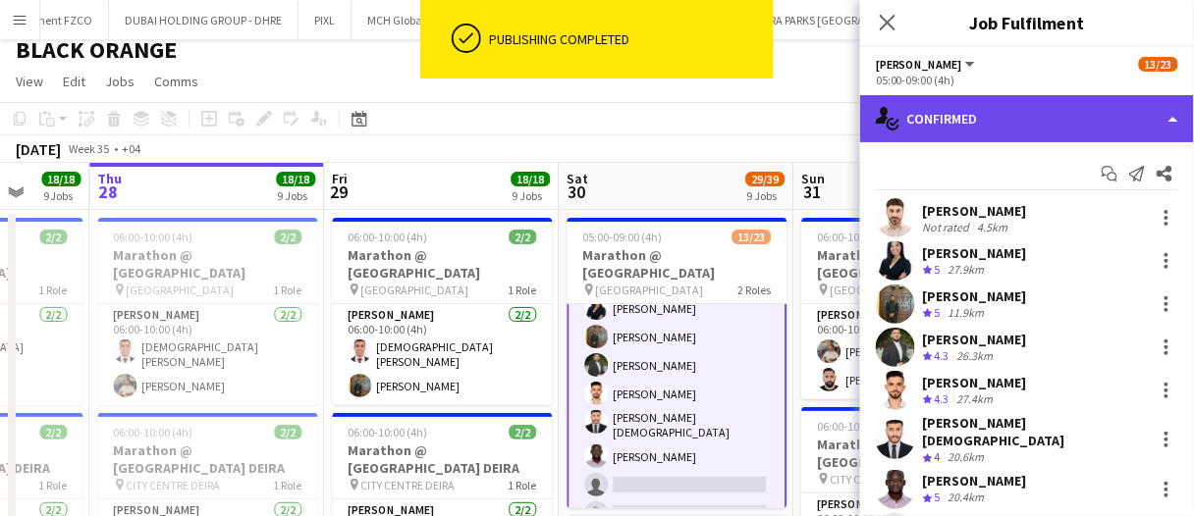
click at [995, 126] on div "single-neutral-actions-check-2 Confirmed" at bounding box center [1027, 118] width 334 height 47
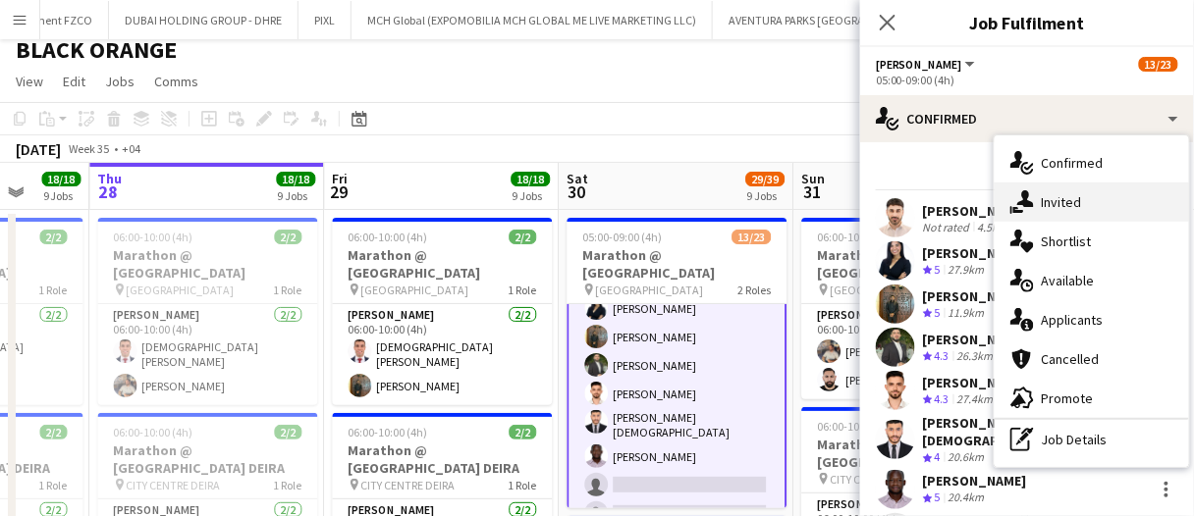
click at [1047, 200] on div "single-neutral-actions-share-1 Invited" at bounding box center [1091, 202] width 194 height 39
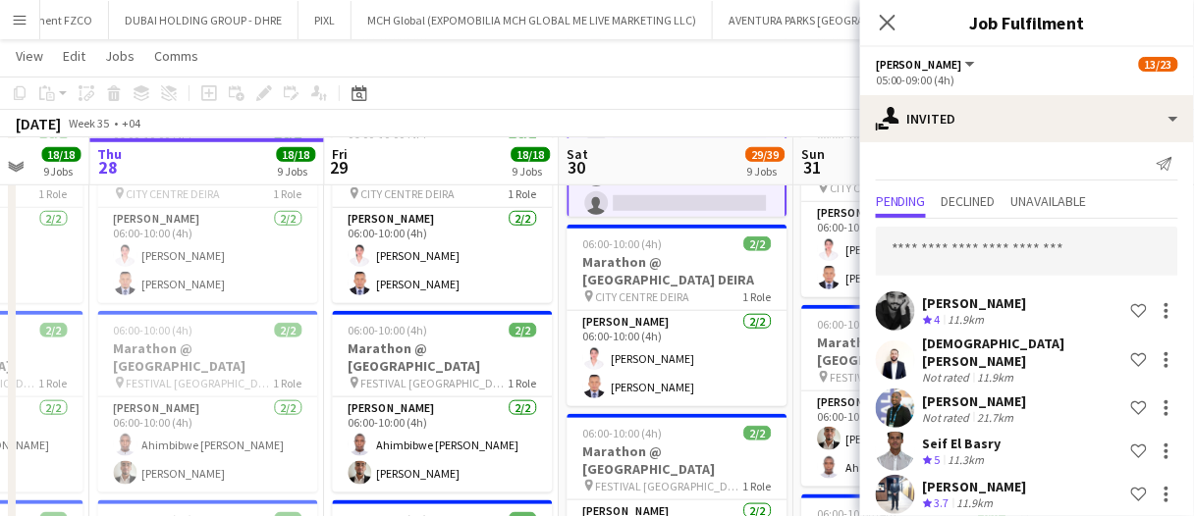
scroll to position [15, 0]
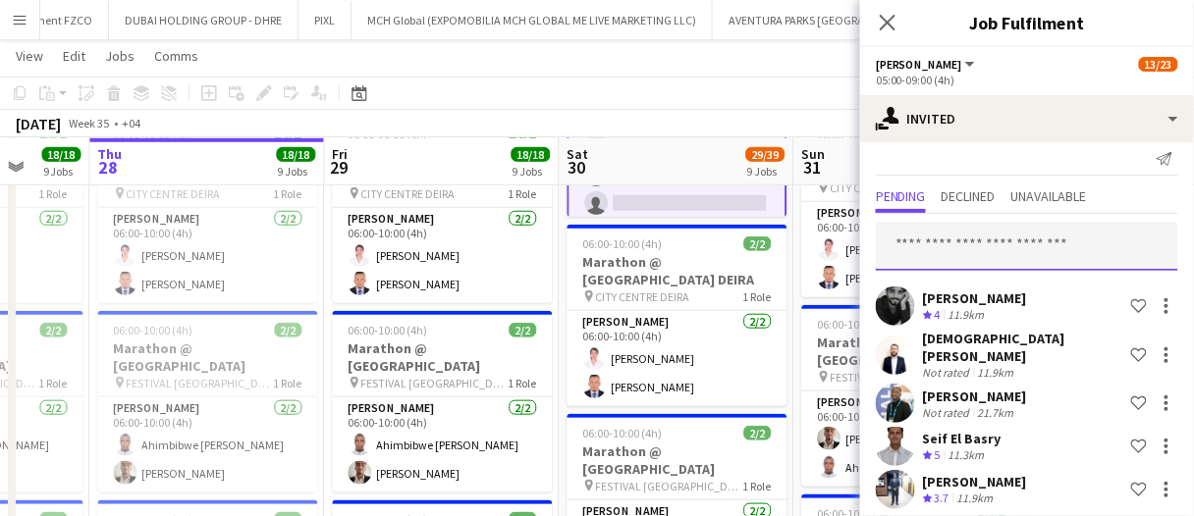
click at [972, 244] on input "text" at bounding box center [1027, 246] width 302 height 49
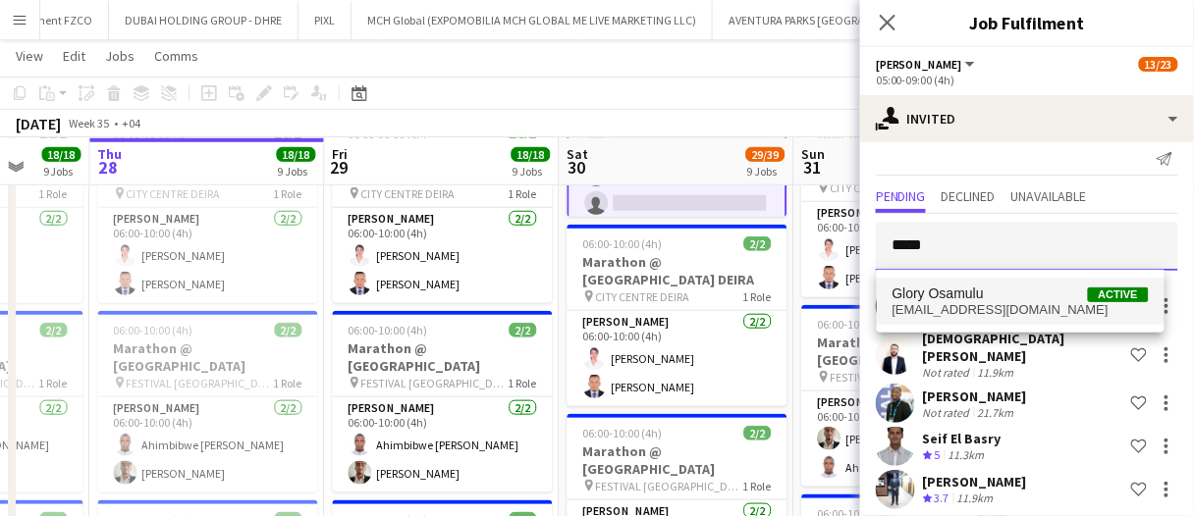
type input "*****"
click at [971, 288] on span "Glory Osamulu" at bounding box center [937, 294] width 91 height 17
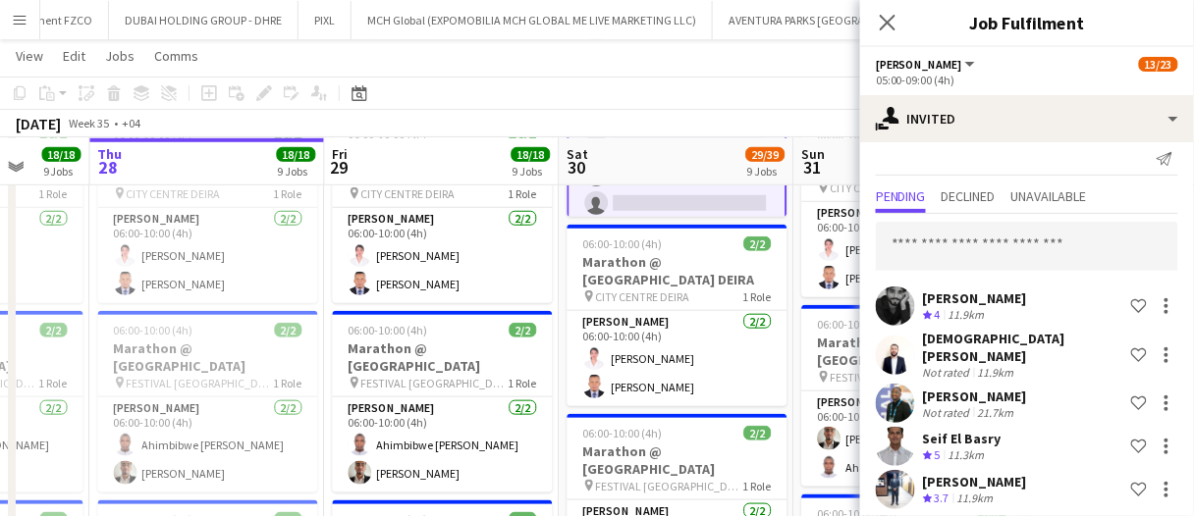
scroll to position [327, 0]
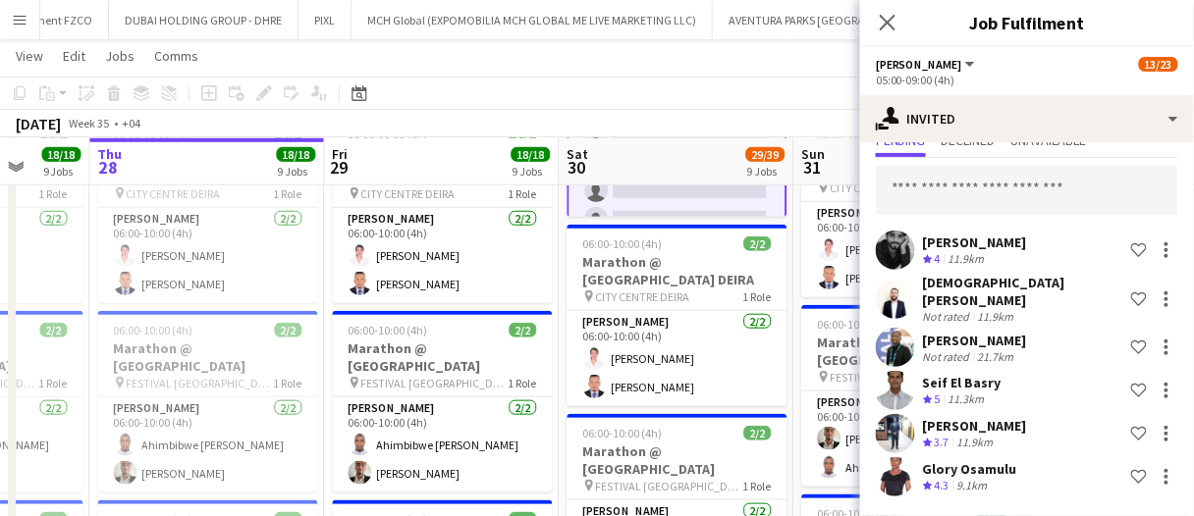
scroll to position [58, 0]
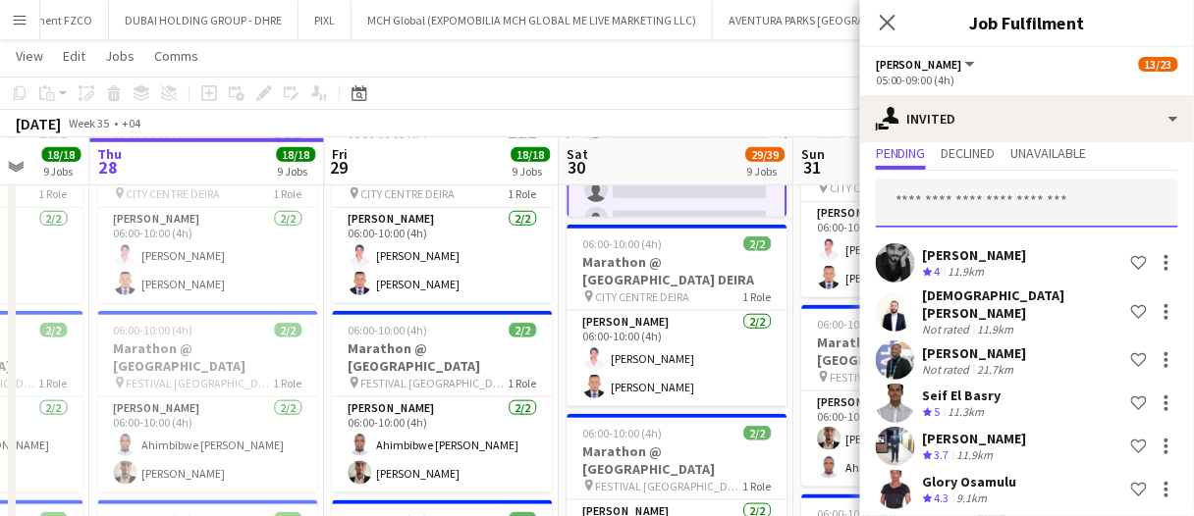
click at [977, 209] on input "text" at bounding box center [1027, 203] width 302 height 49
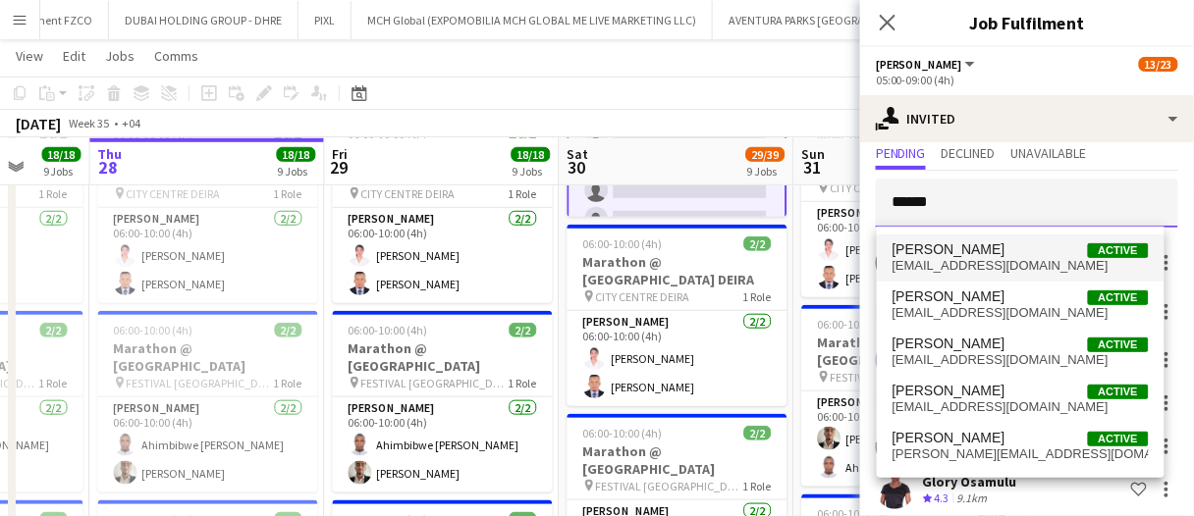
type input "******"
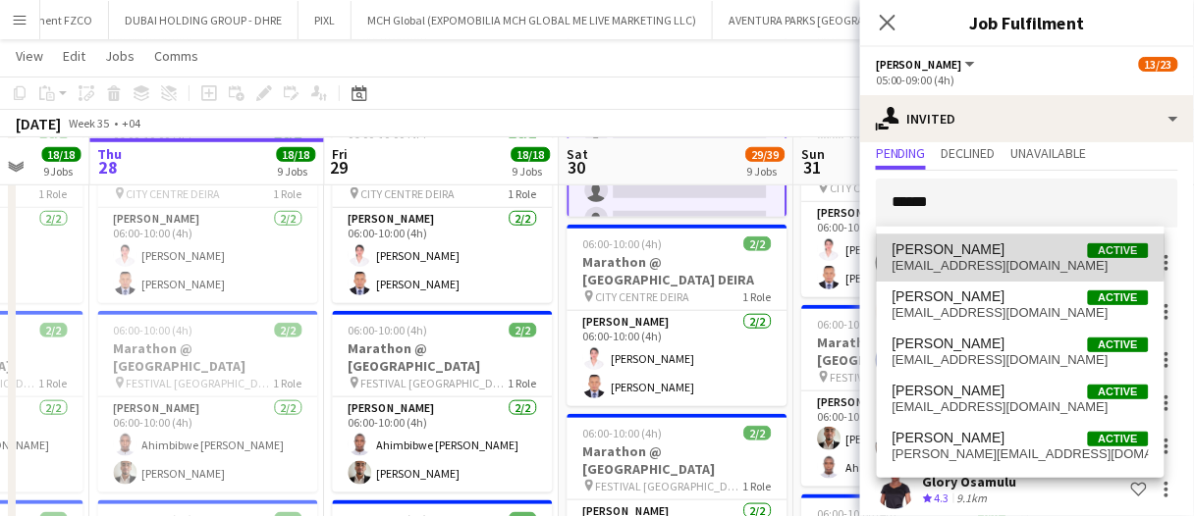
click at [977, 252] on span "[PERSON_NAME]" at bounding box center [948, 249] width 113 height 17
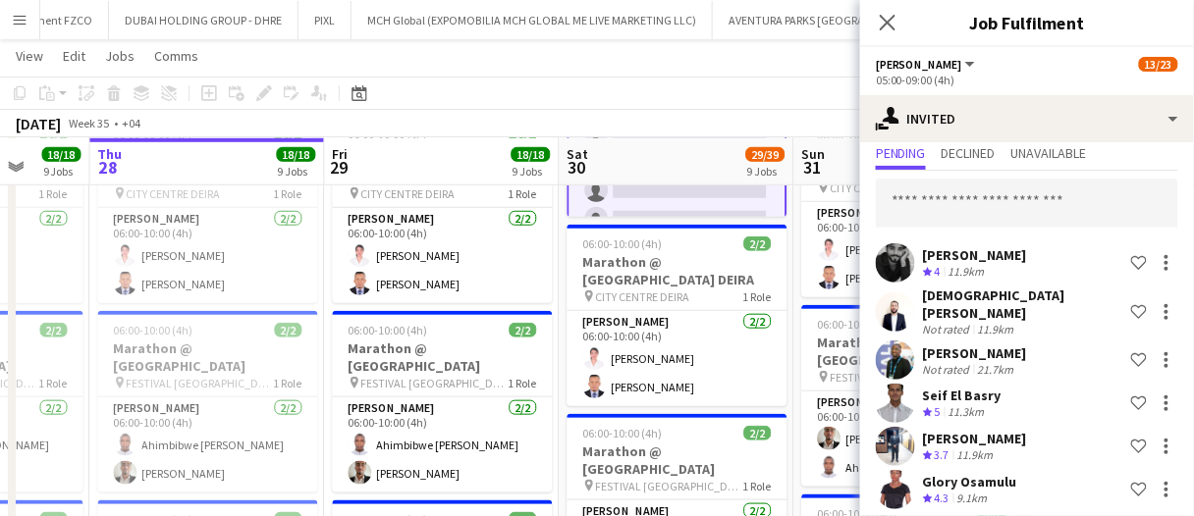
scroll to position [371, 0]
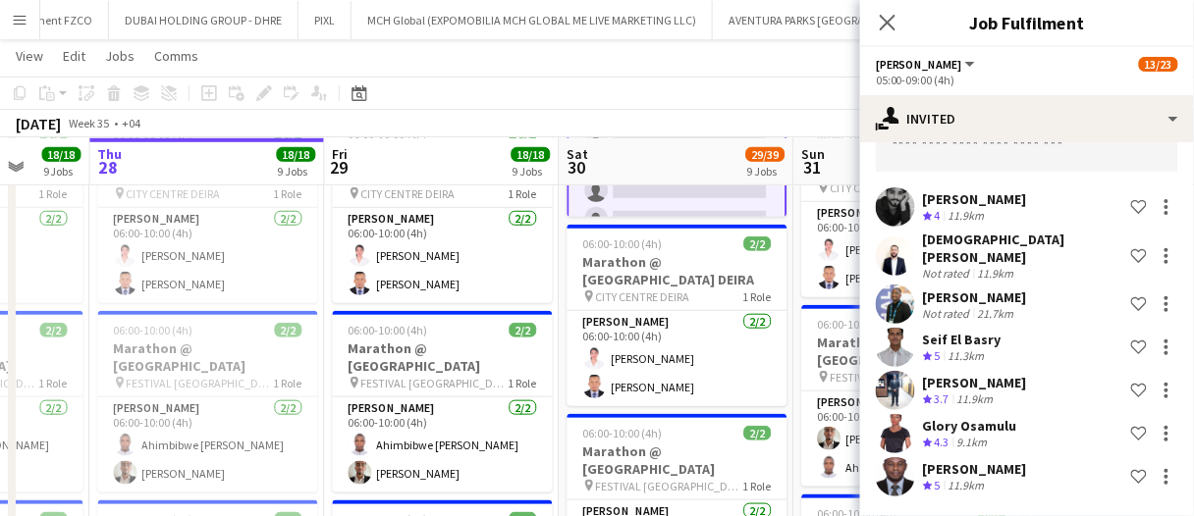
scroll to position [101, 0]
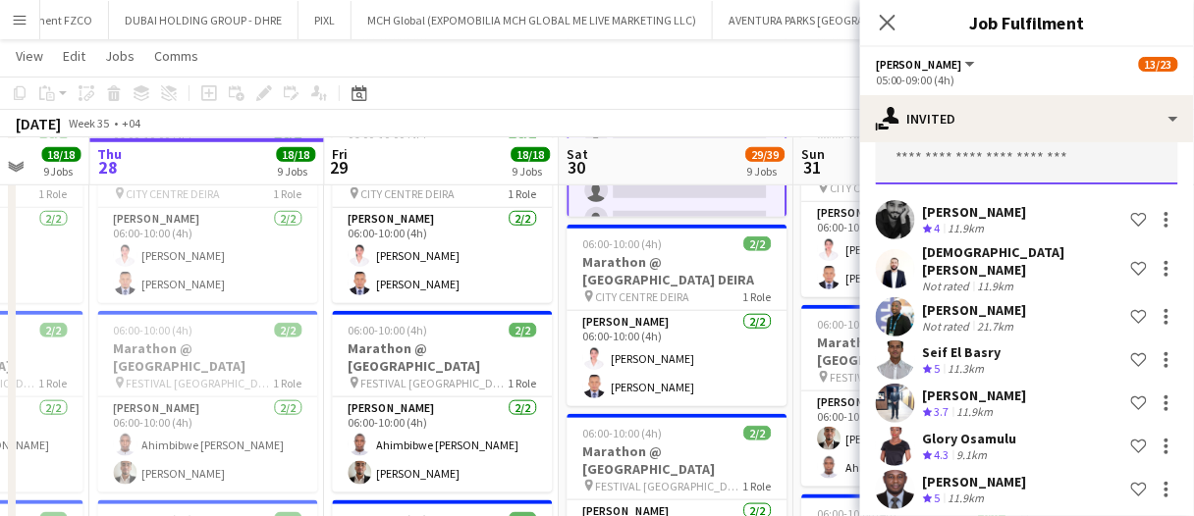
click at [965, 160] on input "text" at bounding box center [1027, 159] width 302 height 49
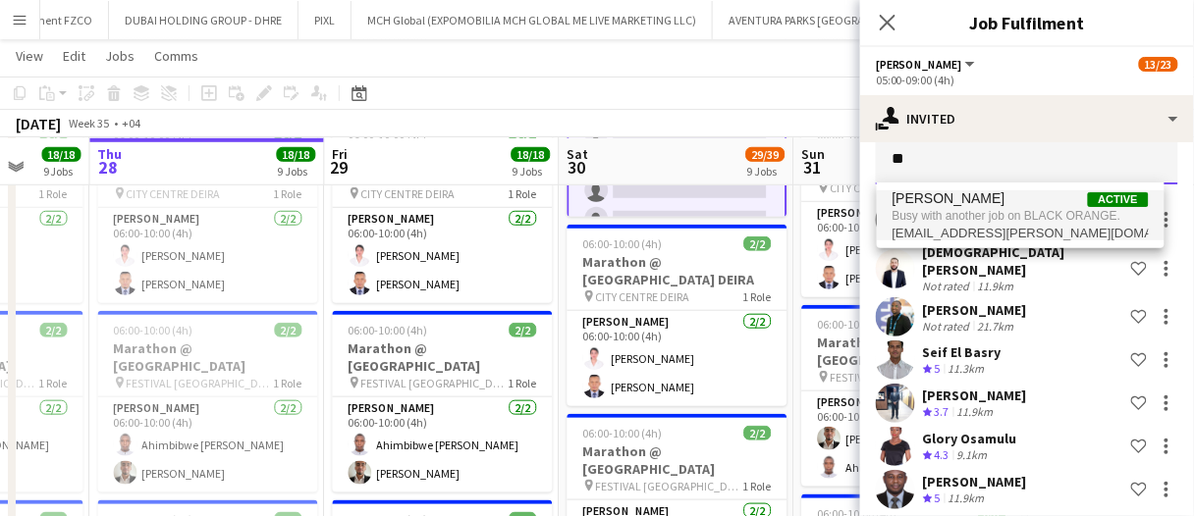
type input "*"
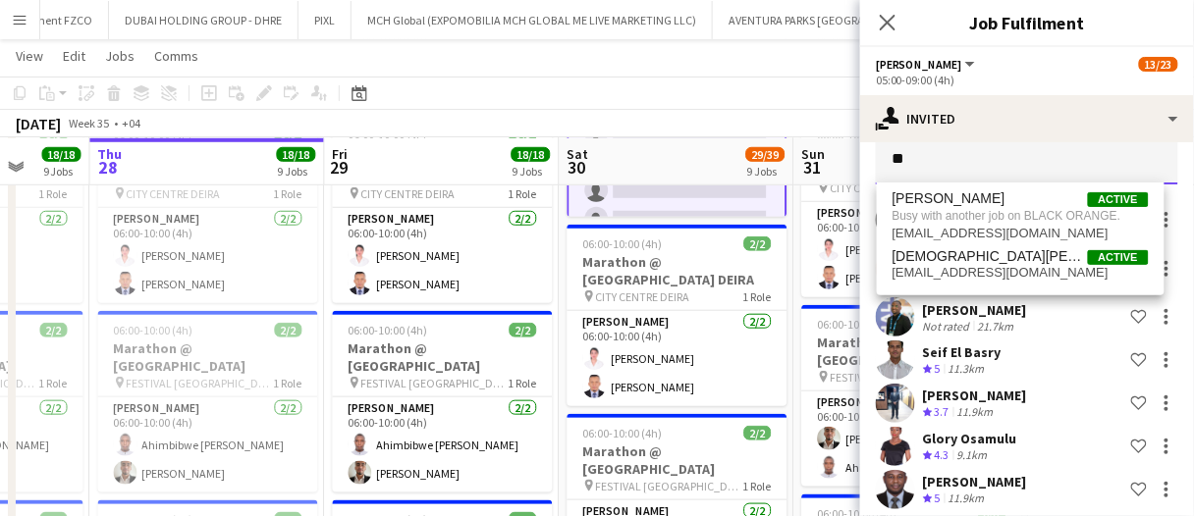
type input "*"
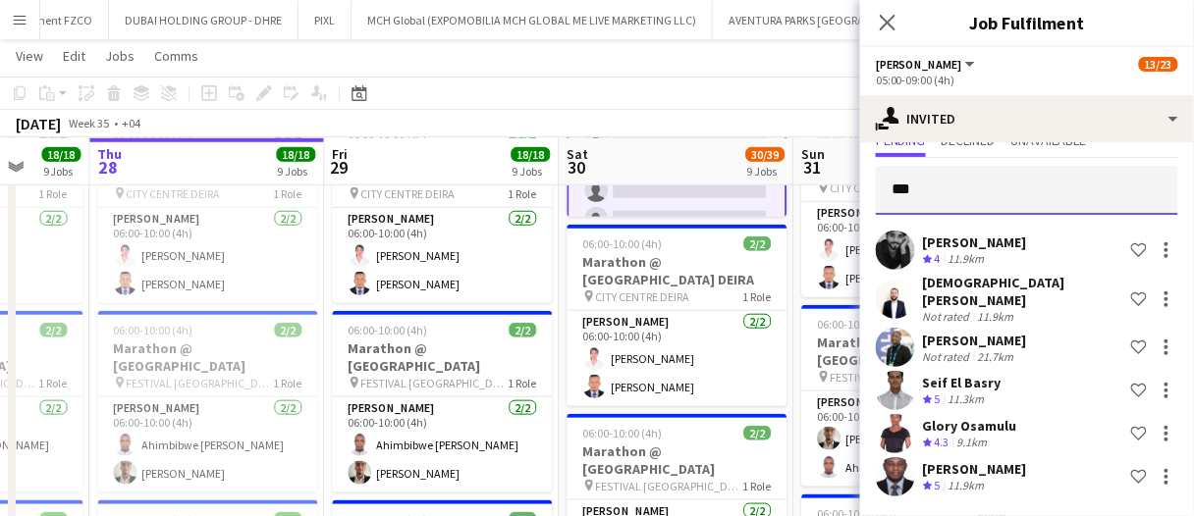
scroll to position [58, 0]
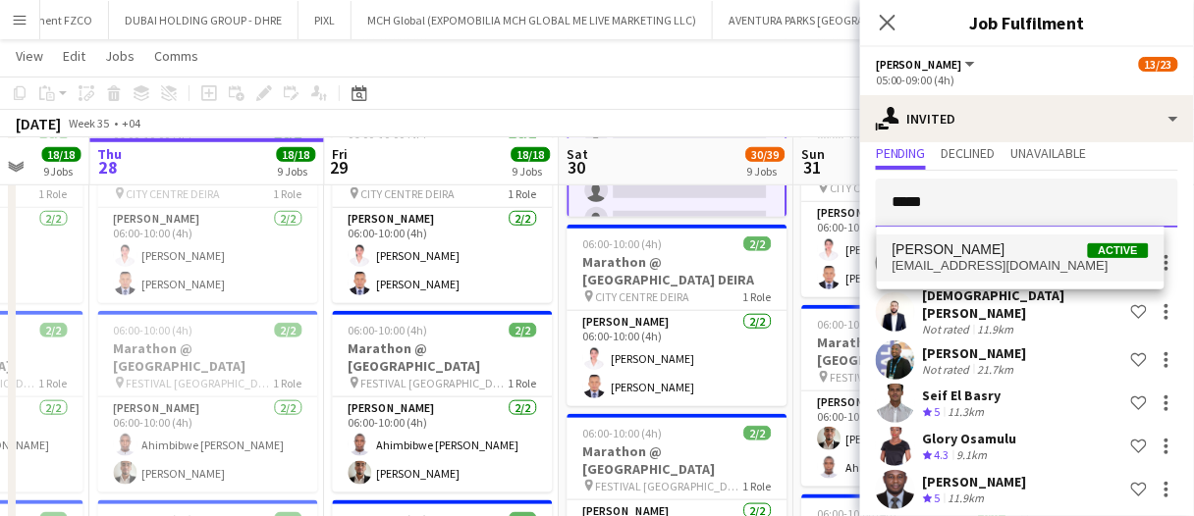
type input "*****"
click at [964, 248] on span "Kwaku Kwaw Adufo" at bounding box center [948, 249] width 113 height 17
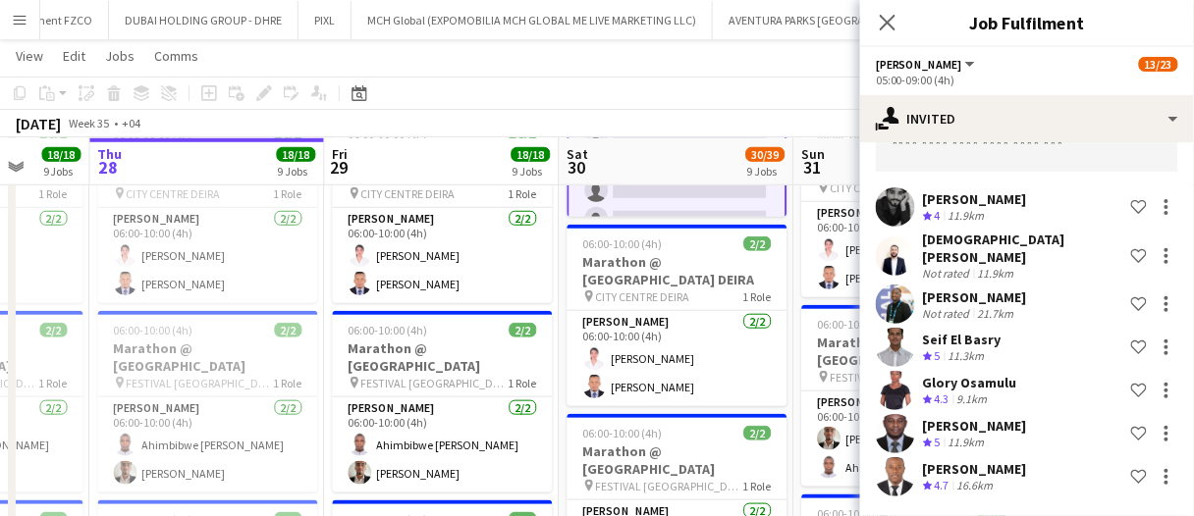
scroll to position [101, 0]
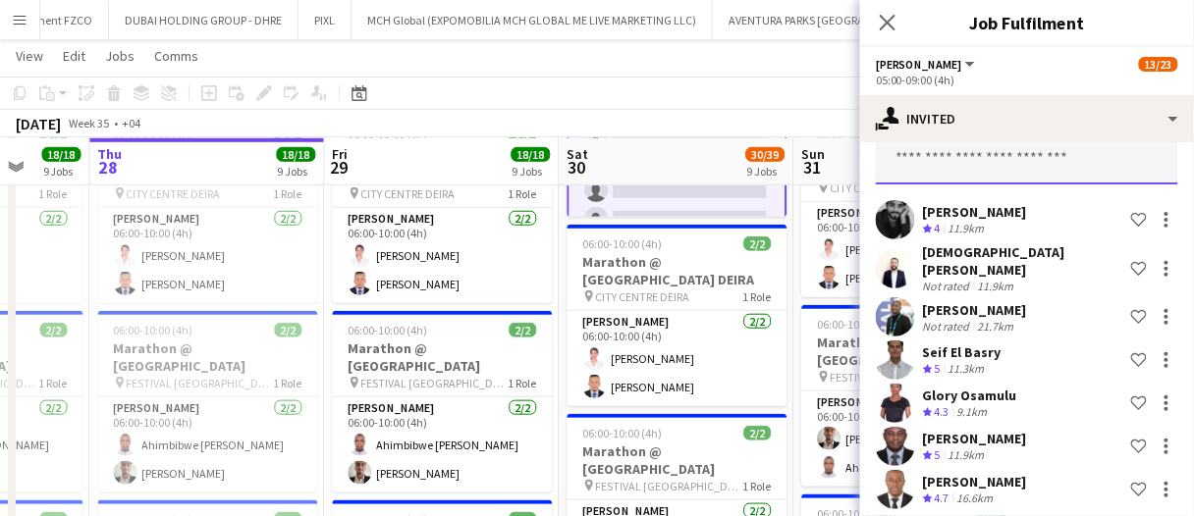
click at [965, 163] on input "text" at bounding box center [1027, 159] width 302 height 49
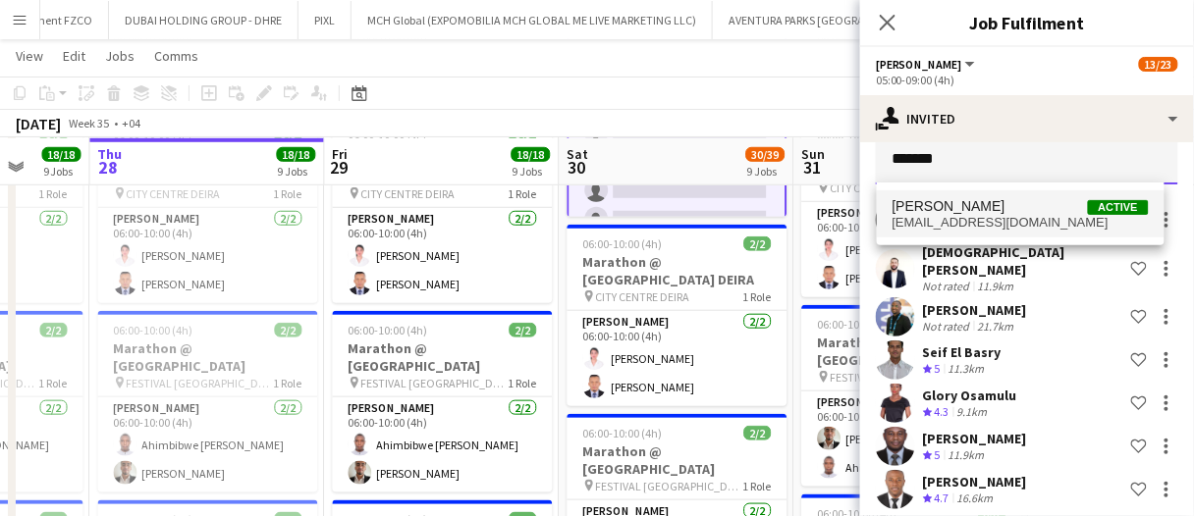
type input "*******"
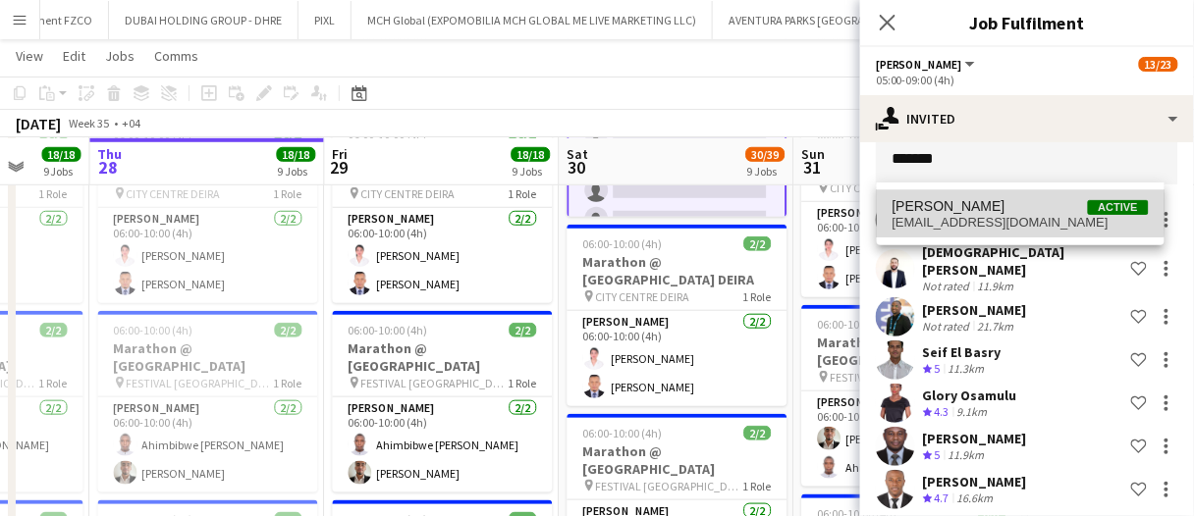
click at [978, 210] on span "Chris Osita Active" at bounding box center [1020, 206] width 256 height 17
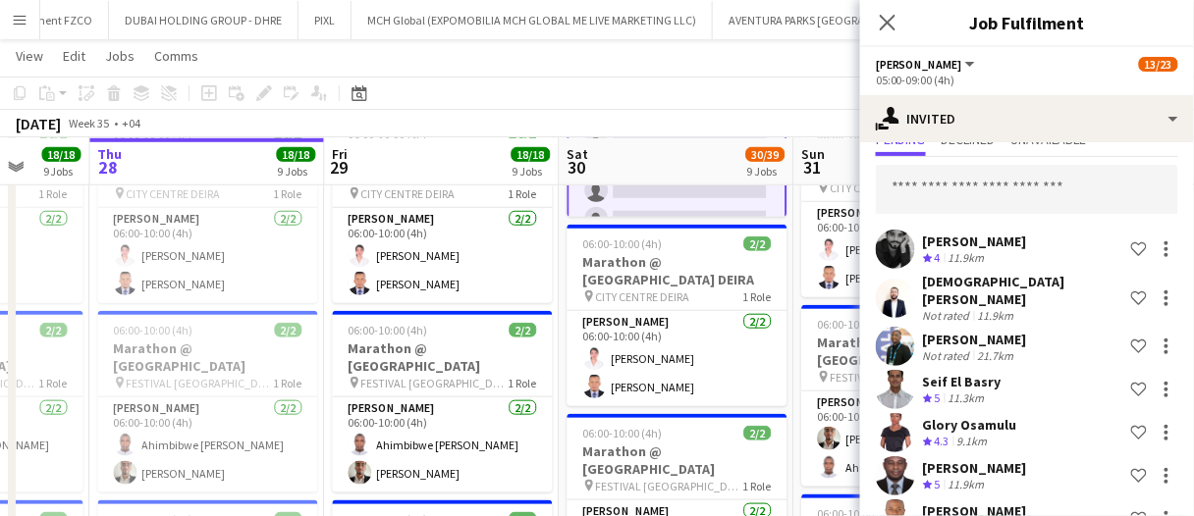
scroll to position [0, 0]
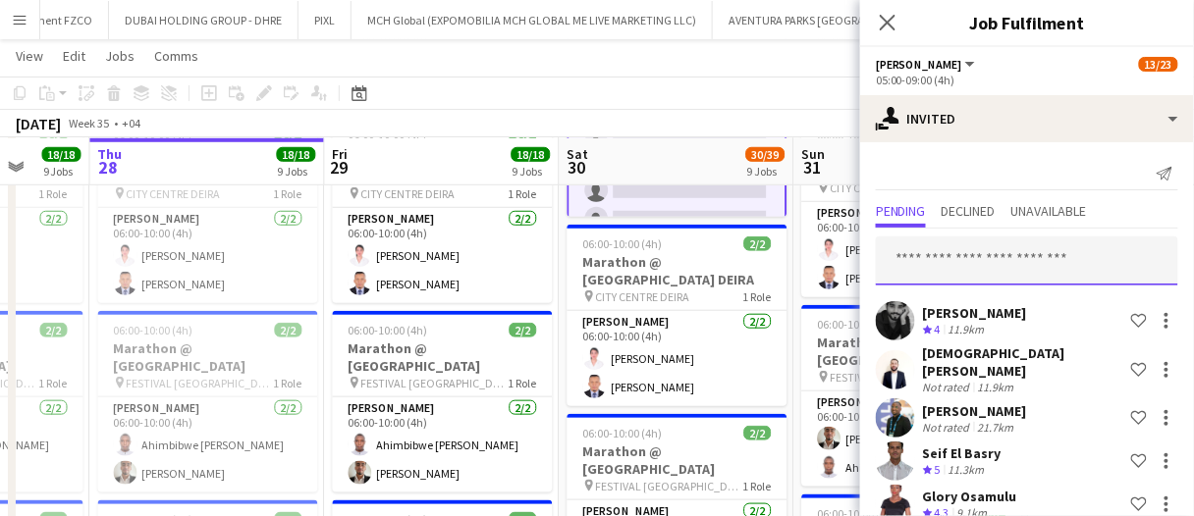
click at [965, 249] on input "text" at bounding box center [1027, 261] width 302 height 49
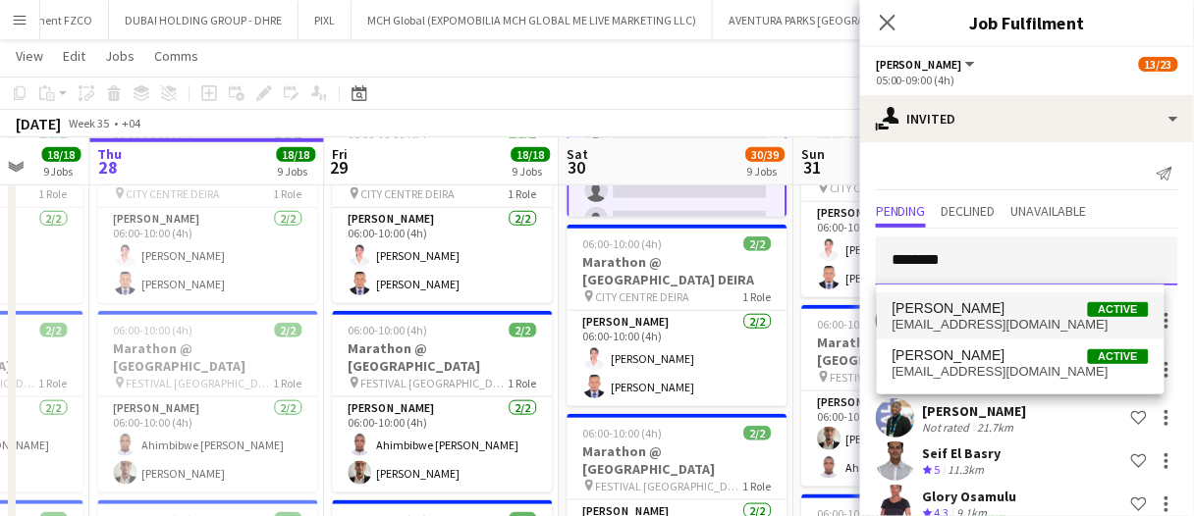
type input "********"
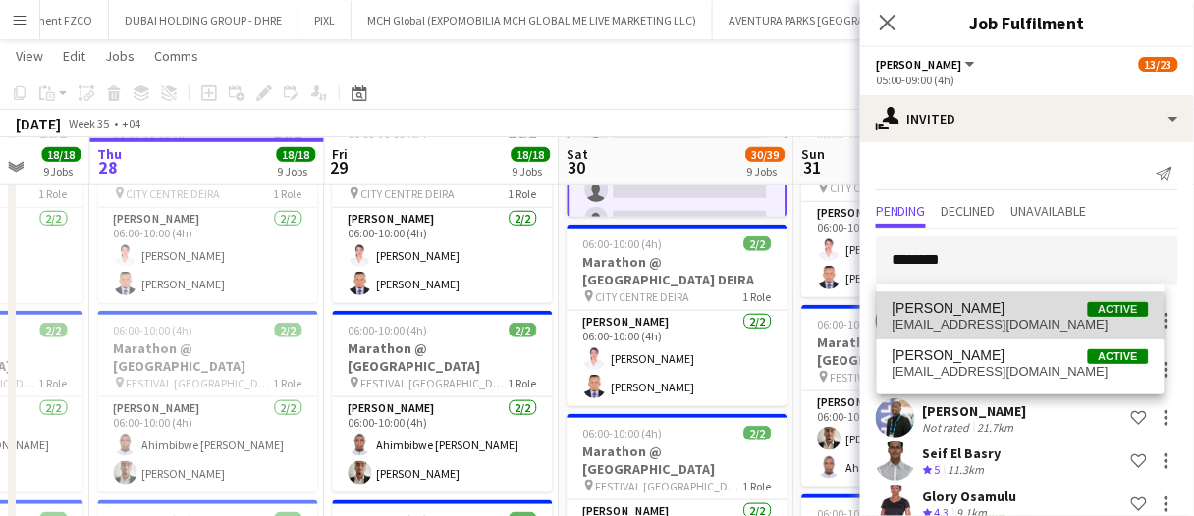
click at [984, 327] on span "princesam2025@yahoo.com" at bounding box center [1020, 325] width 256 height 16
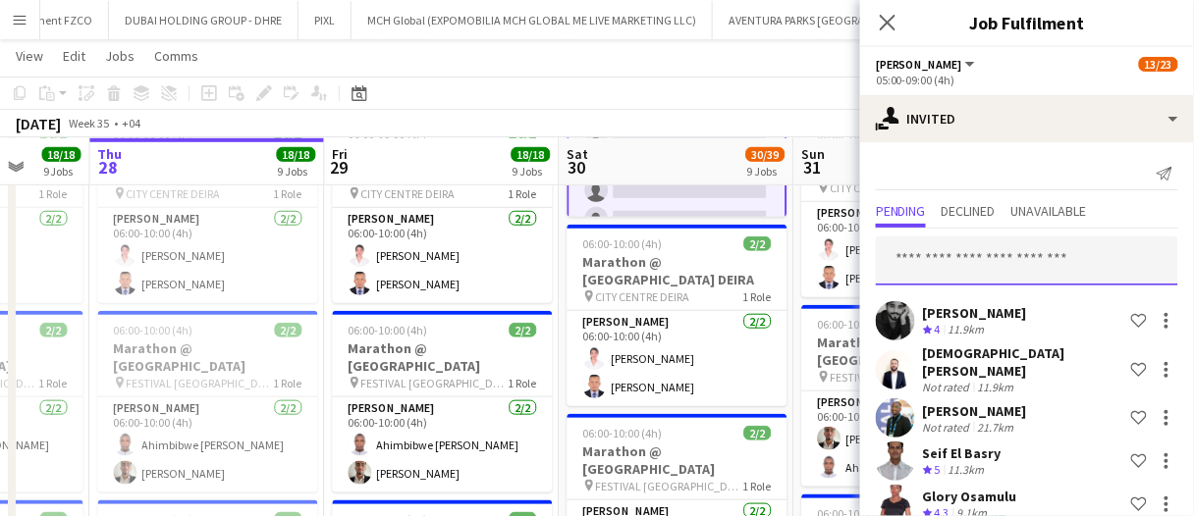
click at [962, 257] on input "text" at bounding box center [1027, 261] width 302 height 49
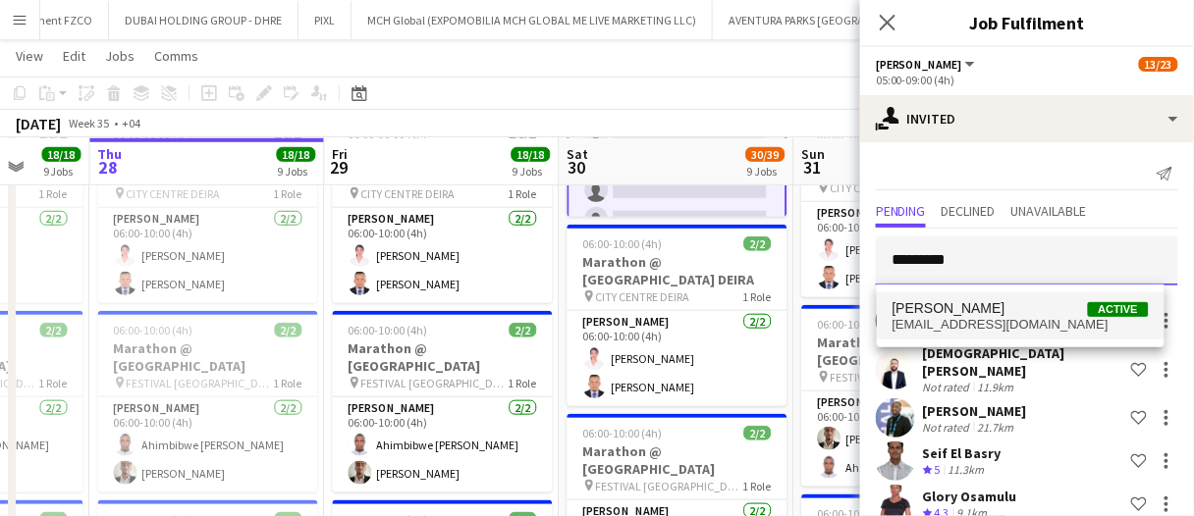
type input "*********"
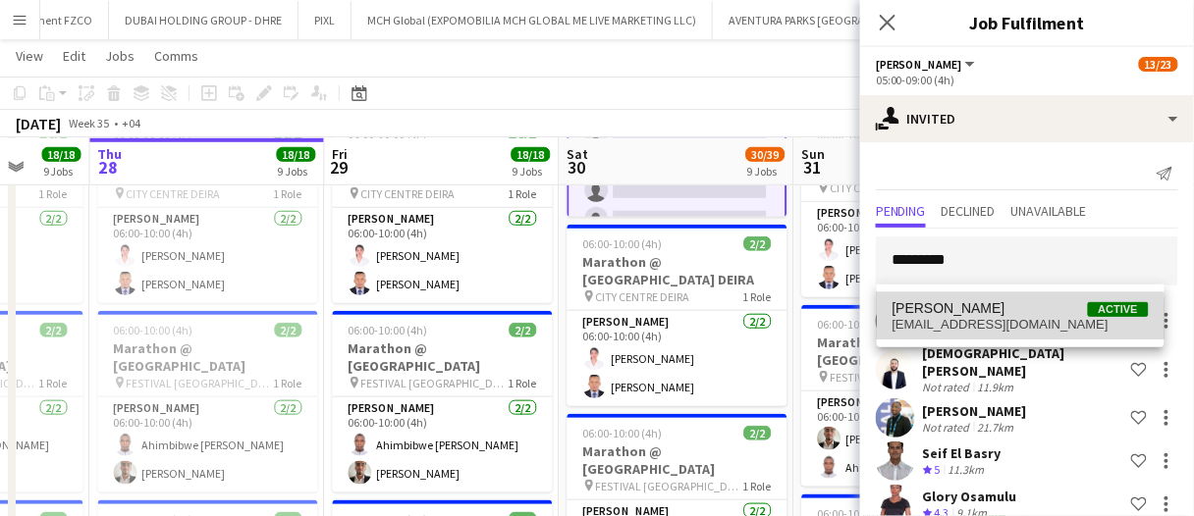
click at [971, 323] on span "usamaelbalooshi@gmail.com" at bounding box center [1020, 325] width 256 height 16
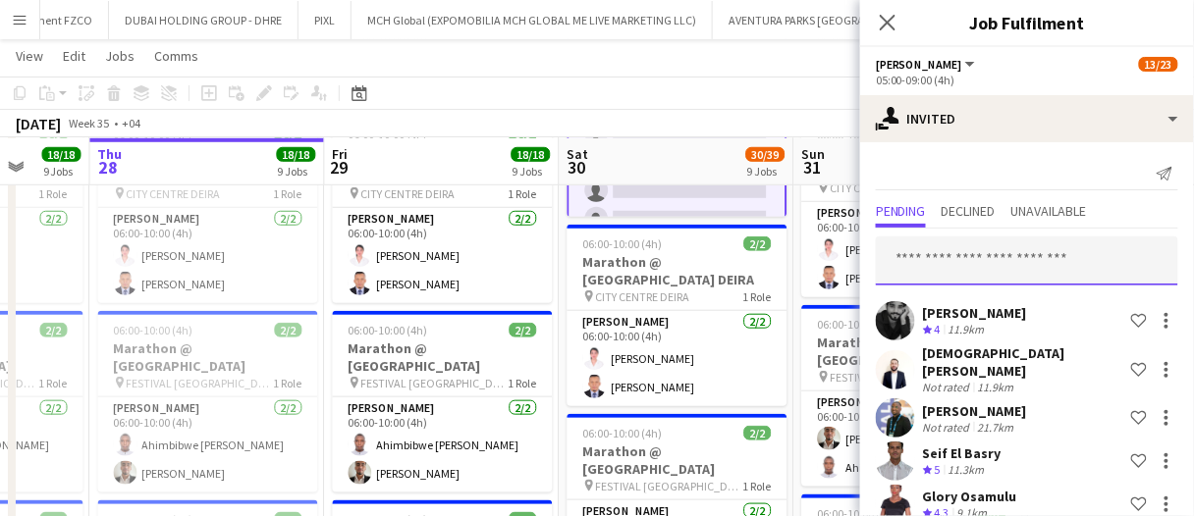
click at [972, 245] on input "text" at bounding box center [1027, 261] width 302 height 49
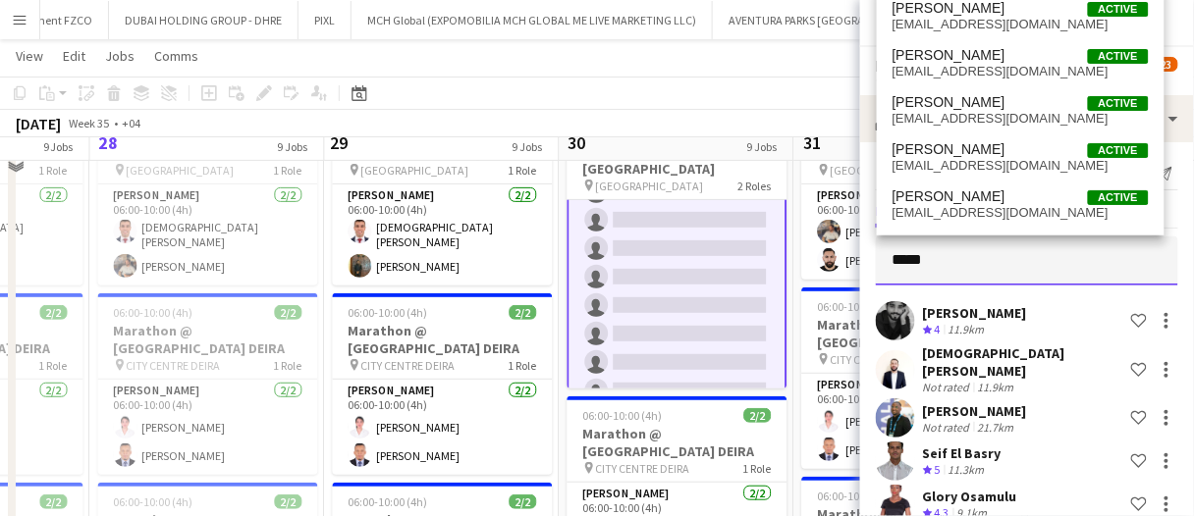
scroll to position [105, 0]
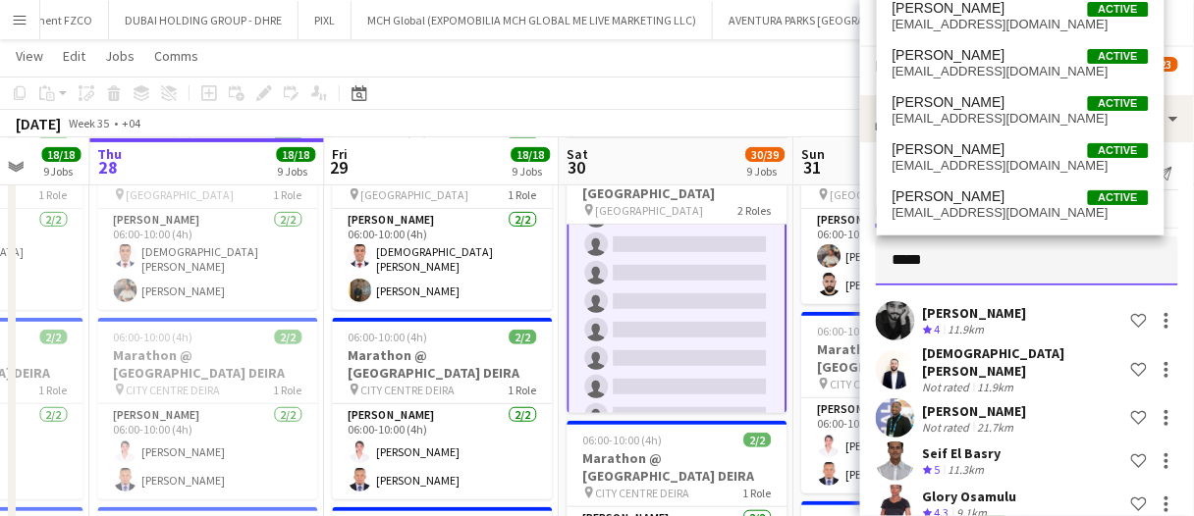
drag, startPoint x: 937, startPoint y: 274, endPoint x: 732, endPoint y: 278, distance: 205.2
type input "*********"
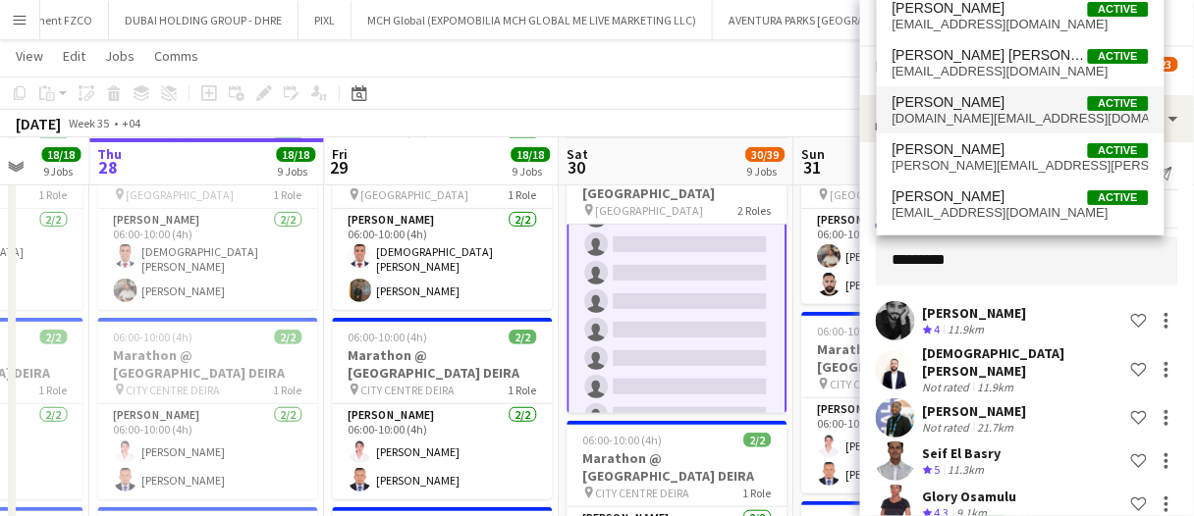
click at [1028, 110] on span "Mohamad Salim Active" at bounding box center [1020, 102] width 256 height 17
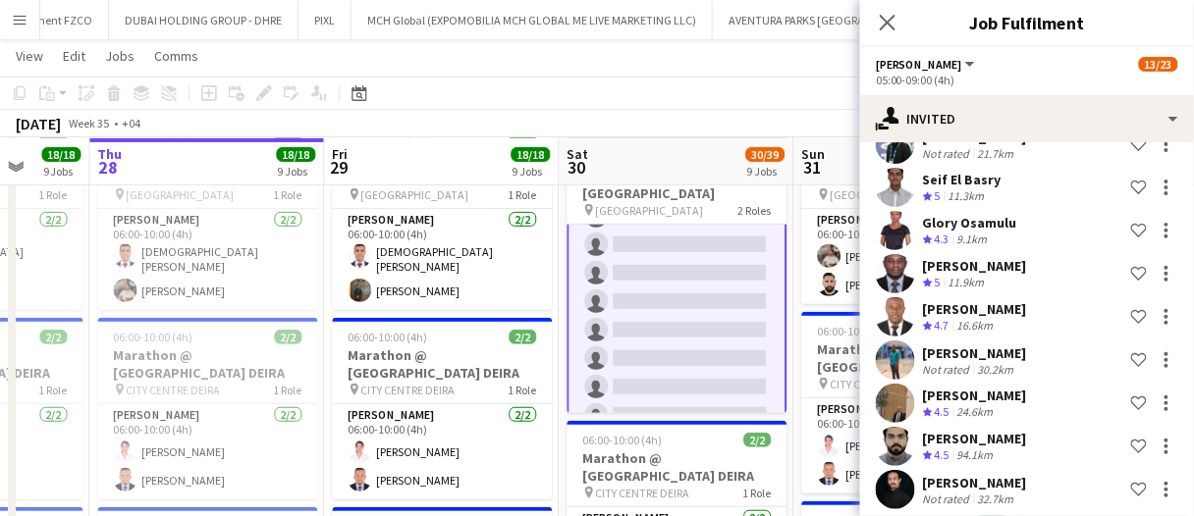
click at [811, 114] on div "August 2025 Week 35 • +04 Publish 1 job Revert 1 job" at bounding box center [597, 123] width 1194 height 27
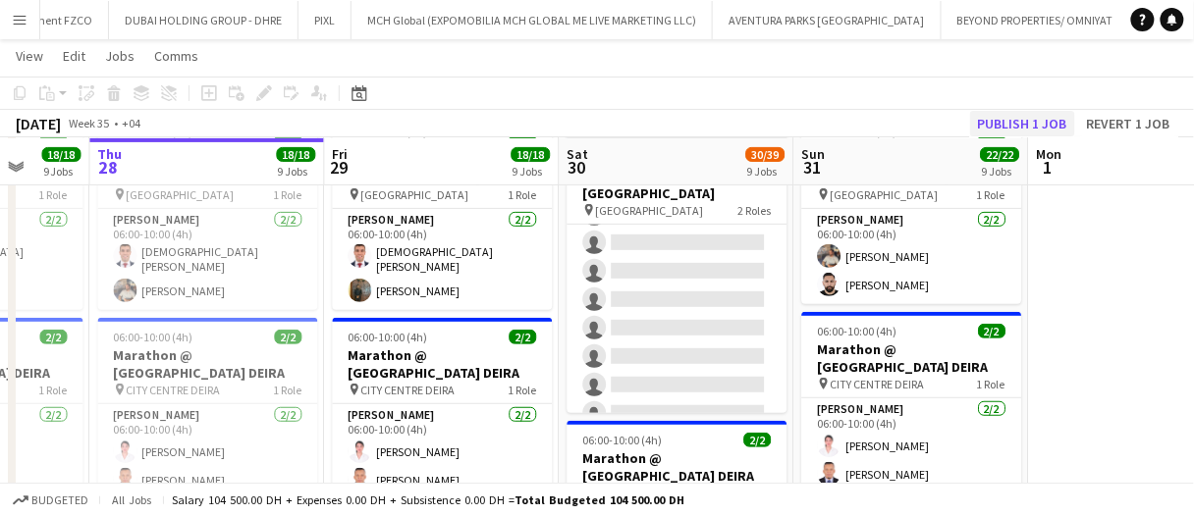
scroll to position [510, 0]
click at [1033, 119] on button "Publish 1 job" at bounding box center [1022, 124] width 105 height 26
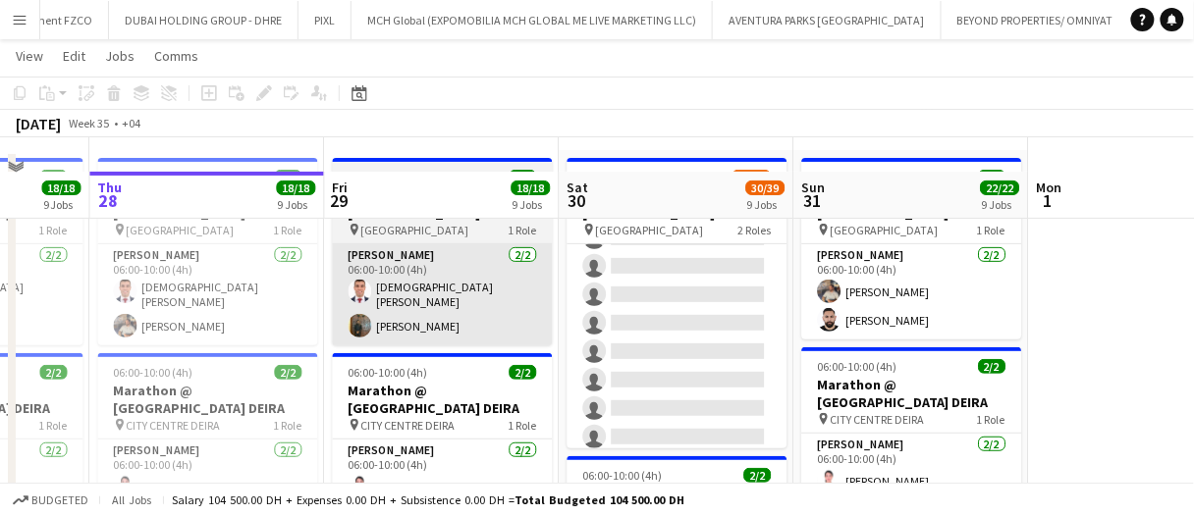
scroll to position [7, 0]
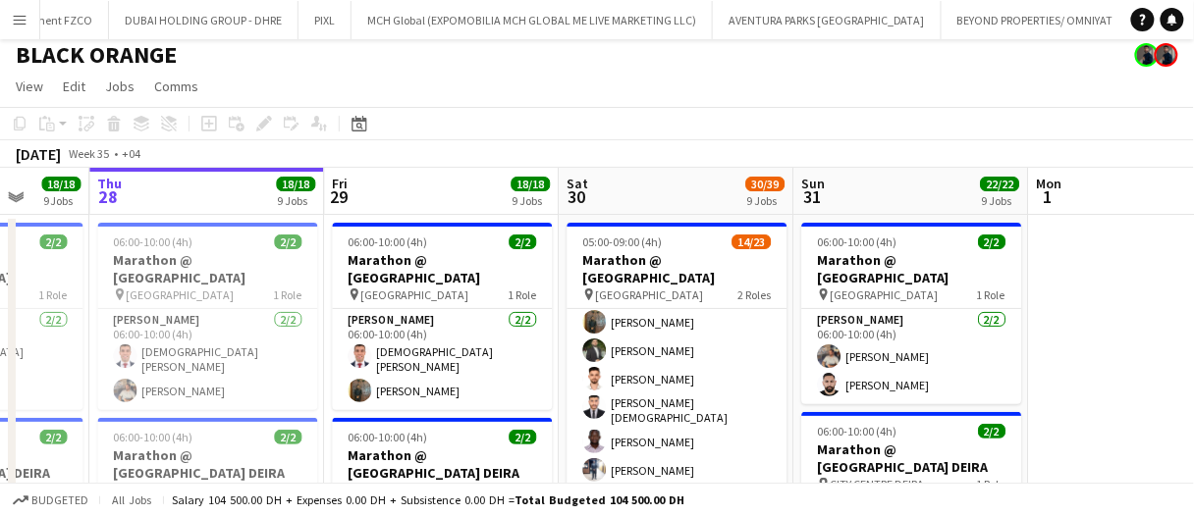
drag, startPoint x: 704, startPoint y: 376, endPoint x: 1069, endPoint y: 186, distance: 411.3
click at [704, 376] on app-card-role "Usher 11I 8/17 05:00-09:00 (4h) Eyad Jawad Maria Sedo Jevas Nangsi Muhab Tulaim…" at bounding box center [677, 482] width 220 height 528
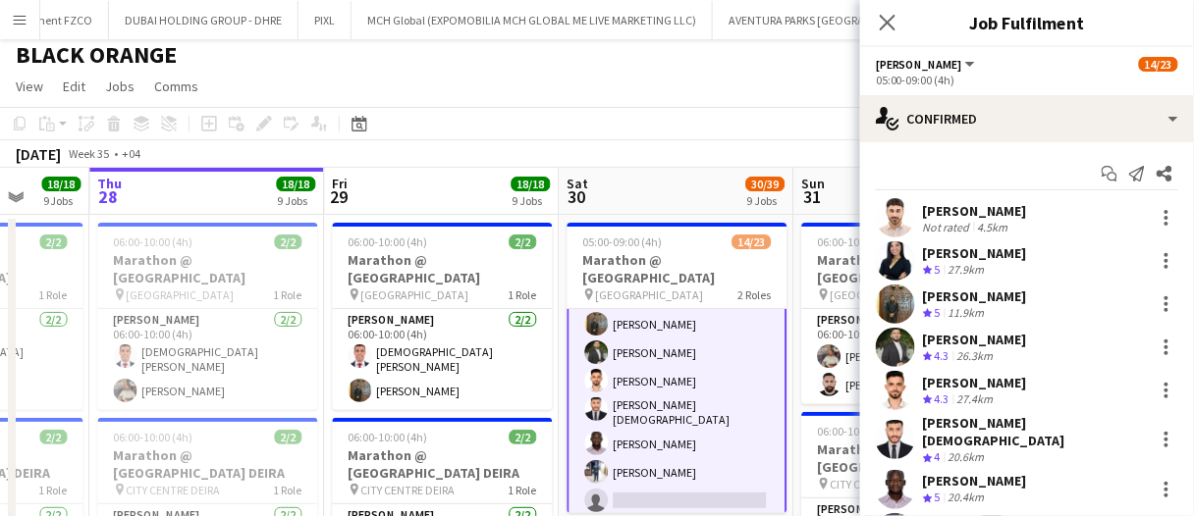
scroll to position [314, 0]
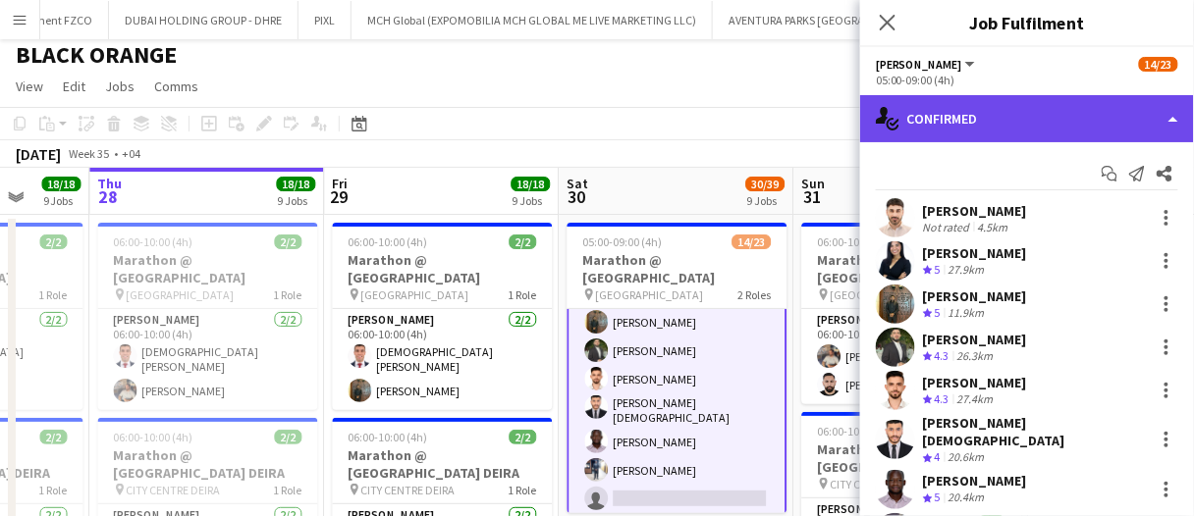
click at [1023, 123] on div "single-neutral-actions-check-2 Confirmed" at bounding box center [1027, 118] width 334 height 47
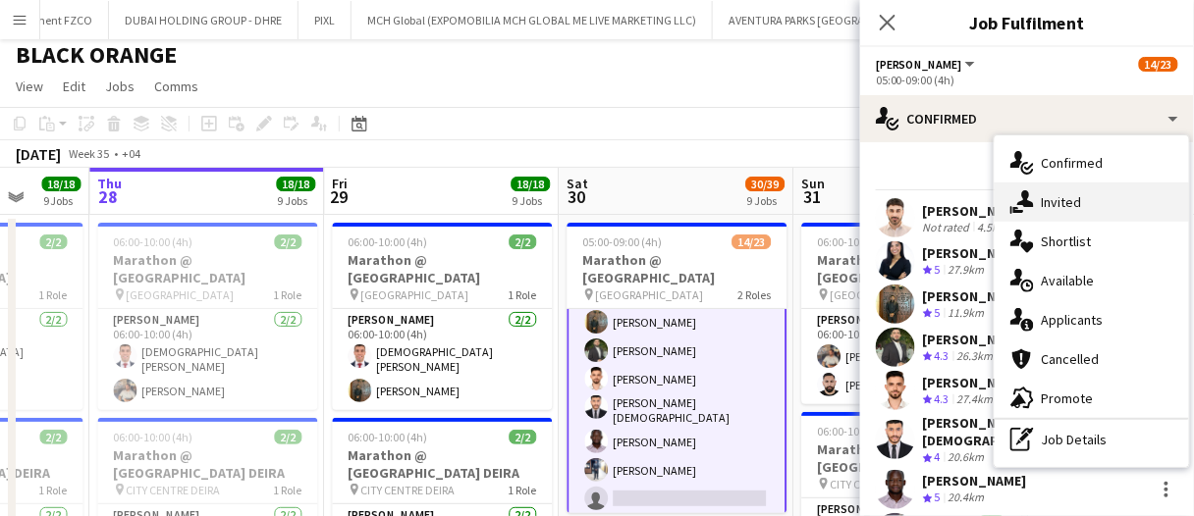
click at [1065, 197] on div "single-neutral-actions-share-1 Invited" at bounding box center [1091, 202] width 194 height 39
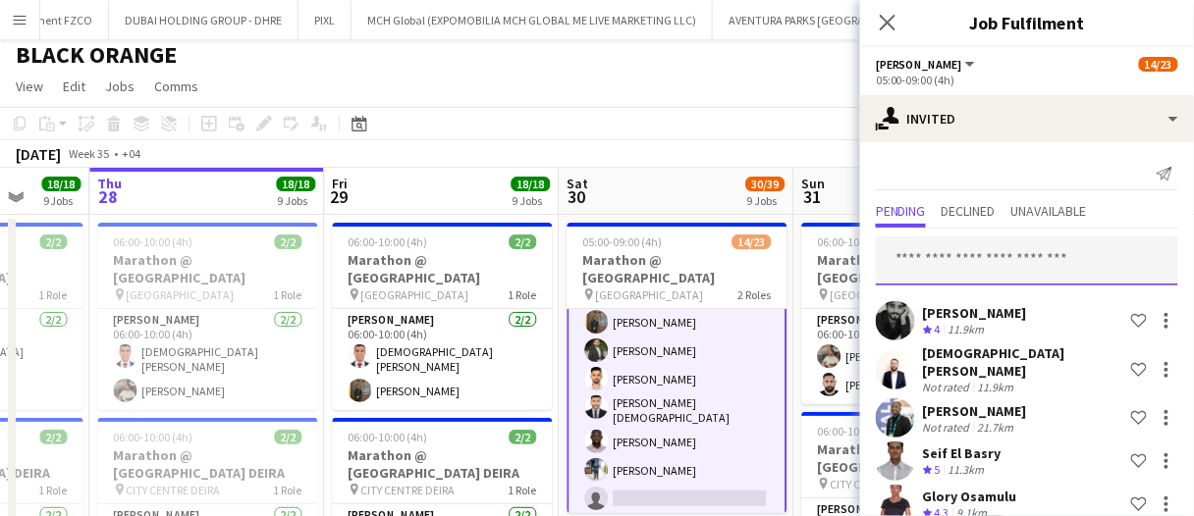
click at [983, 261] on input "text" at bounding box center [1027, 261] width 302 height 49
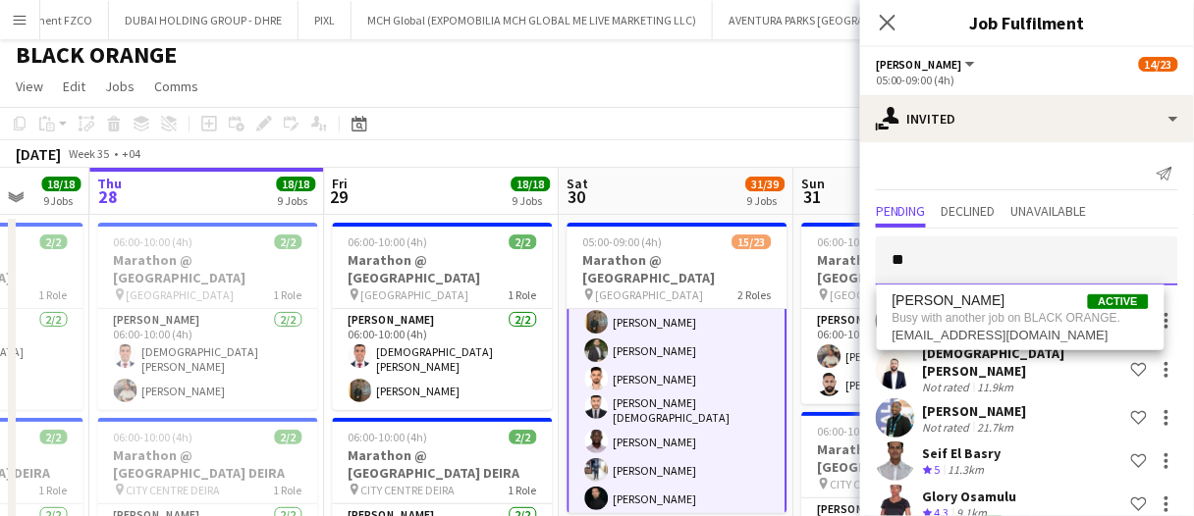
type input "*"
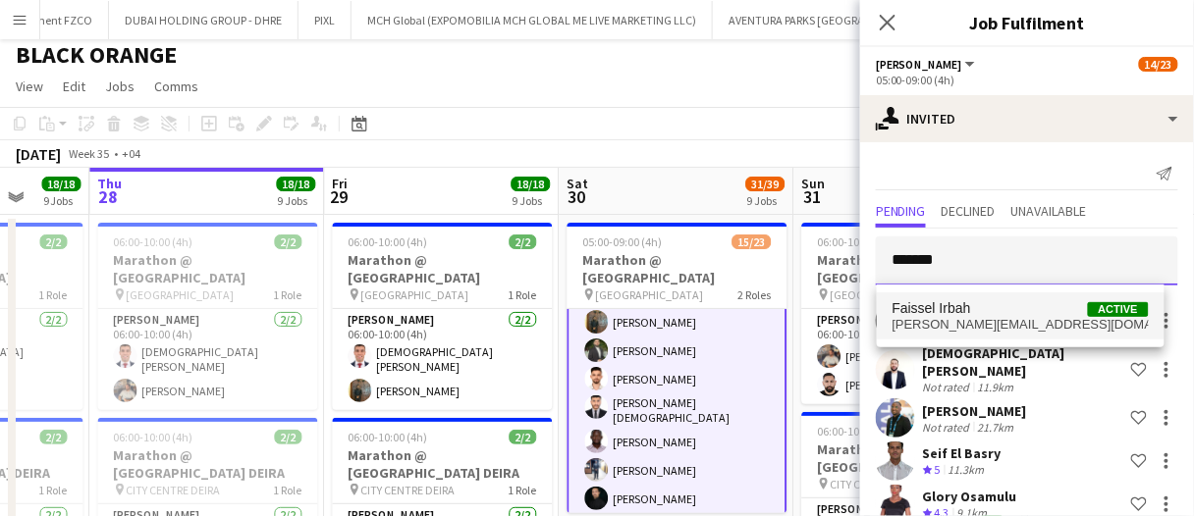
type input "*******"
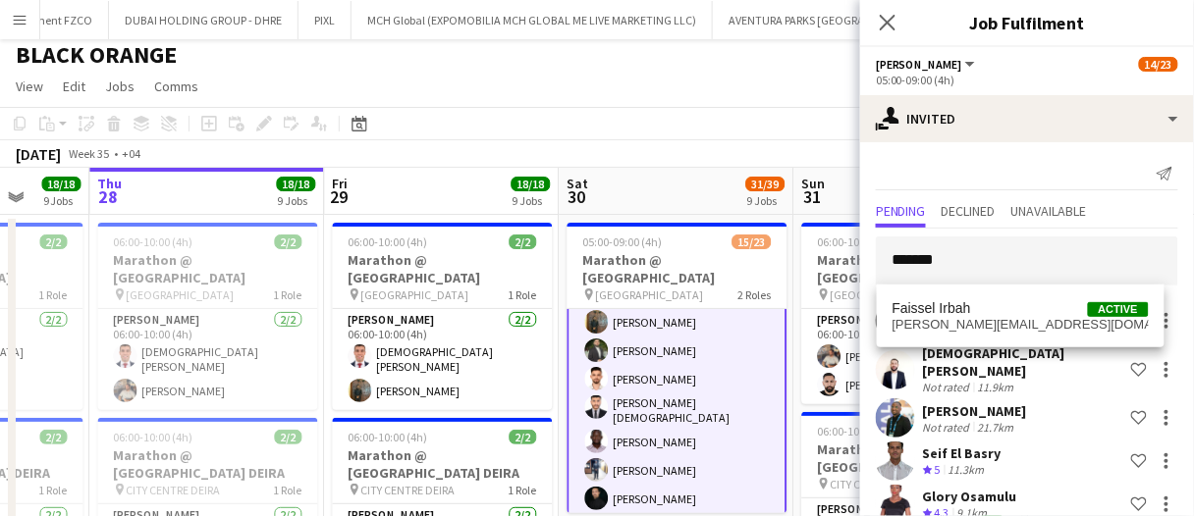
click at [950, 321] on span "nabil-che@live.fr" at bounding box center [1020, 325] width 256 height 16
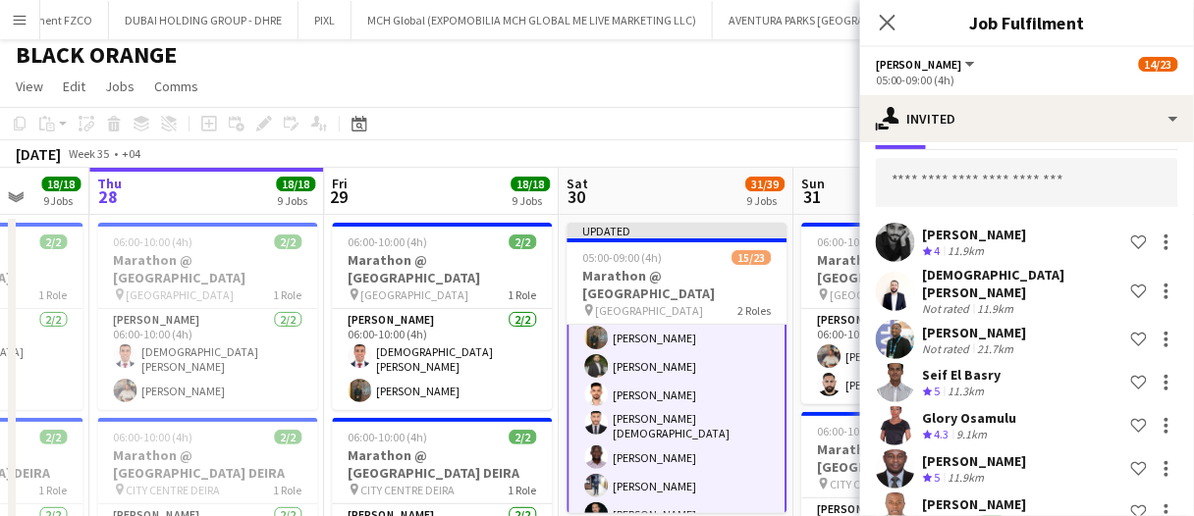
scroll to position [0, 0]
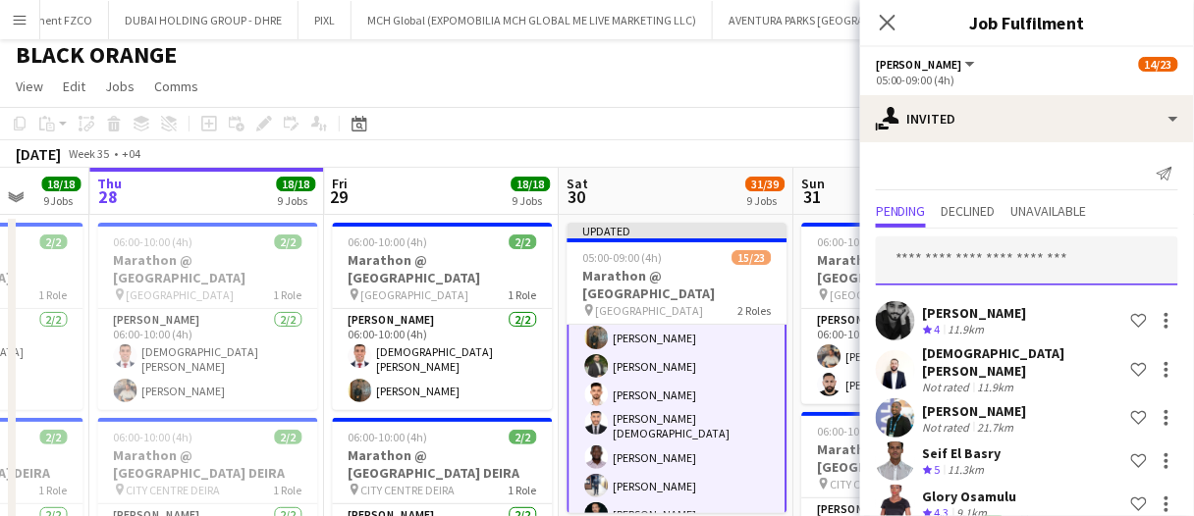
click at [980, 273] on input "text" at bounding box center [1027, 261] width 302 height 49
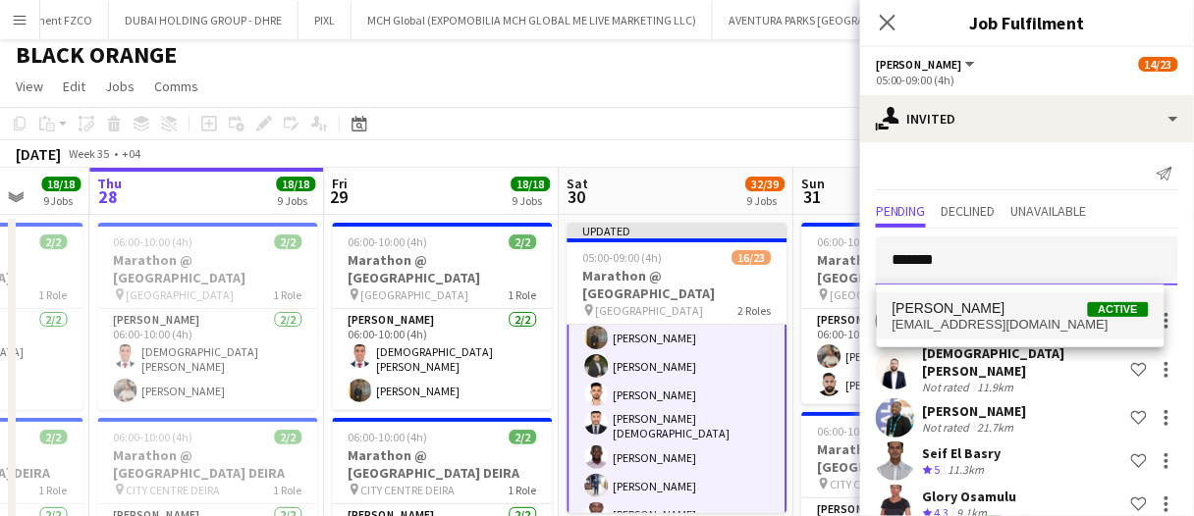
type input "*******"
click at [971, 330] on span "susandtaremwa@gmail.com" at bounding box center [1020, 325] width 256 height 16
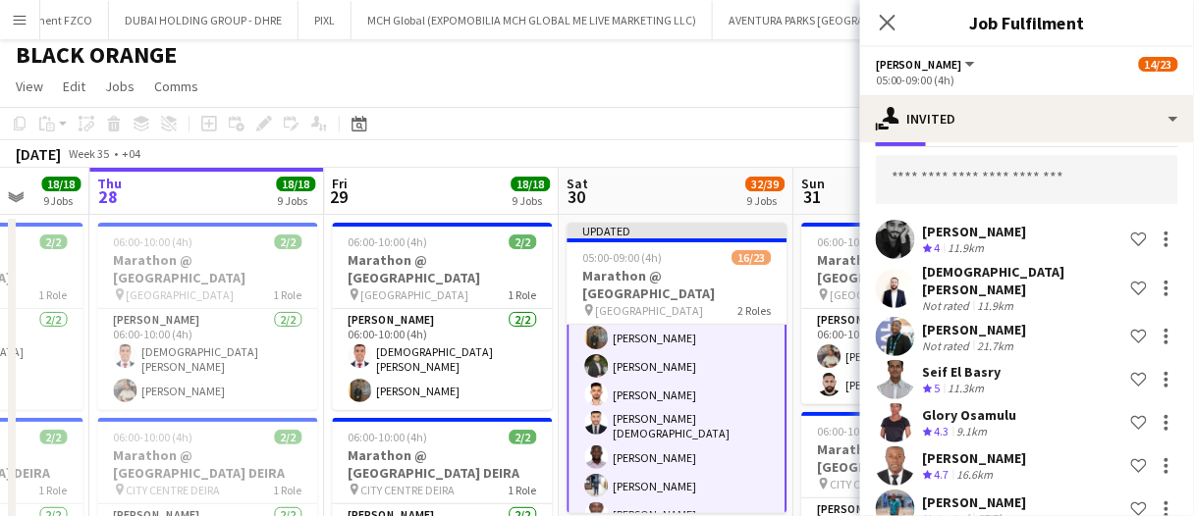
scroll to position [78, 0]
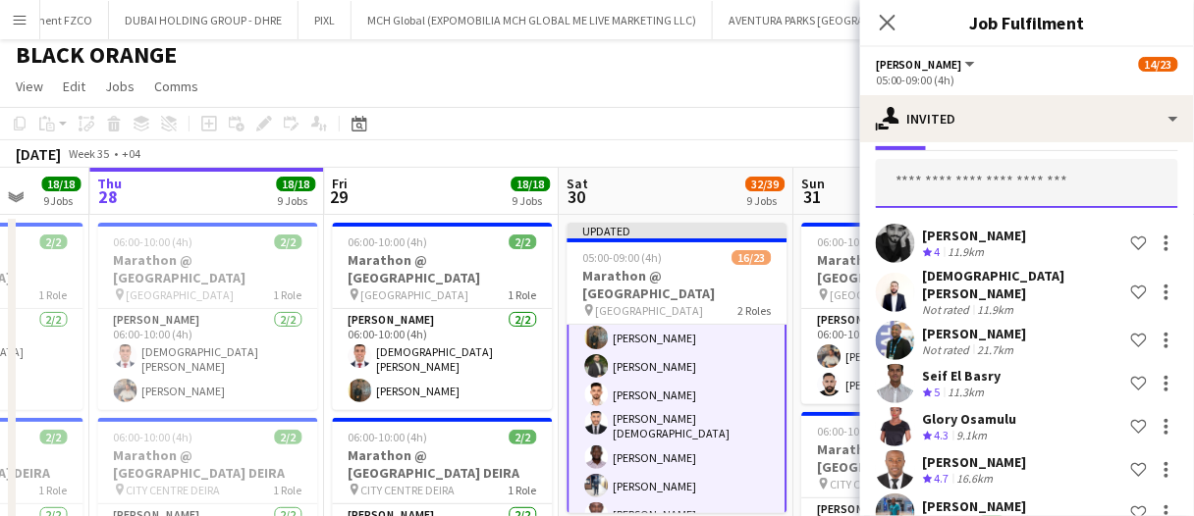
click at [962, 186] on input "text" at bounding box center [1027, 183] width 302 height 49
type input "*"
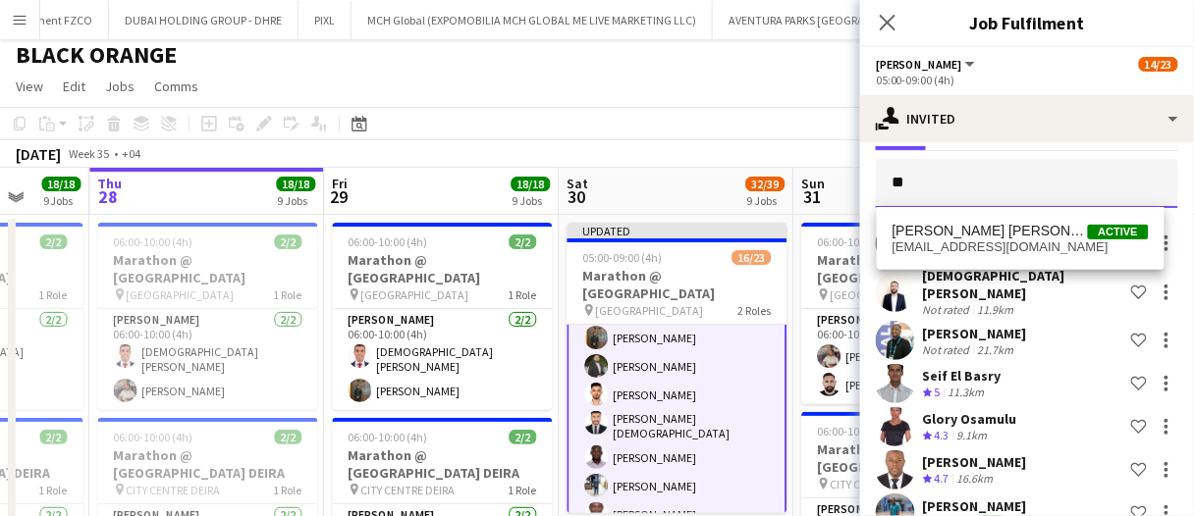
type input "*"
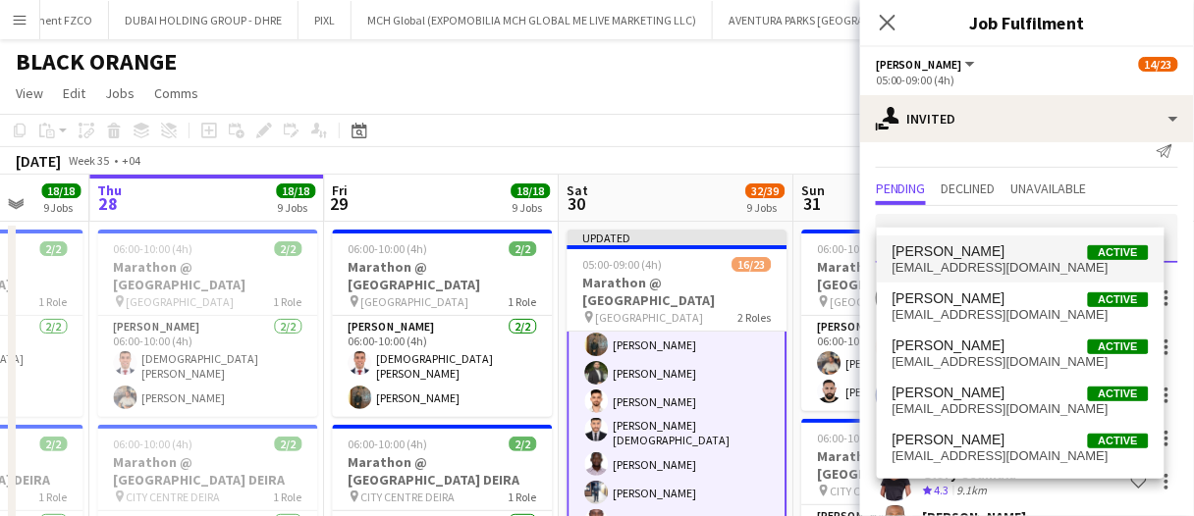
scroll to position [0, 0]
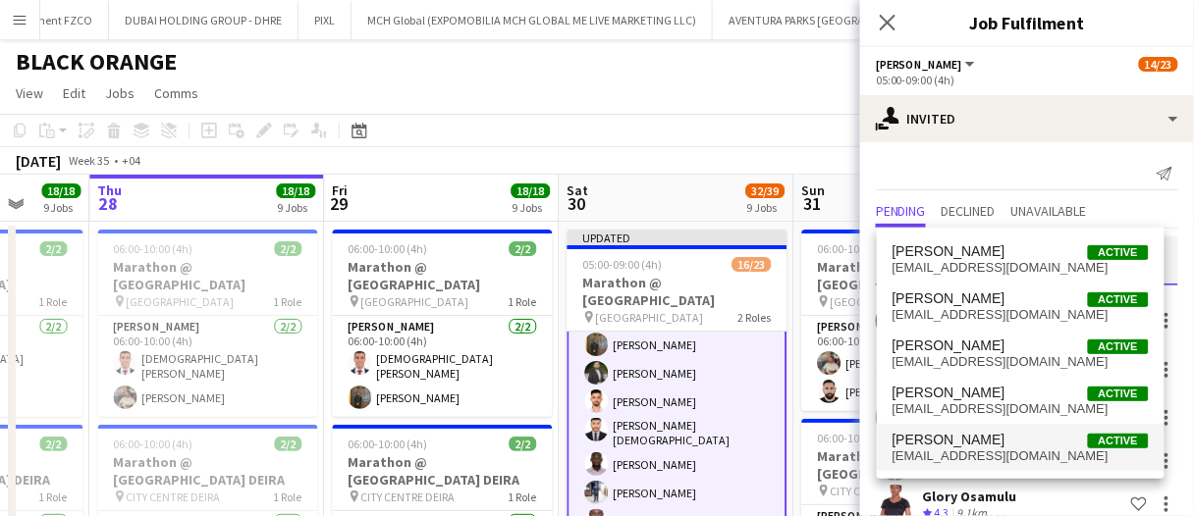
type input "******"
click at [1016, 452] on span "admpajarillo@gmail.com" at bounding box center [1020, 457] width 256 height 16
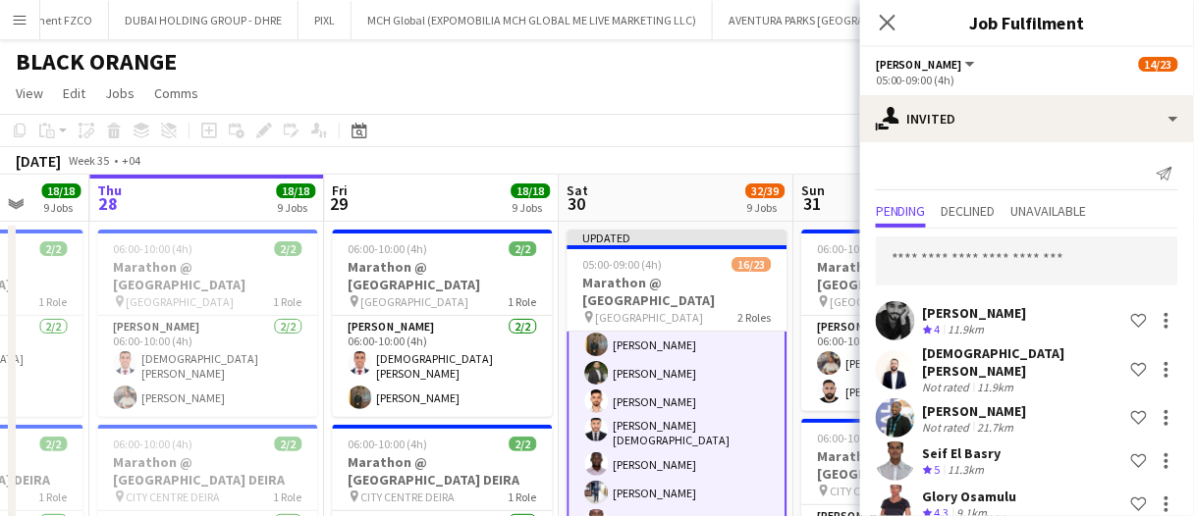
scroll to position [587, 0]
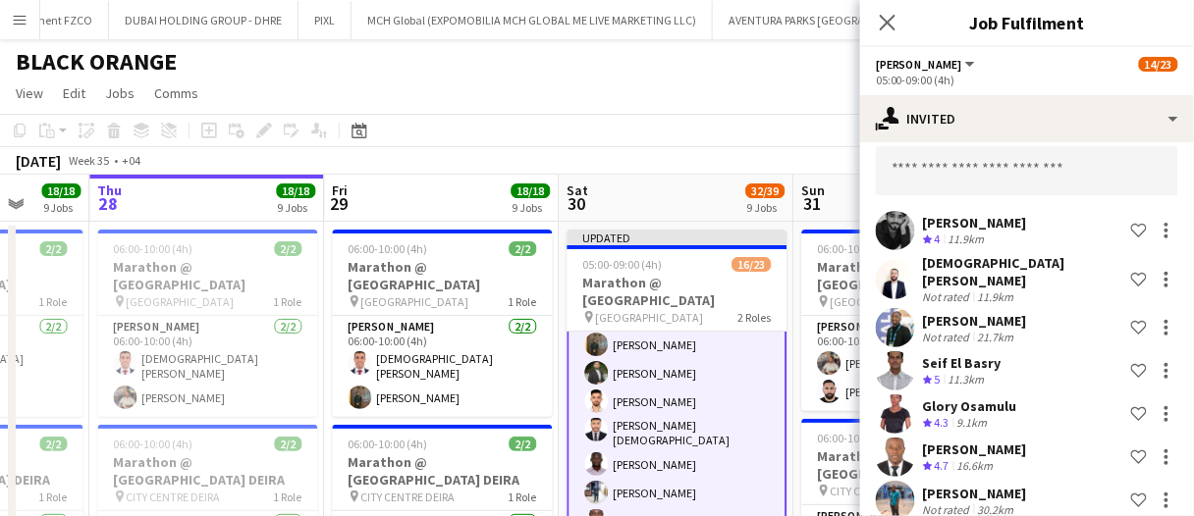
scroll to position [0, 0]
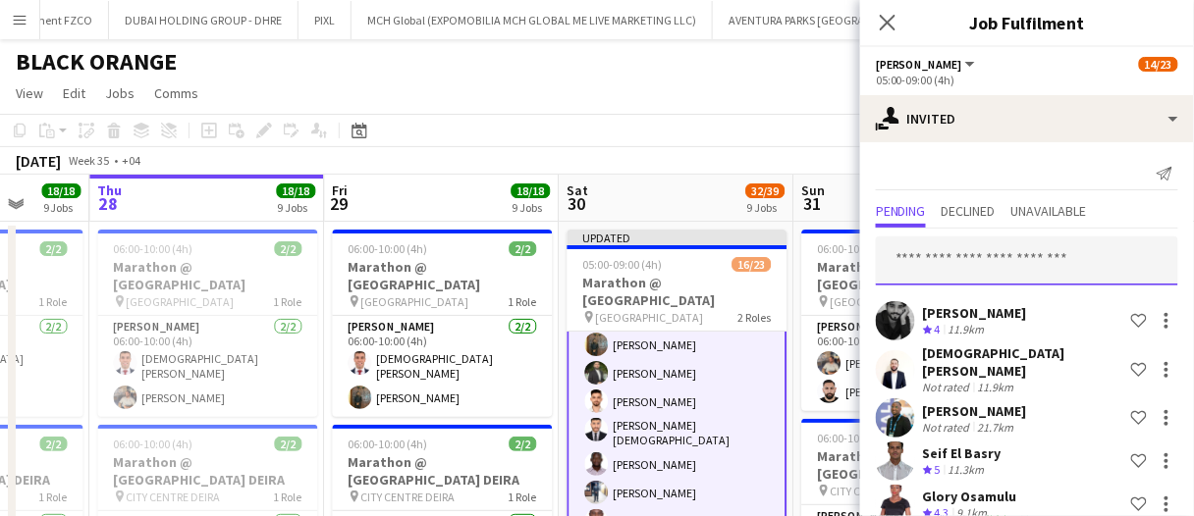
click at [944, 241] on input "text" at bounding box center [1027, 261] width 302 height 49
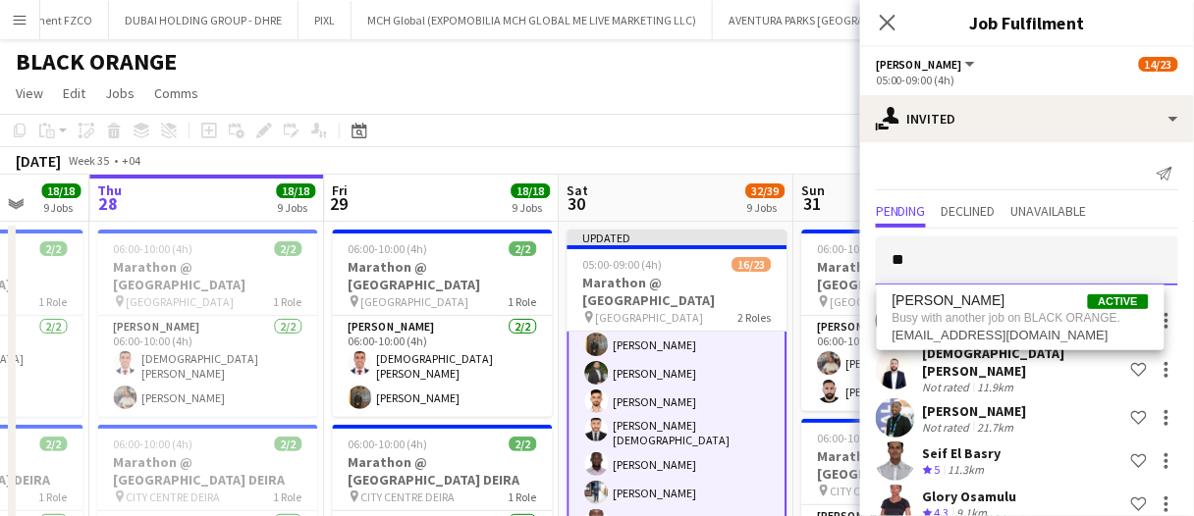
type input "*"
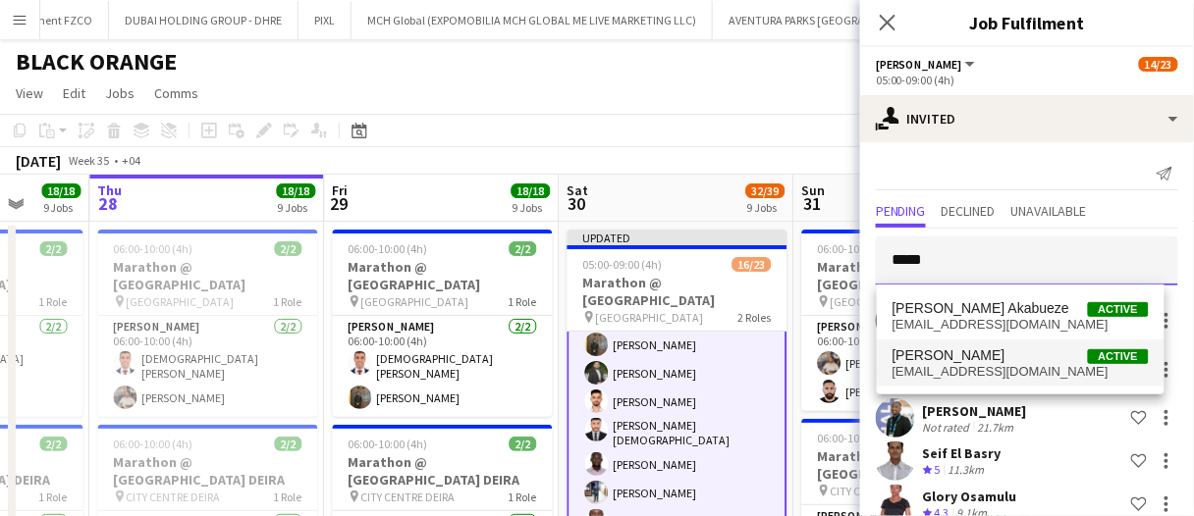
type input "*****"
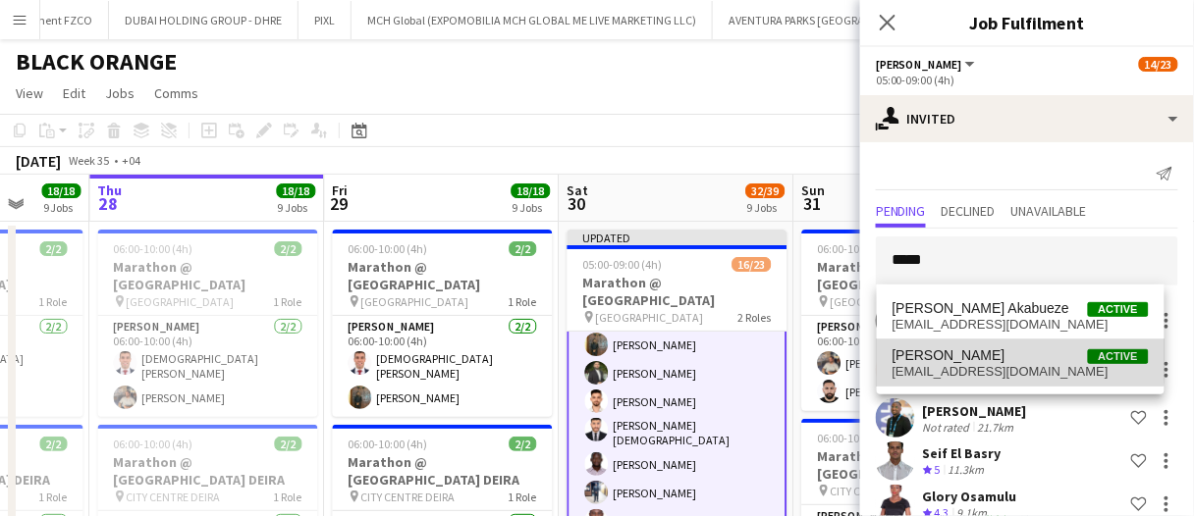
click at [990, 348] on span "Kelechi Egekeze" at bounding box center [948, 355] width 113 height 17
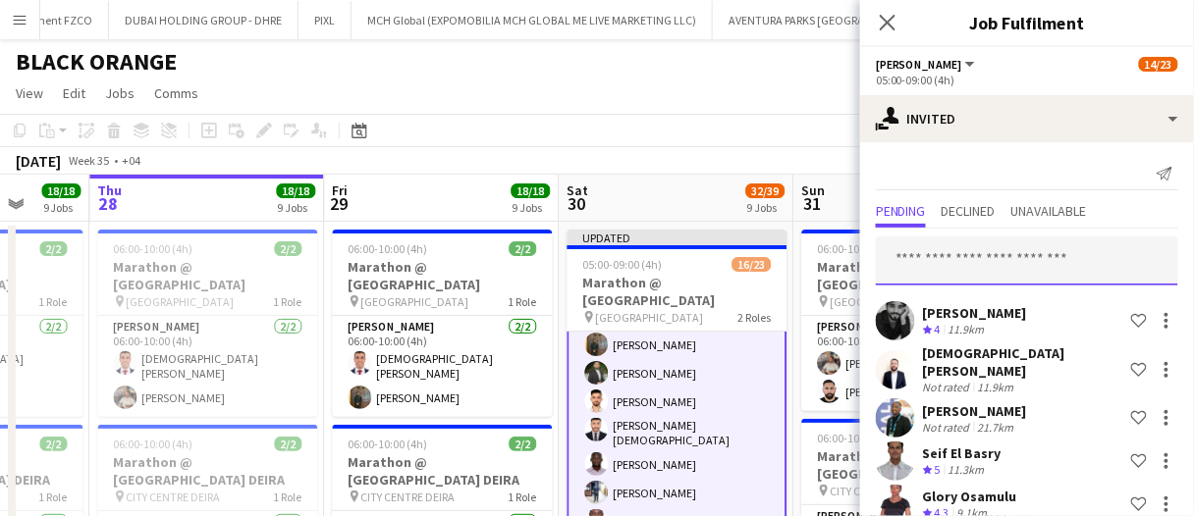
click at [960, 250] on input "text" at bounding box center [1027, 261] width 302 height 49
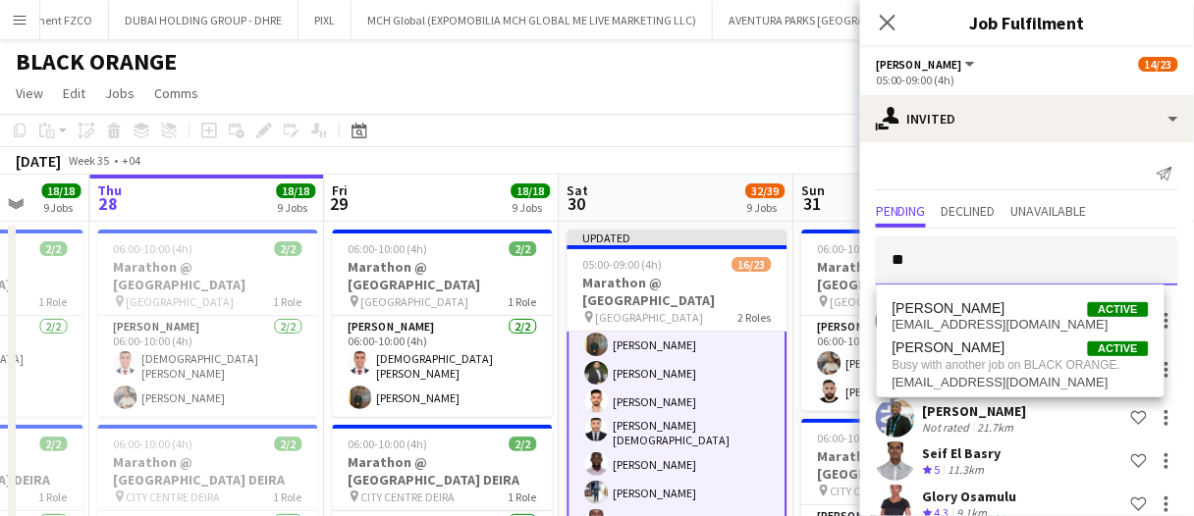
type input "*"
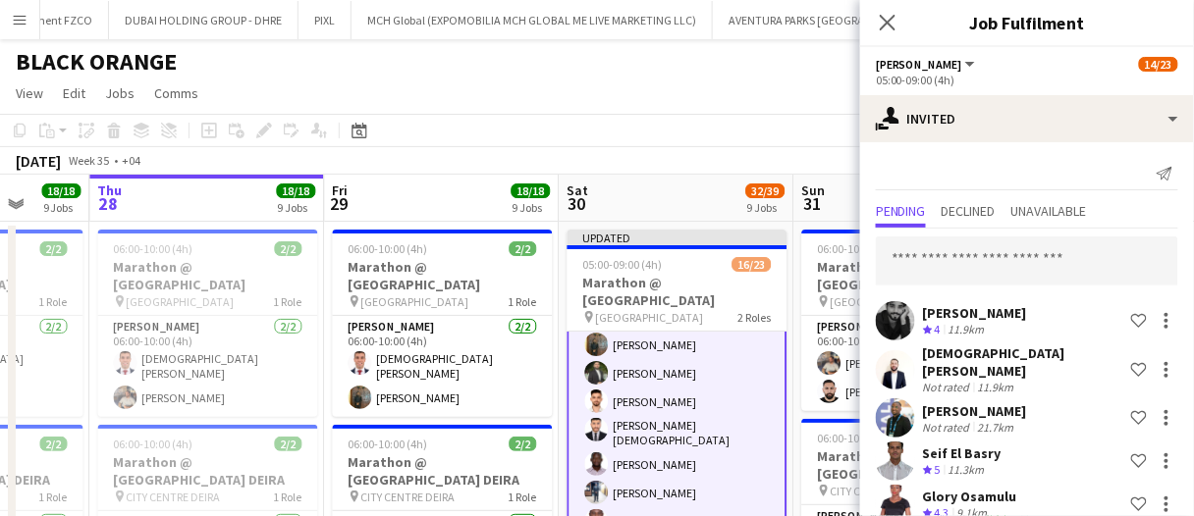
click at [787, 155] on div "August 2025 Week 35 • +04 Publish 1 job Revert 1 job" at bounding box center [597, 160] width 1194 height 27
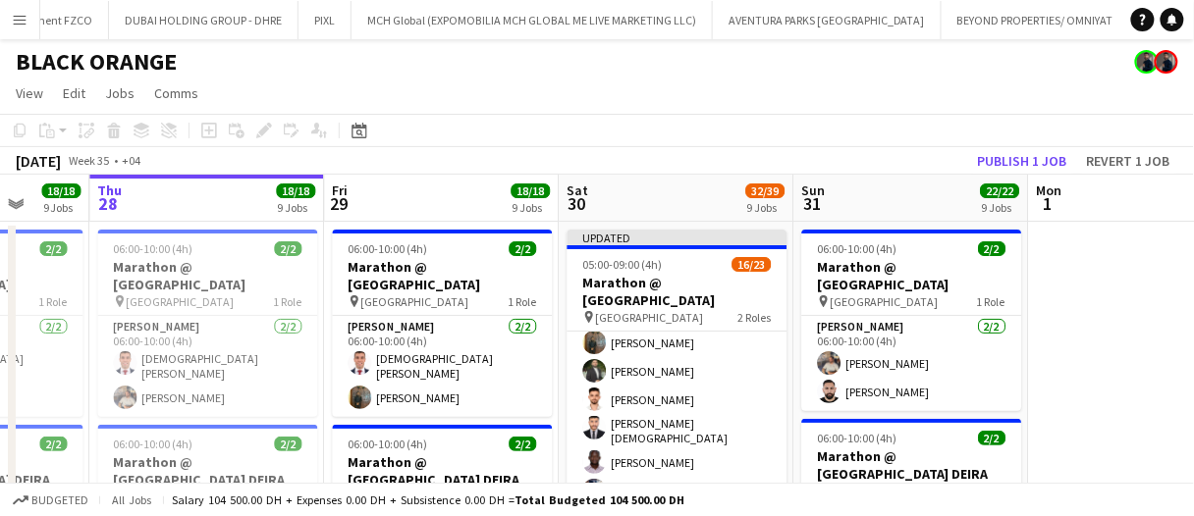
scroll to position [312, 0]
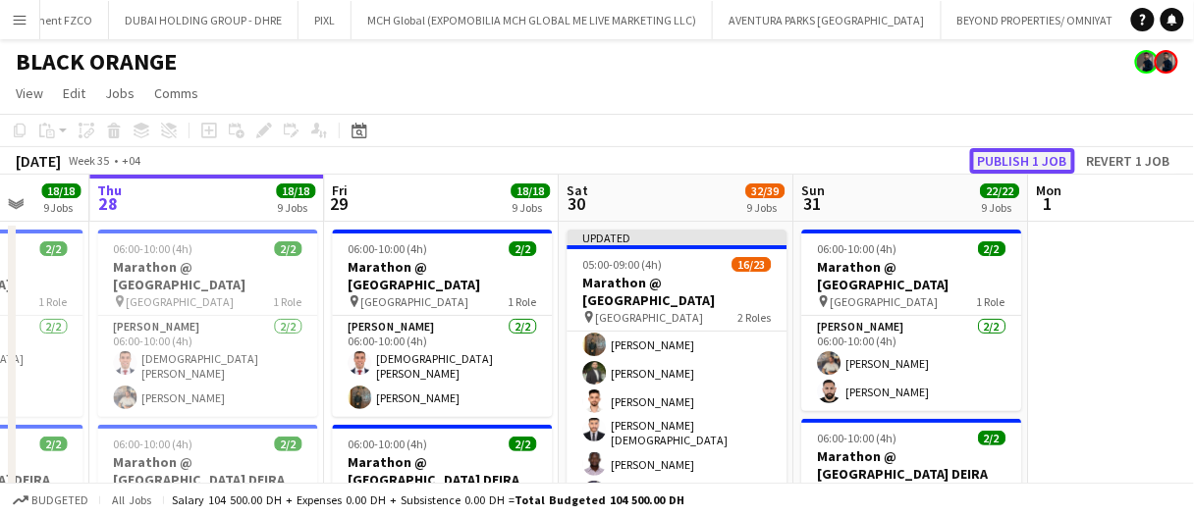
click at [1000, 159] on button "Publish 1 job" at bounding box center [1022, 161] width 105 height 26
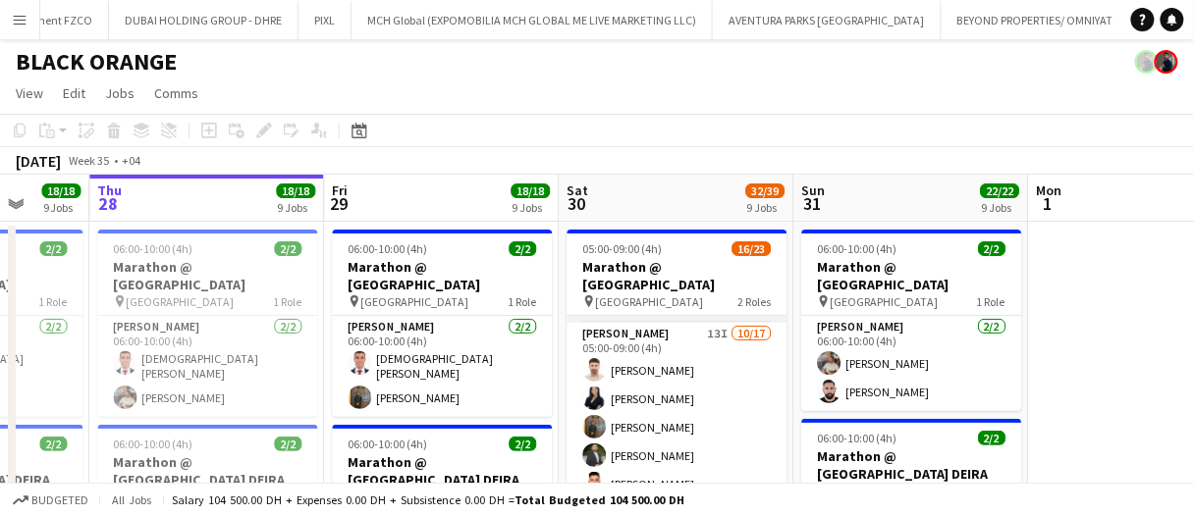
scroll to position [116, 0]
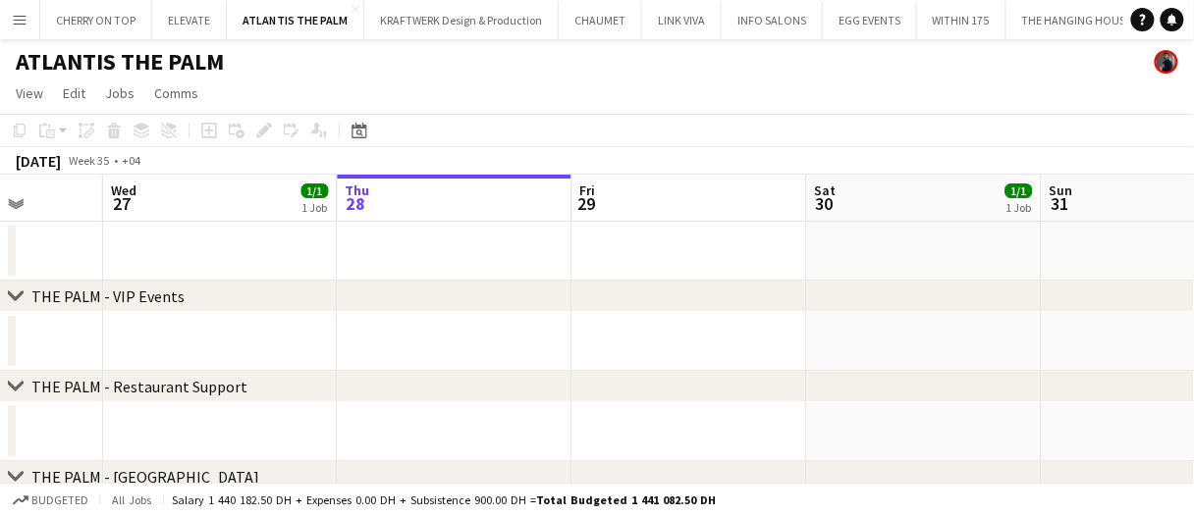
scroll to position [0, 559]
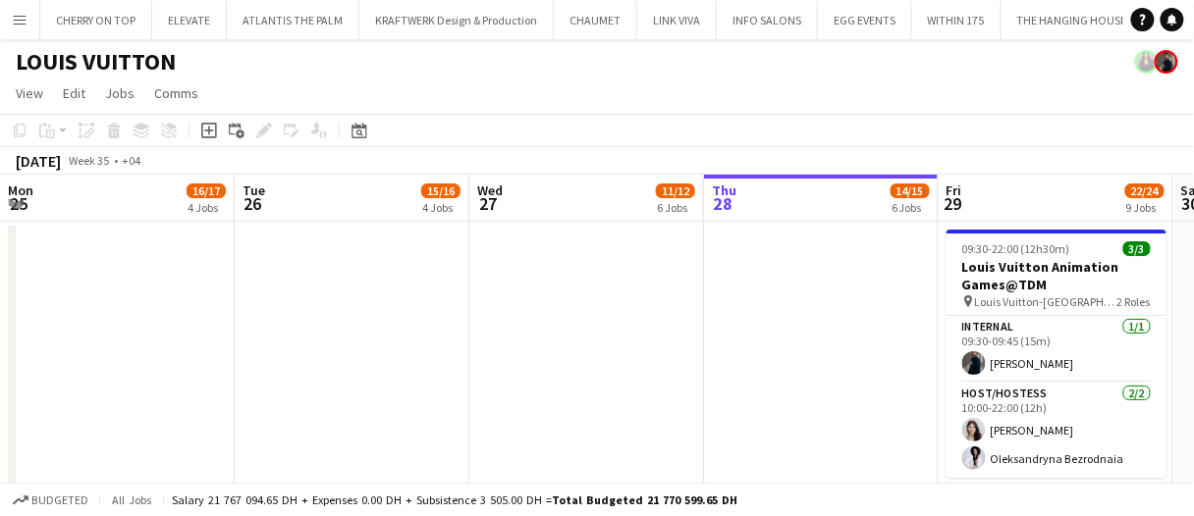
scroll to position [0, 653]
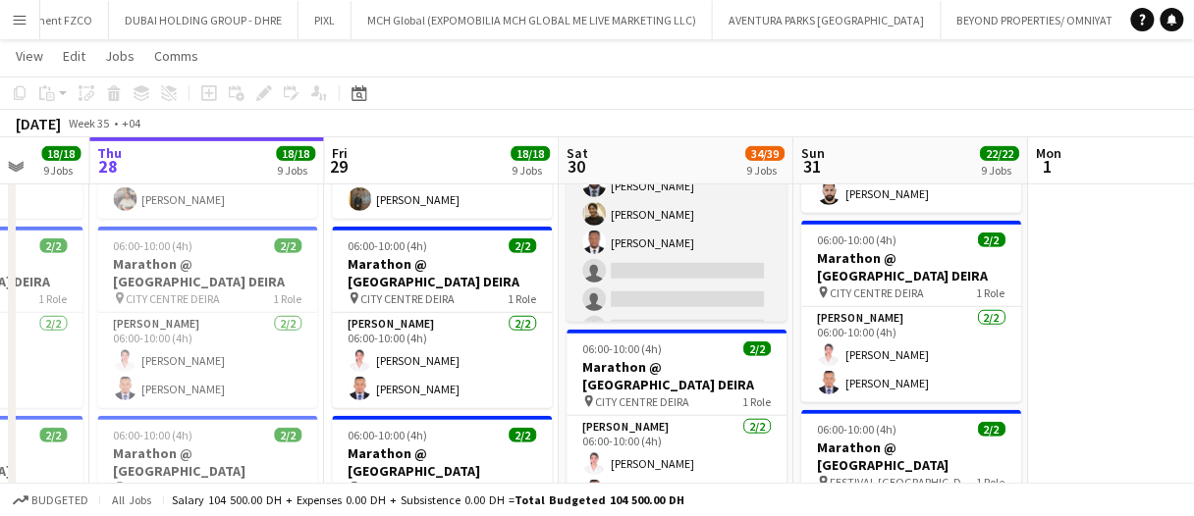
scroll to position [491, 0]
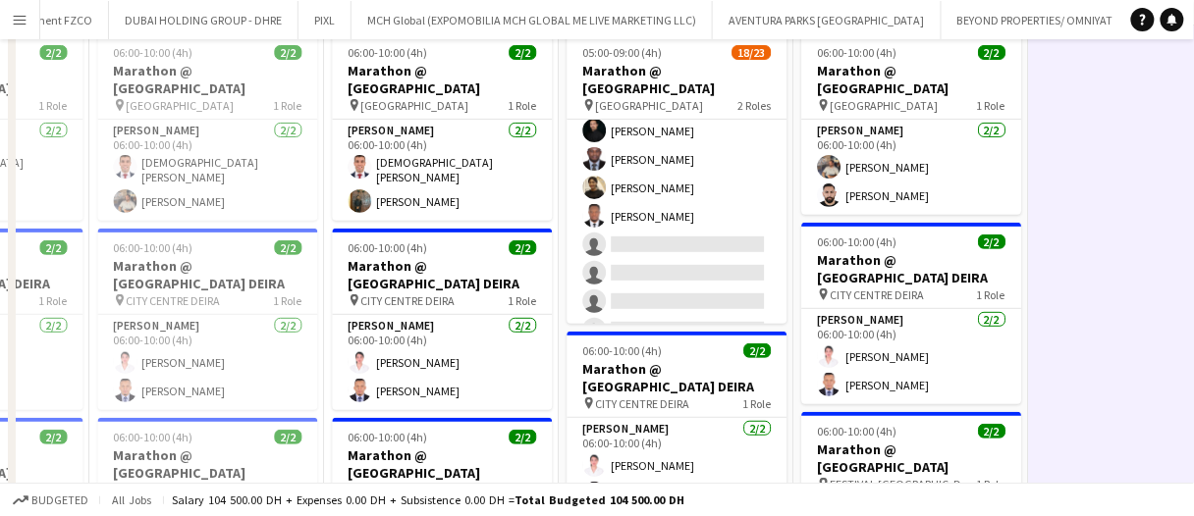
scroll to position [0, 0]
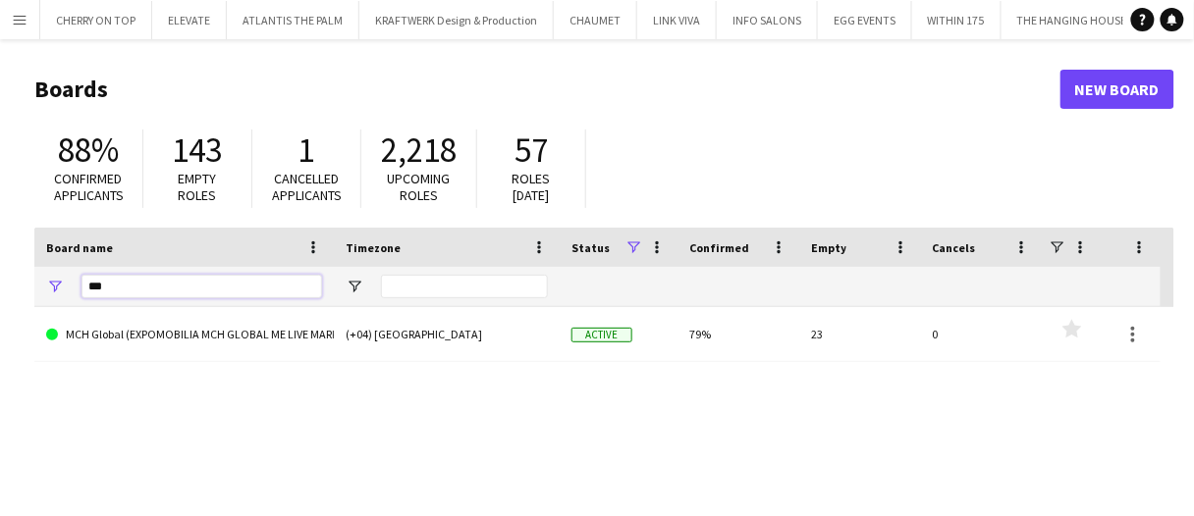
drag, startPoint x: 156, startPoint y: 286, endPoint x: 0, endPoint y: 269, distance: 157.0
click at [0, 269] on main "Boards New Board 88% Confirmed applicants 143 Empty roles 1 Cancelled applicant…" at bounding box center [597, 393] width 1194 height 709
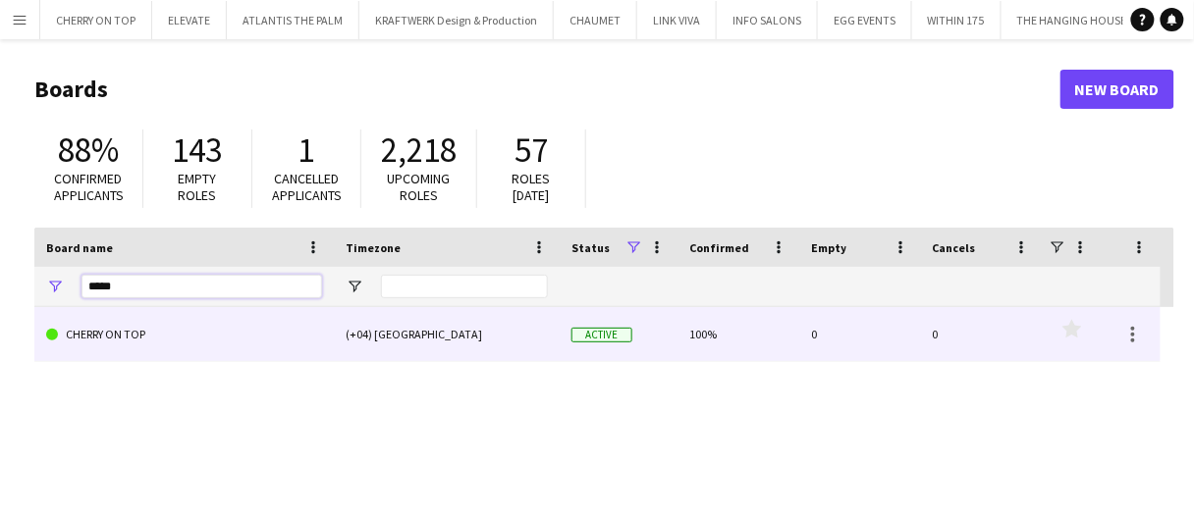
type input "*****"
click at [81, 340] on link "CHERRY ON TOP" at bounding box center [184, 334] width 276 height 55
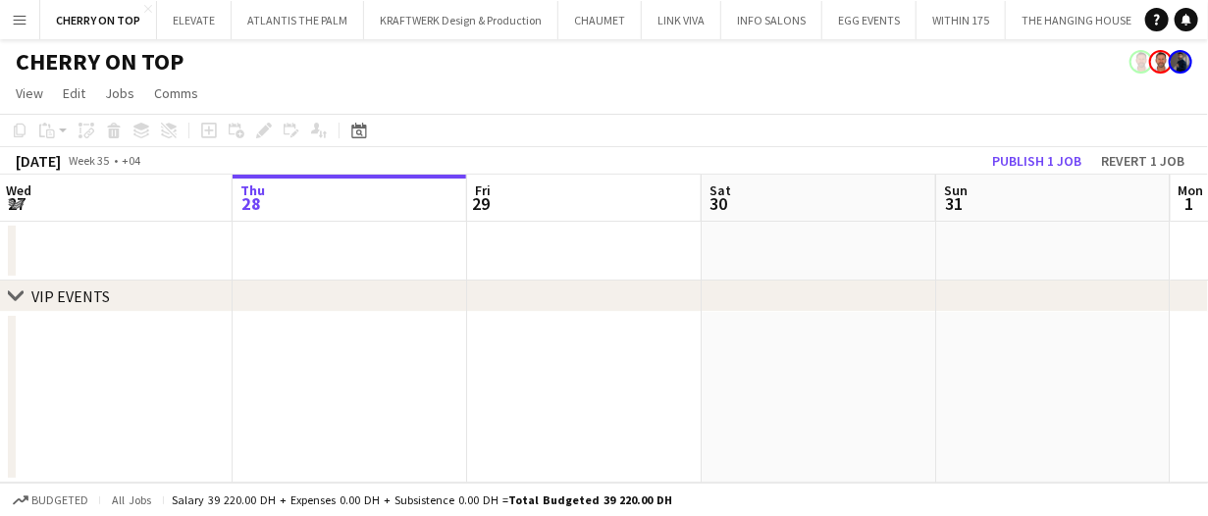
scroll to position [0, 472]
click at [727, 264] on app-date-cell at bounding box center [818, 251] width 235 height 59
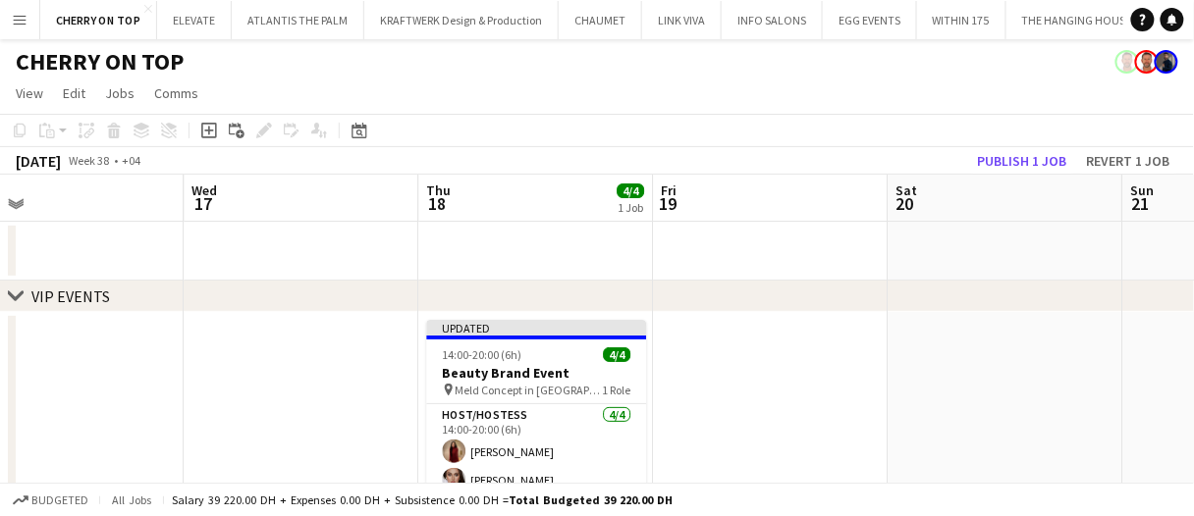
scroll to position [98, 0]
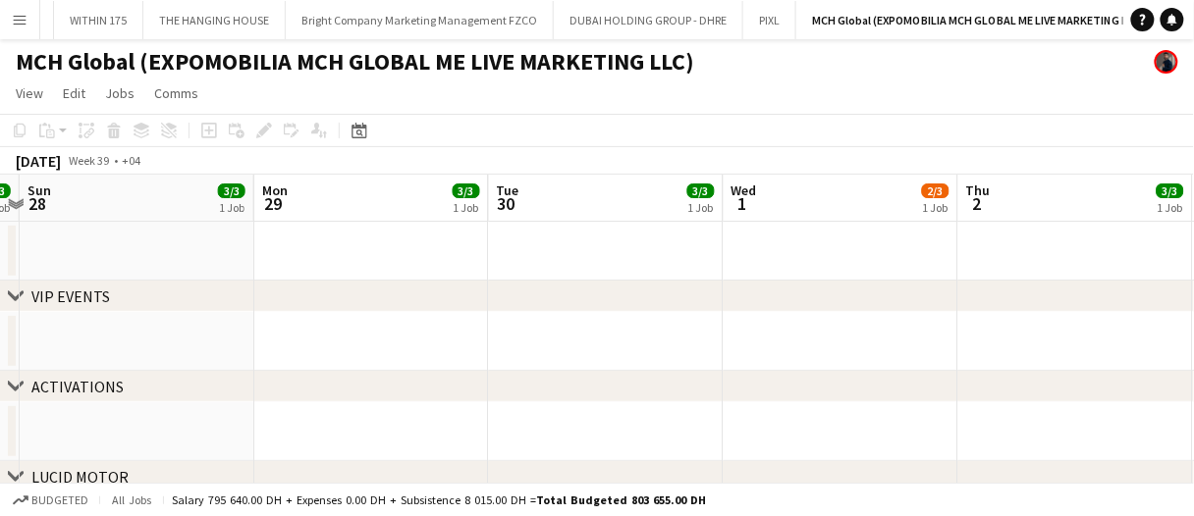
drag, startPoint x: 613, startPoint y: 244, endPoint x: 646, endPoint y: 240, distance: 32.6
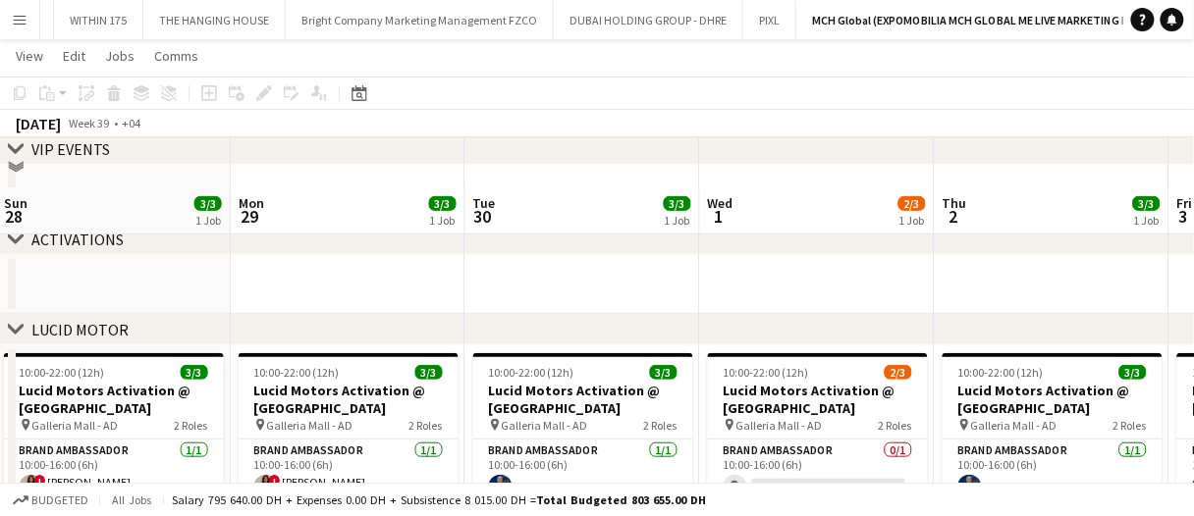
scroll to position [196, 0]
